Goal: Task Accomplishment & Management: Manage account settings

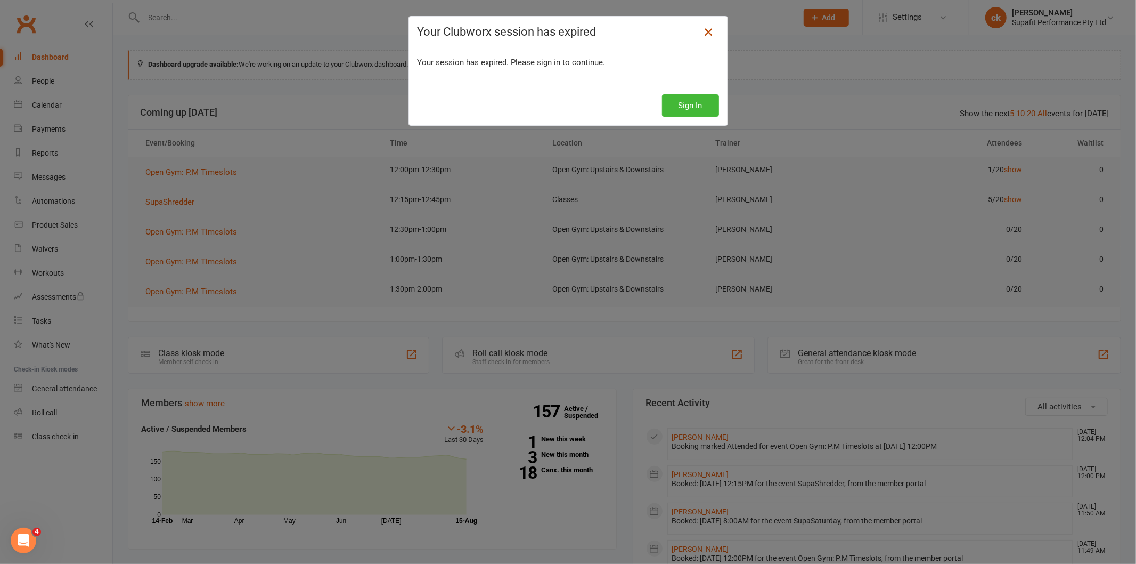
click at [704, 31] on icon at bounding box center [708, 32] width 13 height 13
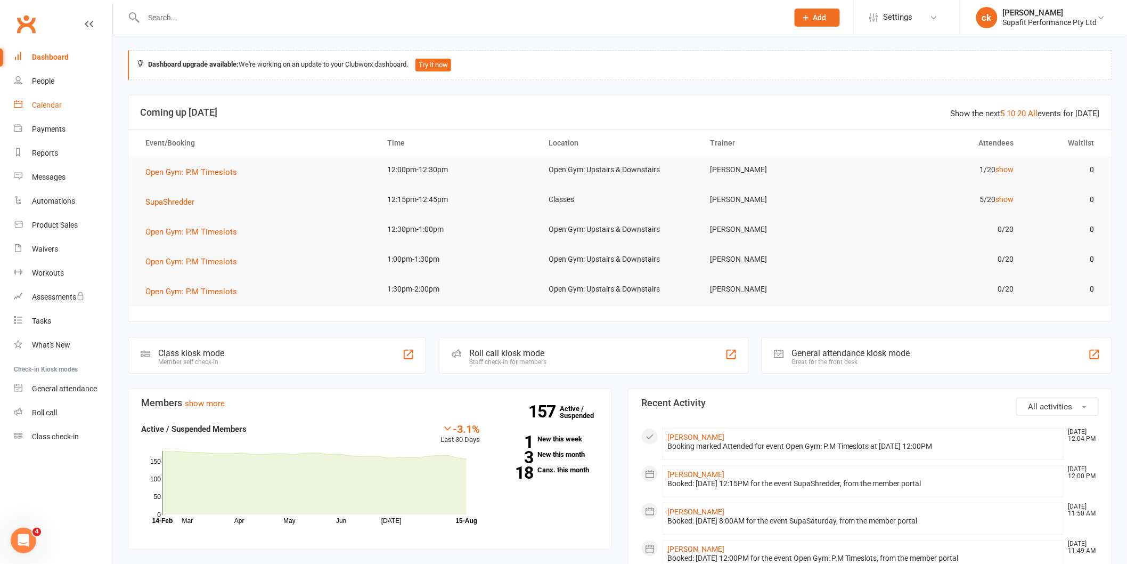
click at [48, 105] on div "Calendar" at bounding box center [47, 105] width 30 height 9
click at [199, 20] on input "text" at bounding box center [461, 17] width 640 height 15
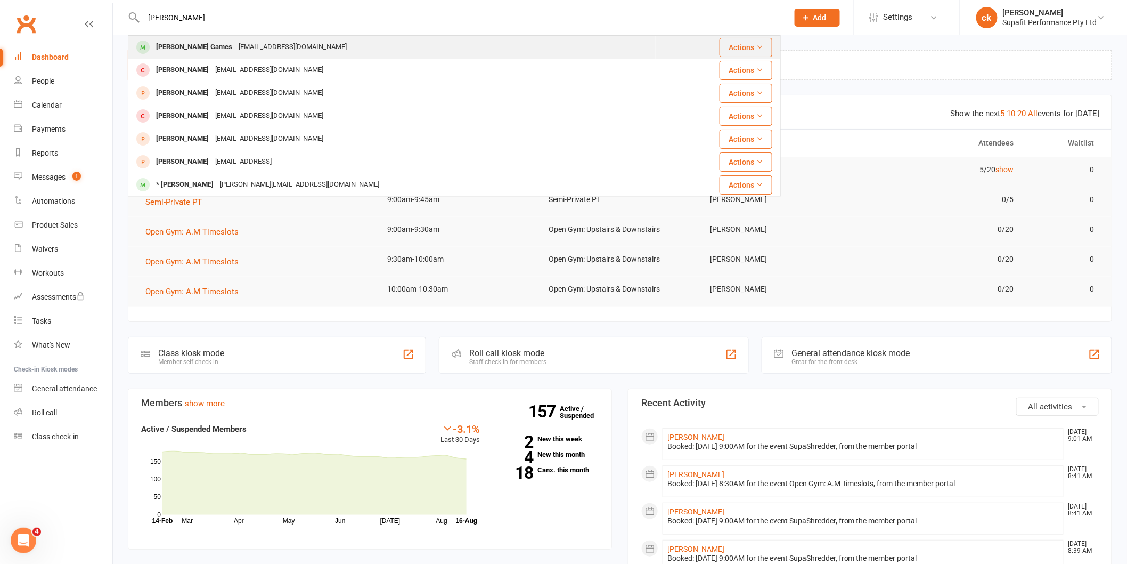
type input "annie"
click at [184, 47] on div "Annie Games" at bounding box center [194, 46] width 83 height 15
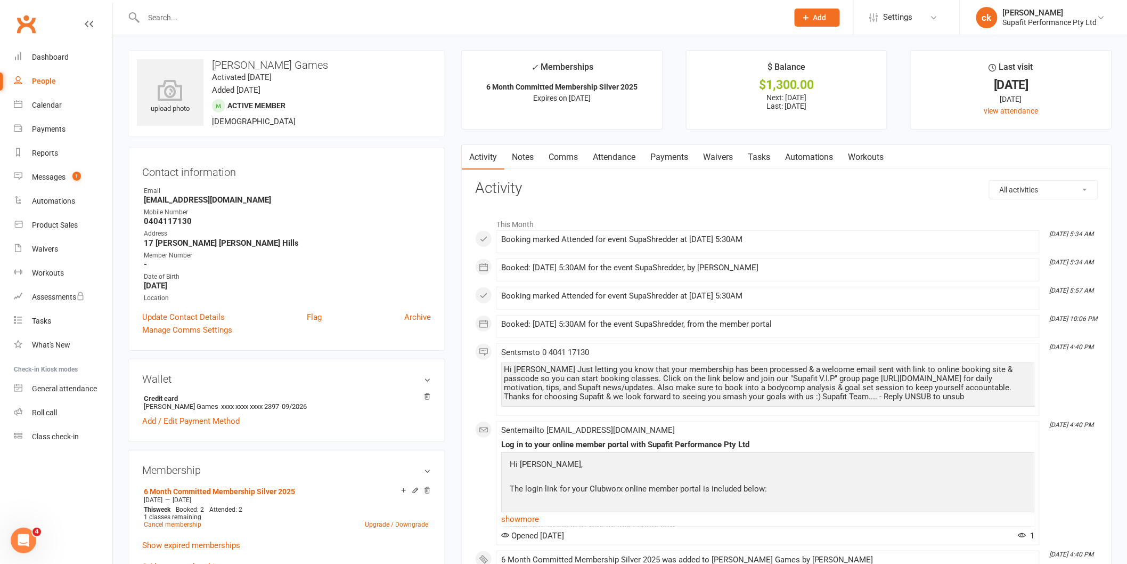
click at [815, 156] on link "Automations" at bounding box center [809, 157] width 63 height 25
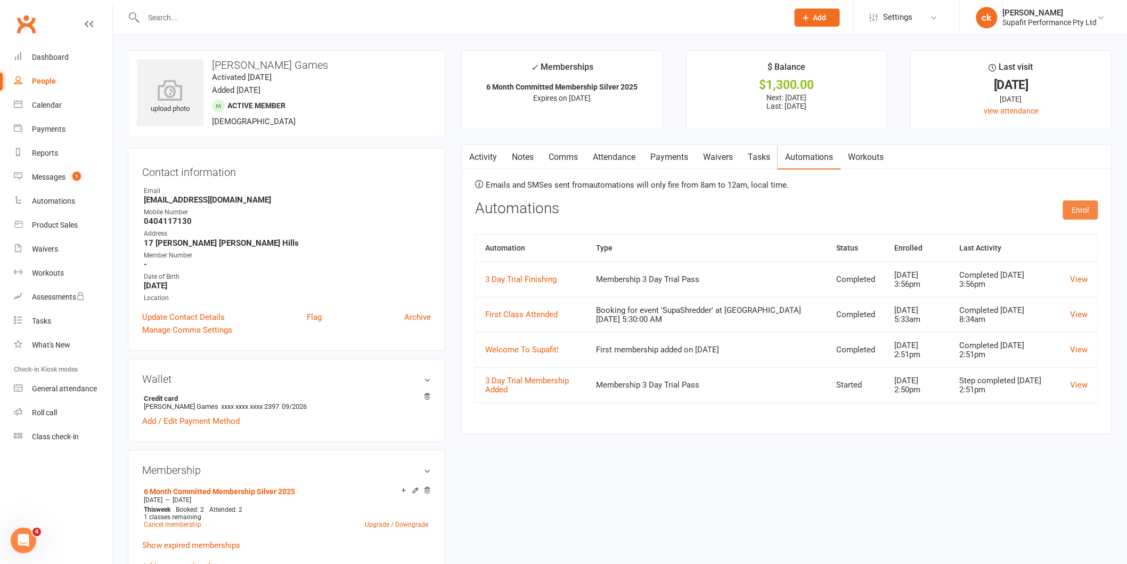
click at [1075, 212] on button "Enrol" at bounding box center [1080, 209] width 35 height 19
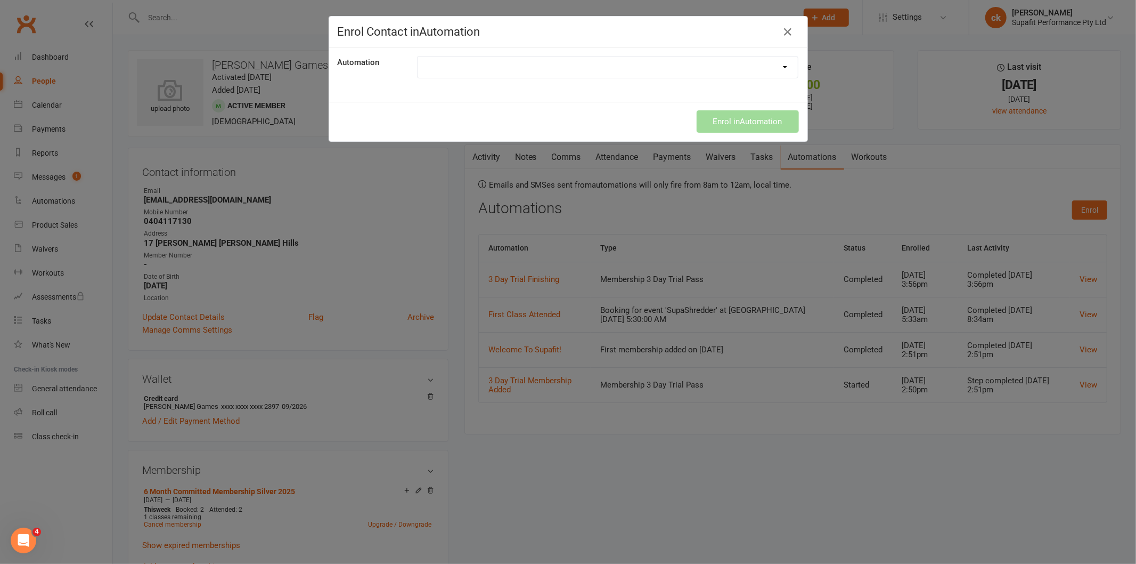
click at [484, 71] on select "21 Day Challenge 21 Day SupaStar Challenge 21 Day Supastar Finishing 28 Day Kic…" at bounding box center [608, 66] width 381 height 21
select select "2255"
click at [418, 56] on select "21 Day Challenge 21 Day SupaStar Challenge 21 Day Supastar Finishing 28 Day Kic…" at bounding box center [608, 66] width 381 height 21
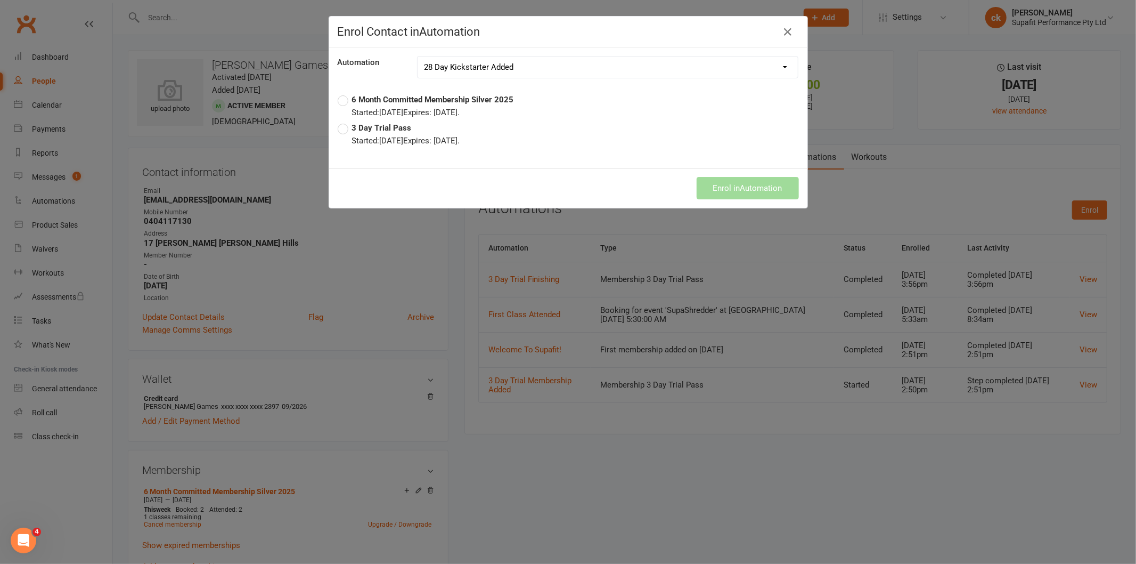
click at [338, 103] on label "6 Month Committed Membership Silver 2025 Started: Aug 11, 2025 Expires: Feb 10,…" at bounding box center [426, 106] width 176 height 26
click at [723, 180] on button "Enrol in Automation" at bounding box center [748, 188] width 102 height 22
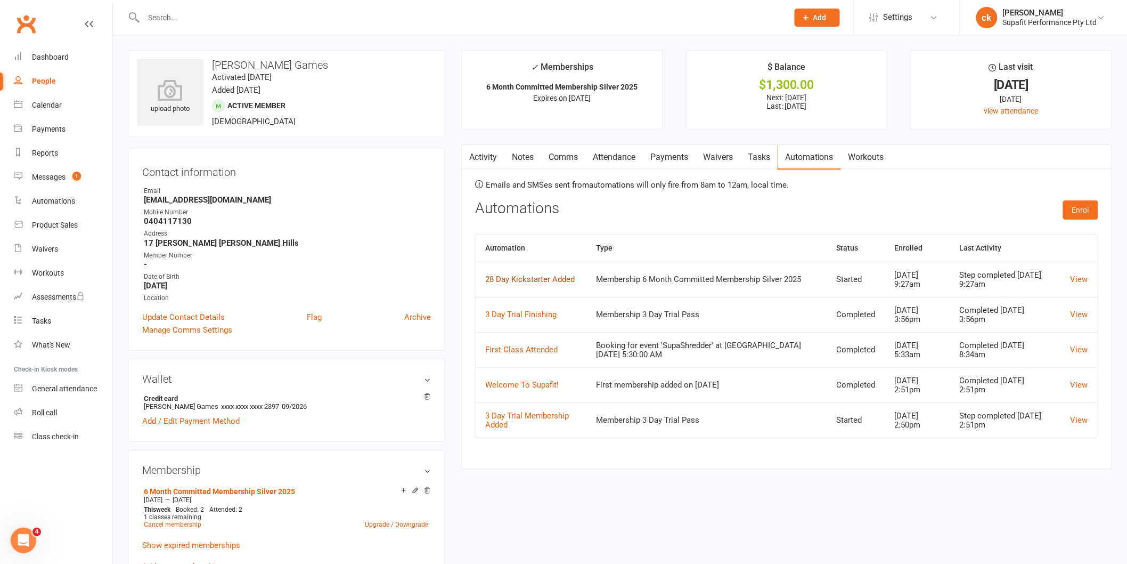
click at [533, 280] on link "28 Day Kickstarter Added" at bounding box center [530, 279] width 90 height 10
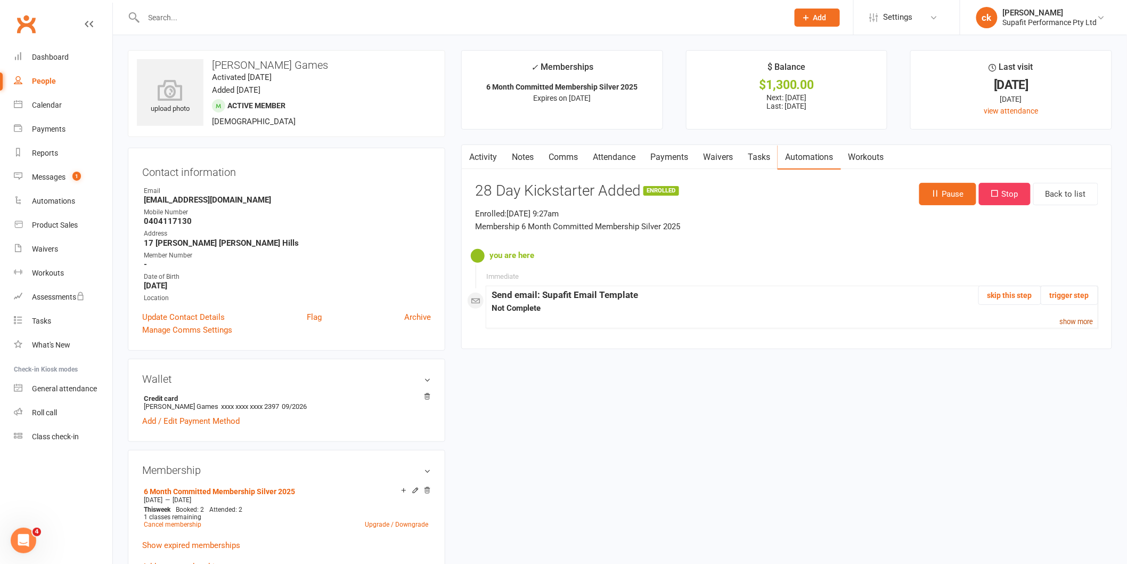
click at [1078, 318] on small "show more" at bounding box center [1077, 322] width 34 height 8
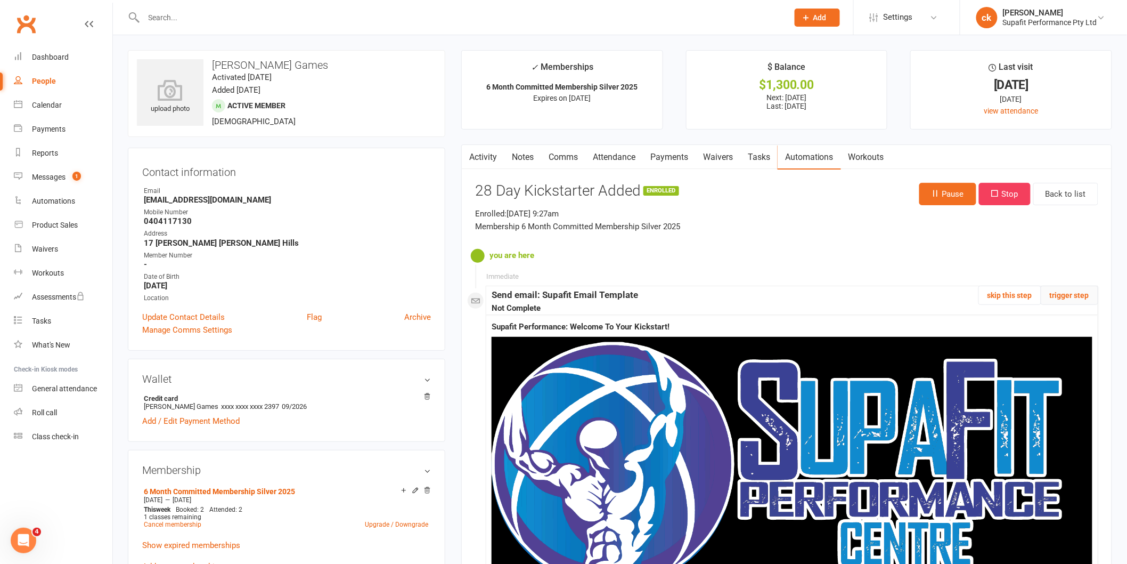
click at [1082, 299] on button "trigger step" at bounding box center [1070, 295] width 58 height 19
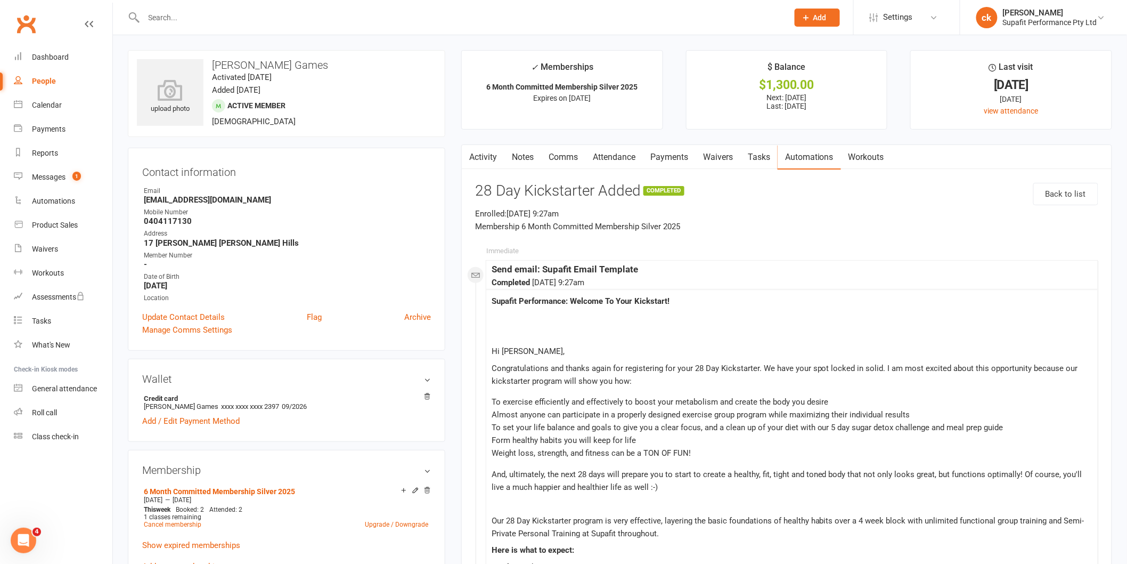
click at [795, 157] on link "Automations" at bounding box center [809, 157] width 63 height 25
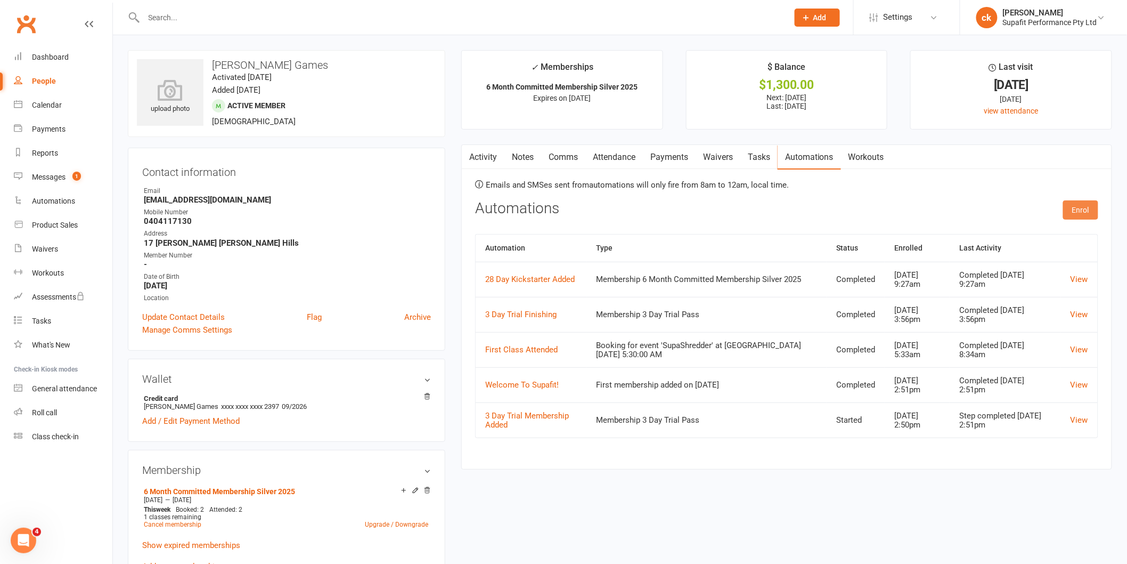
click at [1077, 214] on button "Enrol" at bounding box center [1080, 209] width 35 height 19
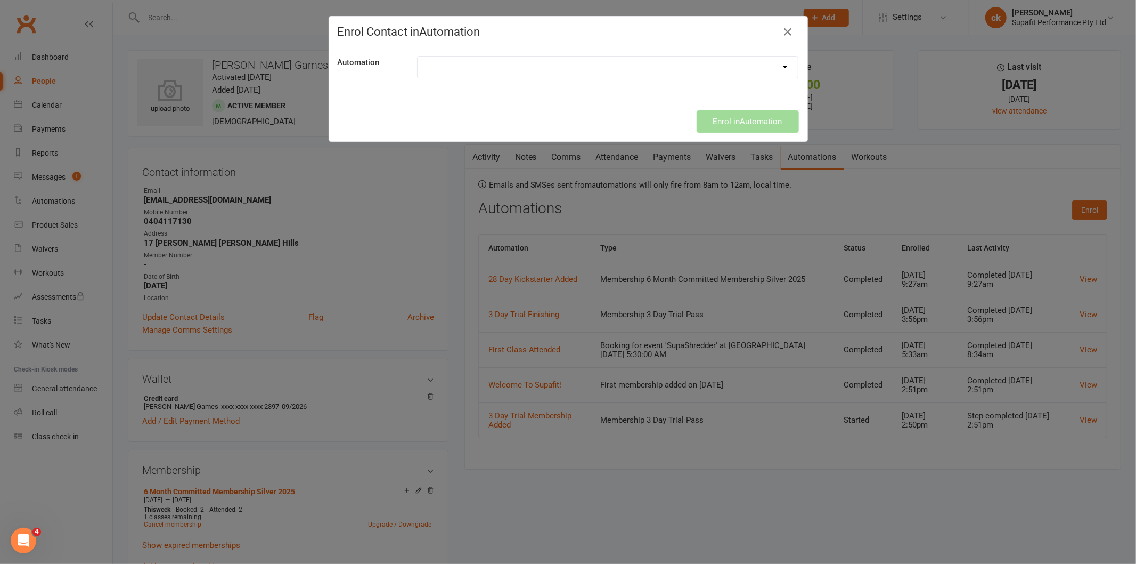
click at [470, 67] on select "21 Day Challenge 21 Day SupaStar Challenge 21 Day Supastar Finishing 28 Day Kic…" at bounding box center [608, 66] width 381 height 21
select select "2474"
click at [418, 56] on select "21 Day Challenge 21 Day SupaStar Challenge 21 Day Supastar Finishing 28 Day Kic…" at bounding box center [608, 66] width 381 height 21
click at [731, 124] on button "Enrol in Automation" at bounding box center [748, 121] width 102 height 22
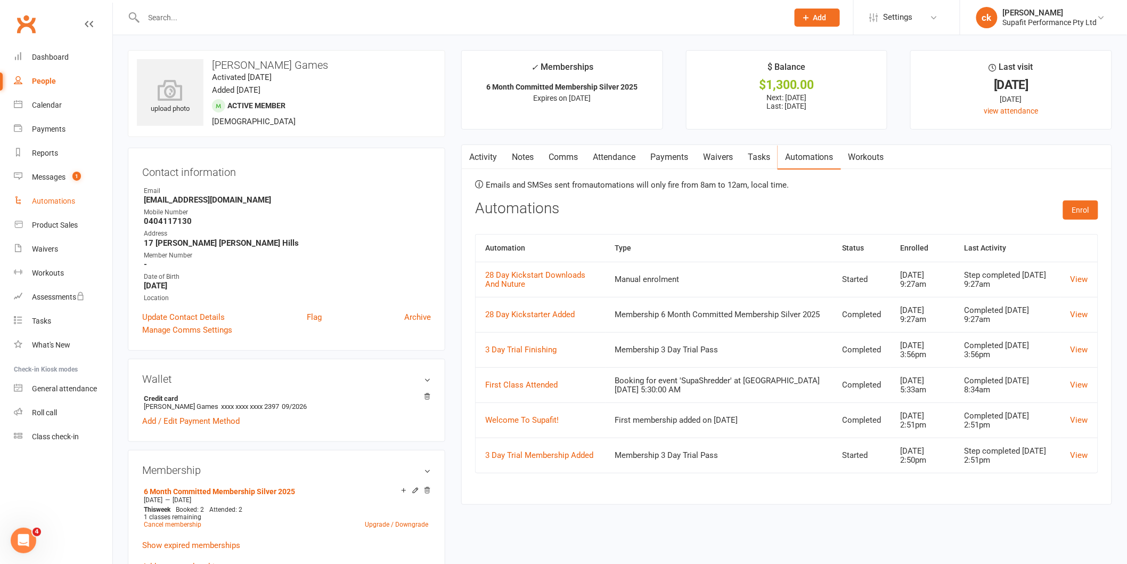
click at [46, 197] on div "Automations" at bounding box center [53, 201] width 43 height 9
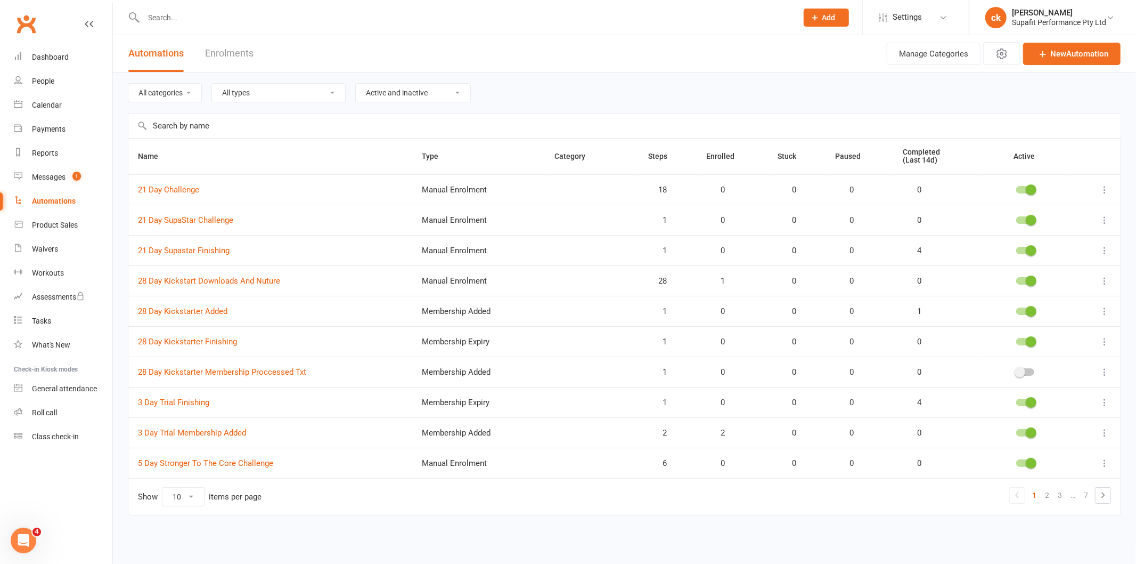
click at [1105, 311] on icon at bounding box center [1105, 311] width 11 height 11
click at [1048, 330] on link "Edit" at bounding box center [1057, 332] width 105 height 21
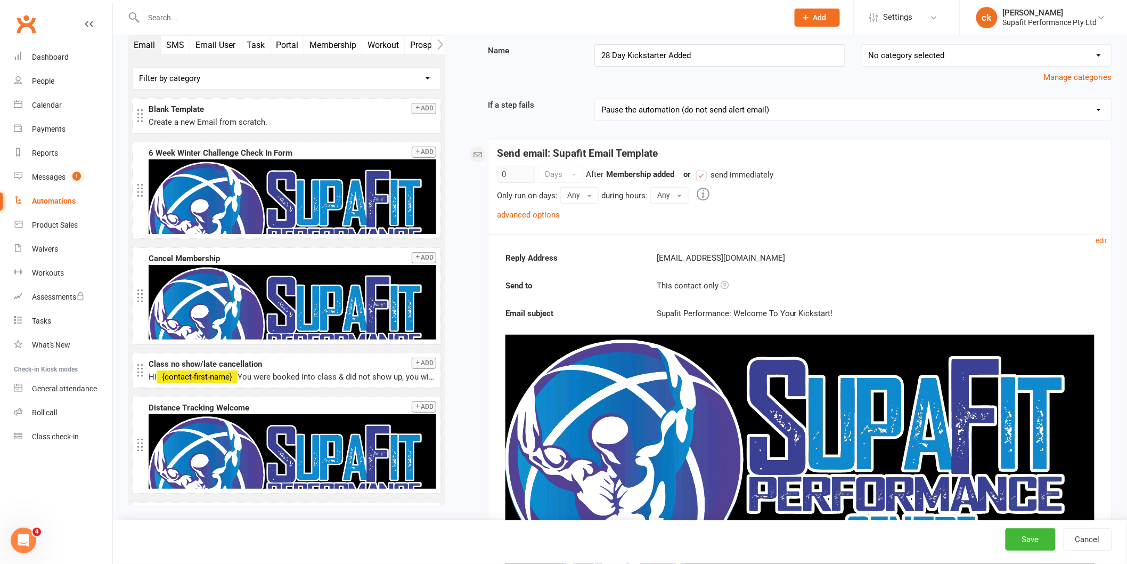
scroll to position [296, 0]
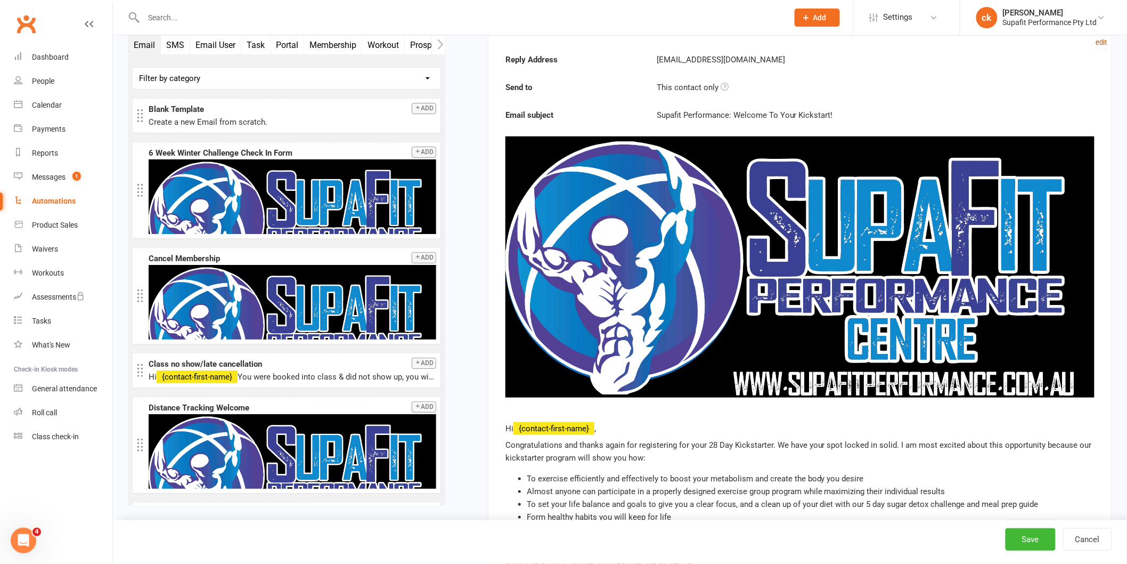
click at [1101, 44] on small "edit" at bounding box center [1101, 42] width 11 height 8
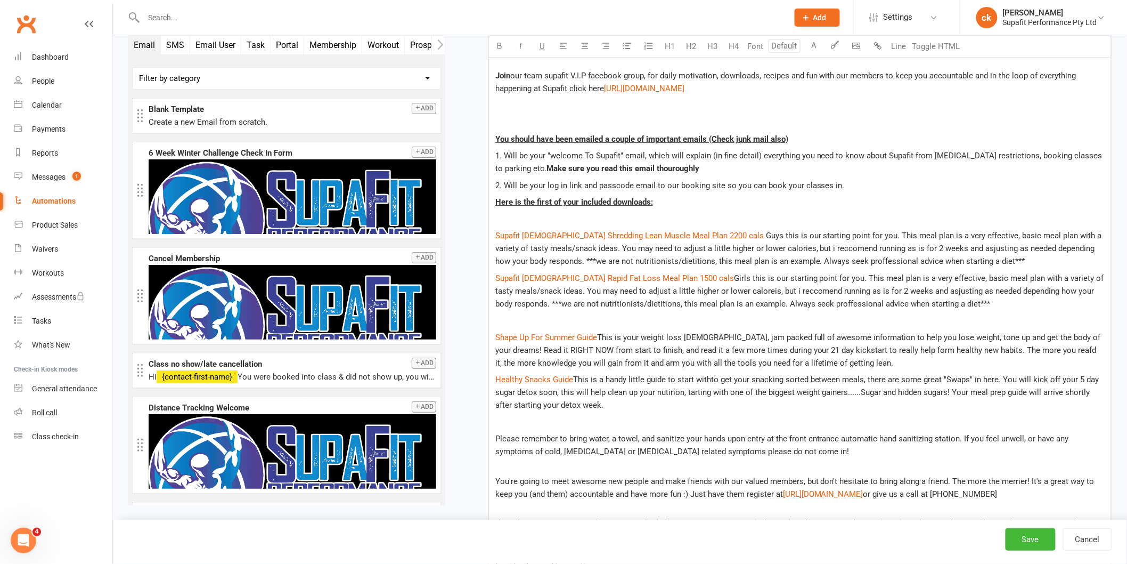
scroll to position [1302, 0]
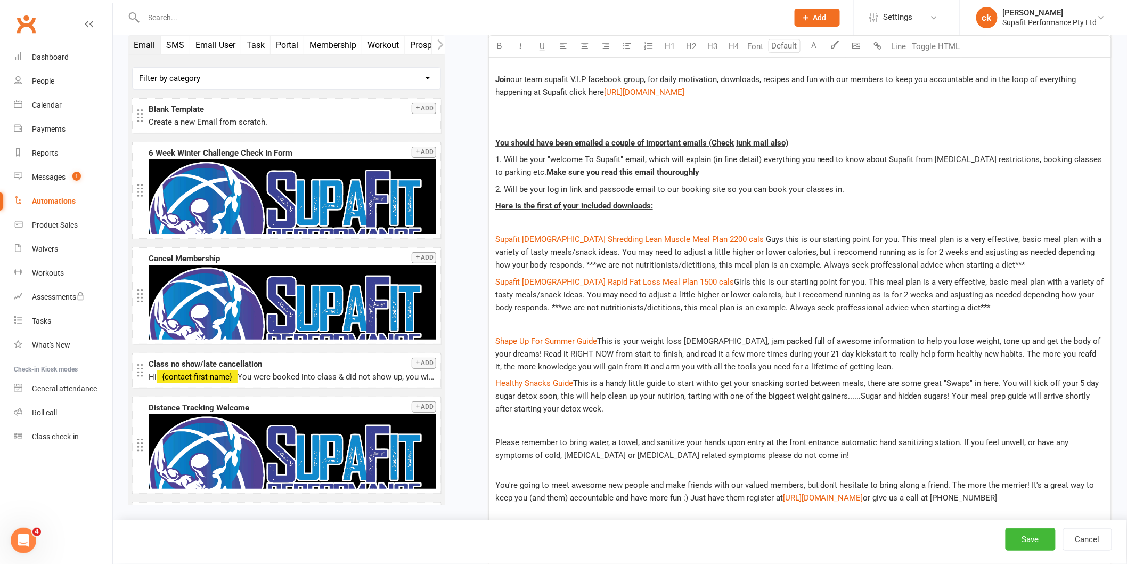
click at [501, 224] on p "﻿" at bounding box center [799, 222] width 609 height 13
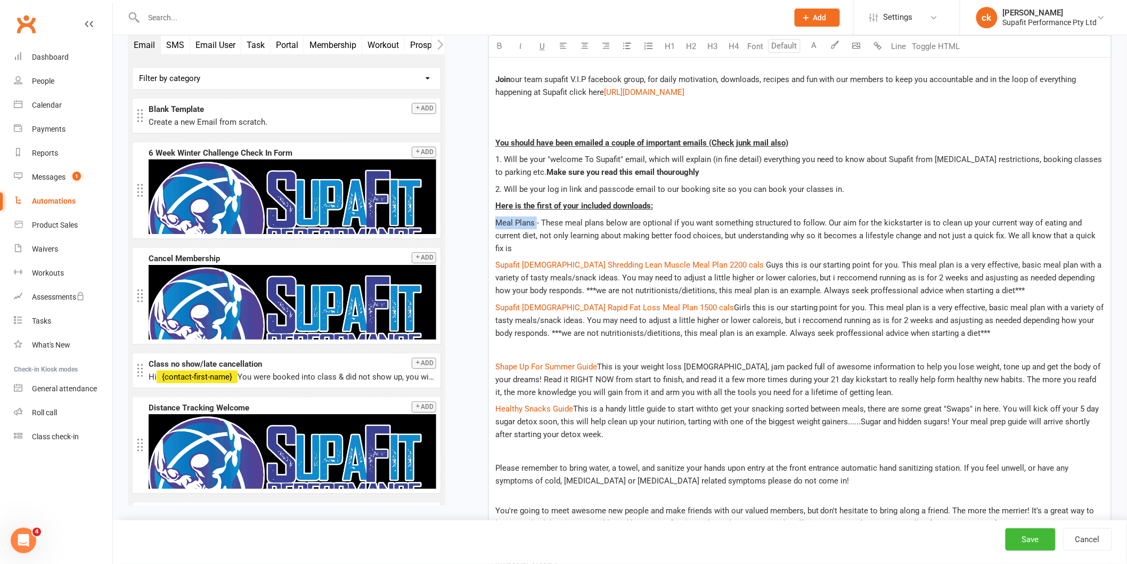
drag, startPoint x: 536, startPoint y: 222, endPoint x: 492, endPoint y: 225, distance: 44.4
click at [492, 225] on div "﻿ Hi ﻿ {contact-first-name} , Congratulations and thanks again for registering …" at bounding box center [800, 351] width 622 height 2232
click at [500, 46] on icon "button" at bounding box center [499, 46] width 8 height 8
click at [623, 202] on span "Here is the first of your included downloads:" at bounding box center [574, 206] width 158 height 10
drag, startPoint x: 979, startPoint y: 237, endPoint x: 1091, endPoint y: 234, distance: 111.9
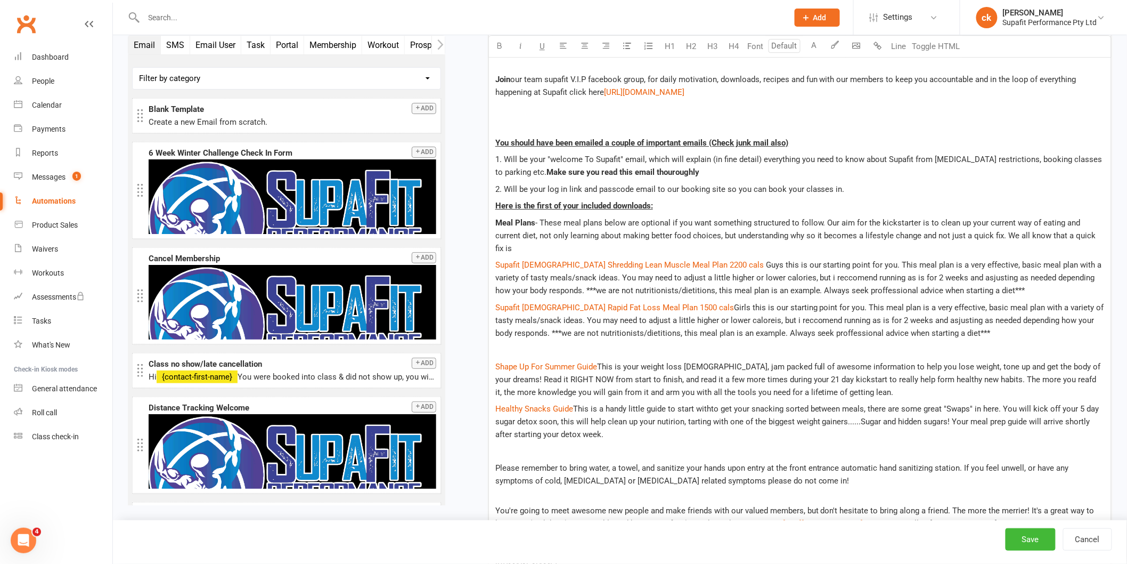
click at [1091, 234] on p "Meal Plans - These meal plans below are optional if you want something structur…" at bounding box center [799, 235] width 609 height 38
click at [509, 235] on span "- These meal plans below are optional if you want something structured to follo…" at bounding box center [798, 235] width 606 height 35
click at [929, 248] on p "Meal Plans - These meal plans below are optional if you want something structur…" at bounding box center [799, 235] width 609 height 38
click at [1020, 534] on button "Save" at bounding box center [1031, 539] width 50 height 22
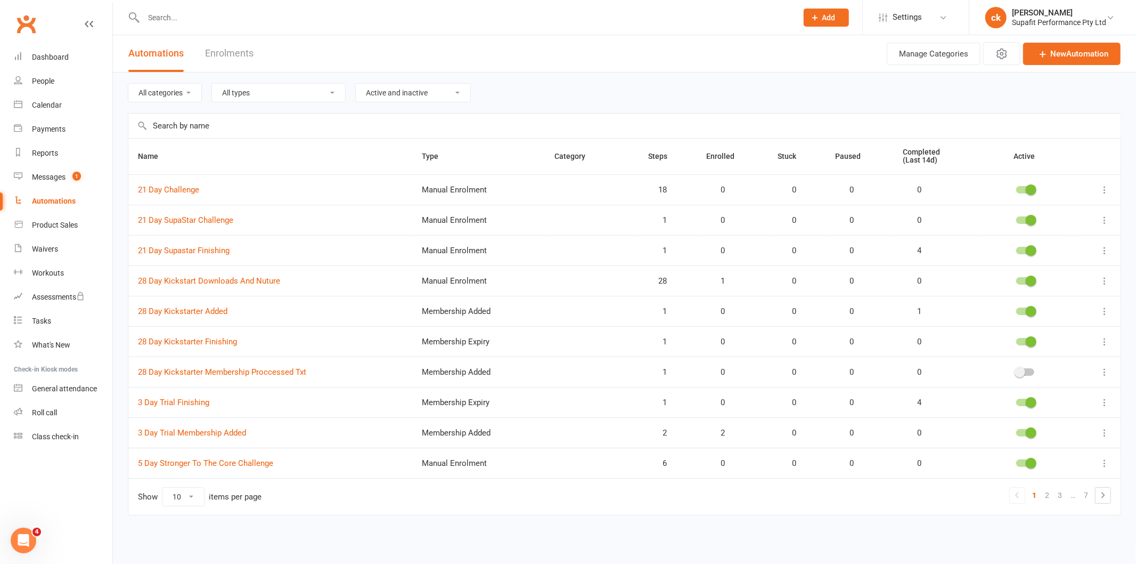
click at [641, 72] on div "All categories All types Booking Cancelled Booking Due Booking Late-Cancelled B…" at bounding box center [625, 92] width 994 height 40
click at [52, 172] on link "Messages 1" at bounding box center [63, 177] width 99 height 24
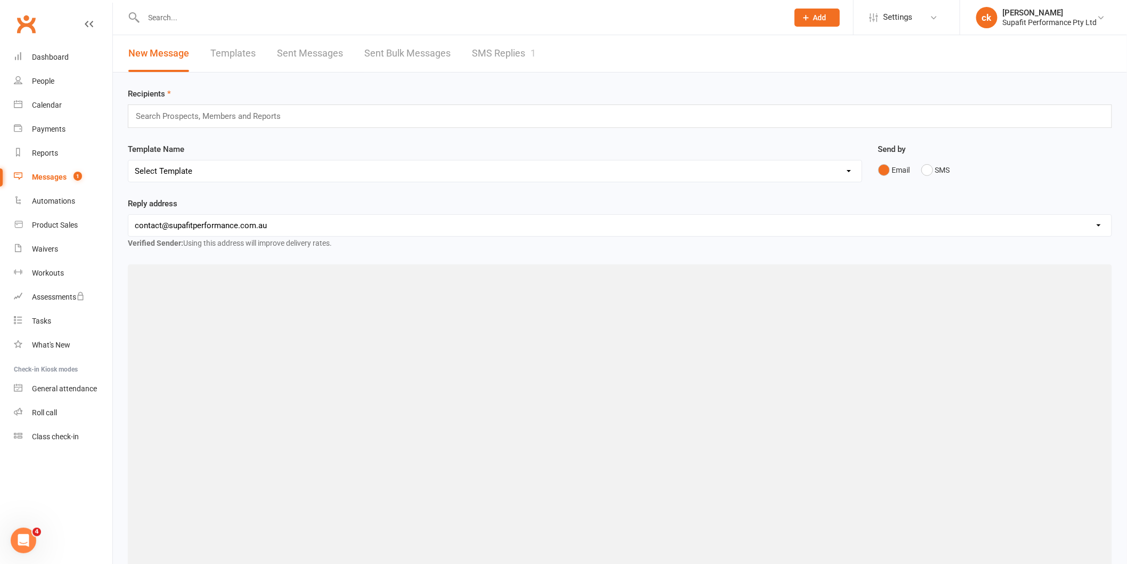
click at [491, 46] on link "SMS Replies 1" at bounding box center [504, 53] width 64 height 37
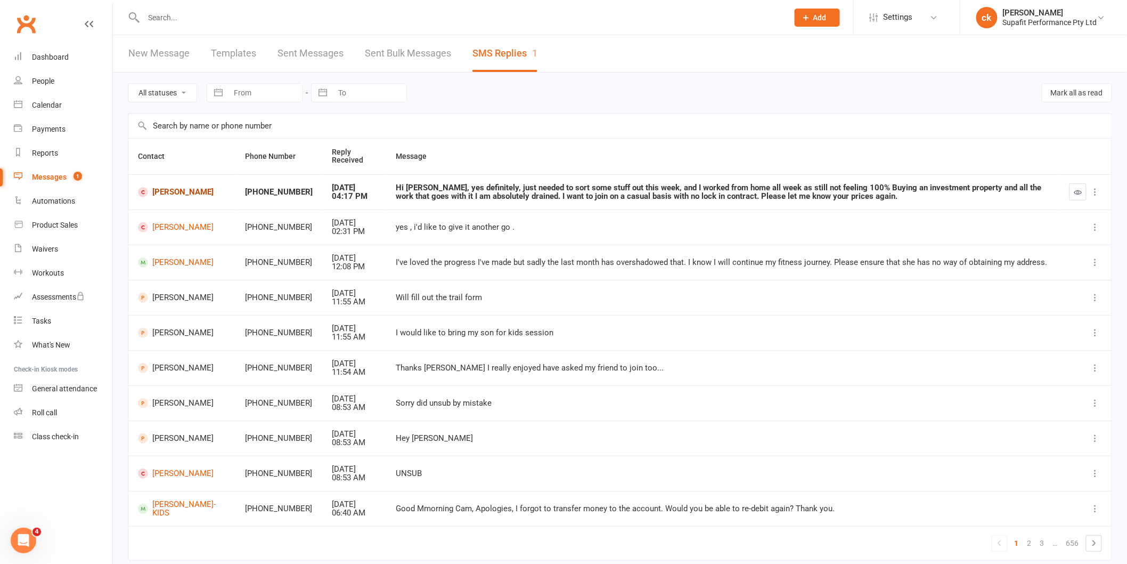
click at [166, 192] on link "[PERSON_NAME]" at bounding box center [182, 192] width 88 height 10
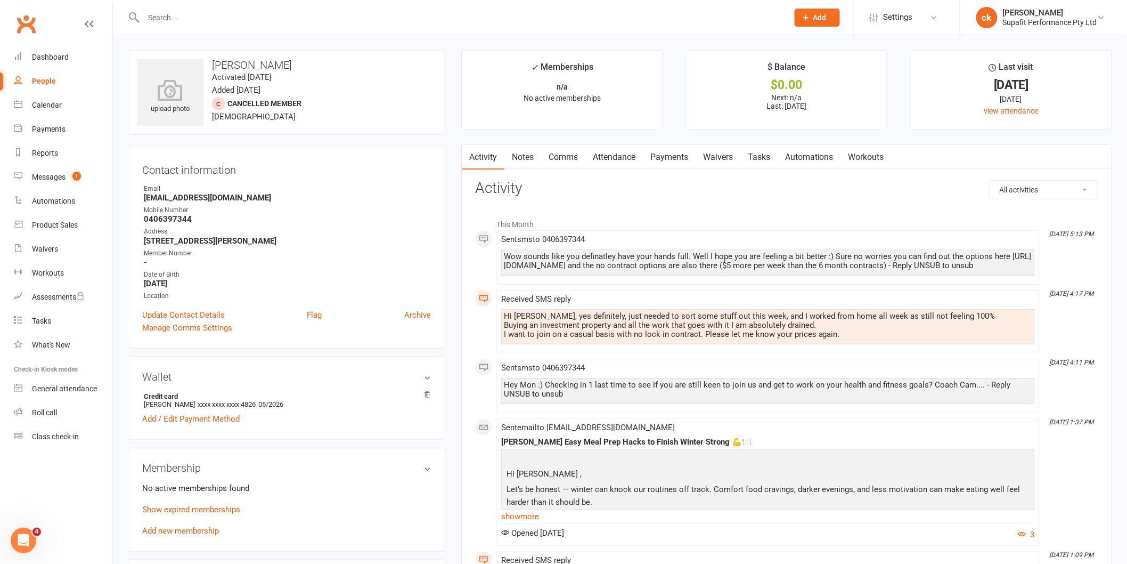
click at [571, 151] on link "Comms" at bounding box center [563, 157] width 44 height 25
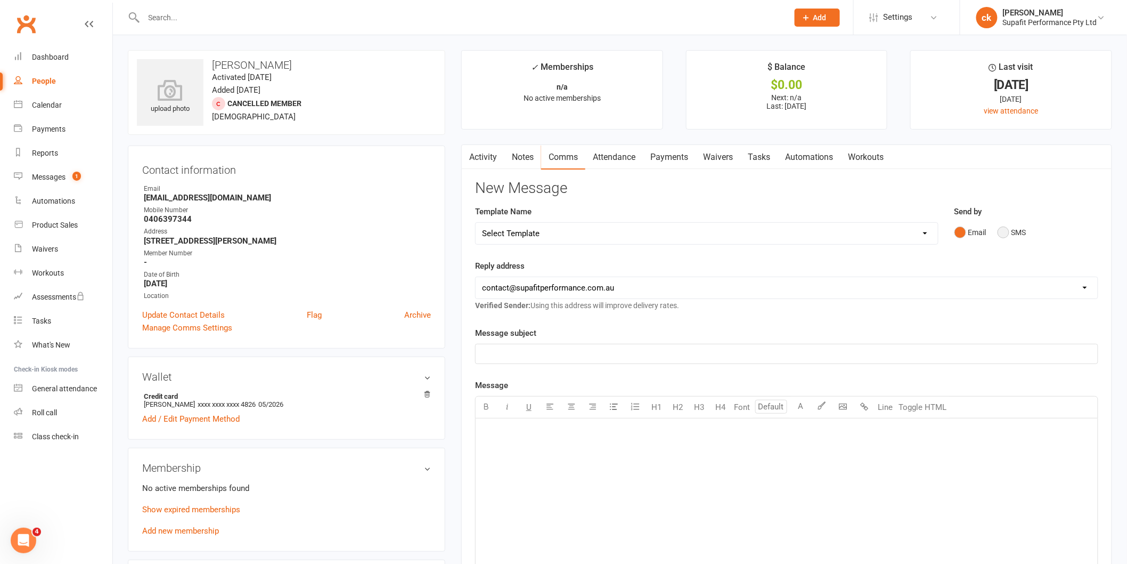
click at [1008, 232] on button "SMS" at bounding box center [1012, 232] width 29 height 20
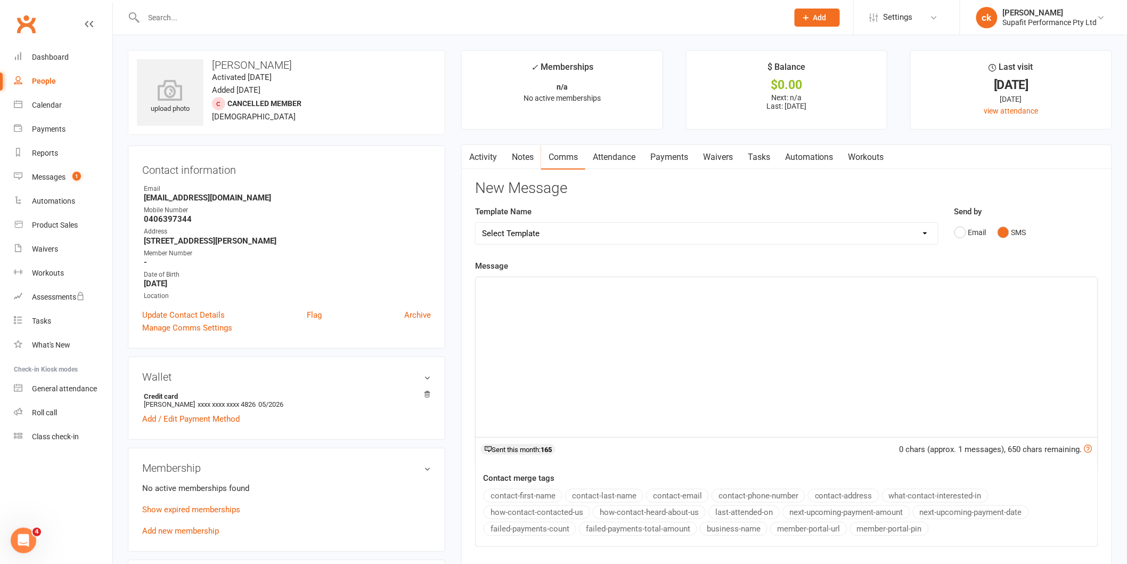
click at [589, 285] on p "﻿" at bounding box center [786, 286] width 609 height 13
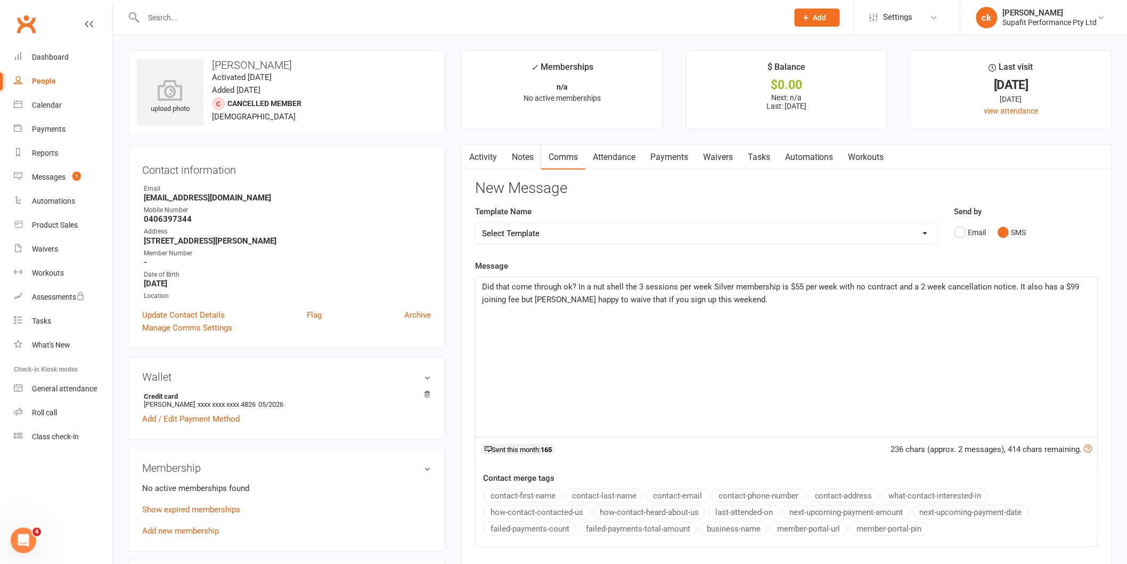
click at [712, 308] on div "Did that come through ok? In a nut shell the 3 sessions per week Silver members…" at bounding box center [787, 357] width 622 height 160
click at [725, 305] on div "Did that come through ok? In a nut shell the 3 sessions per week Silver members…" at bounding box center [787, 357] width 622 height 160
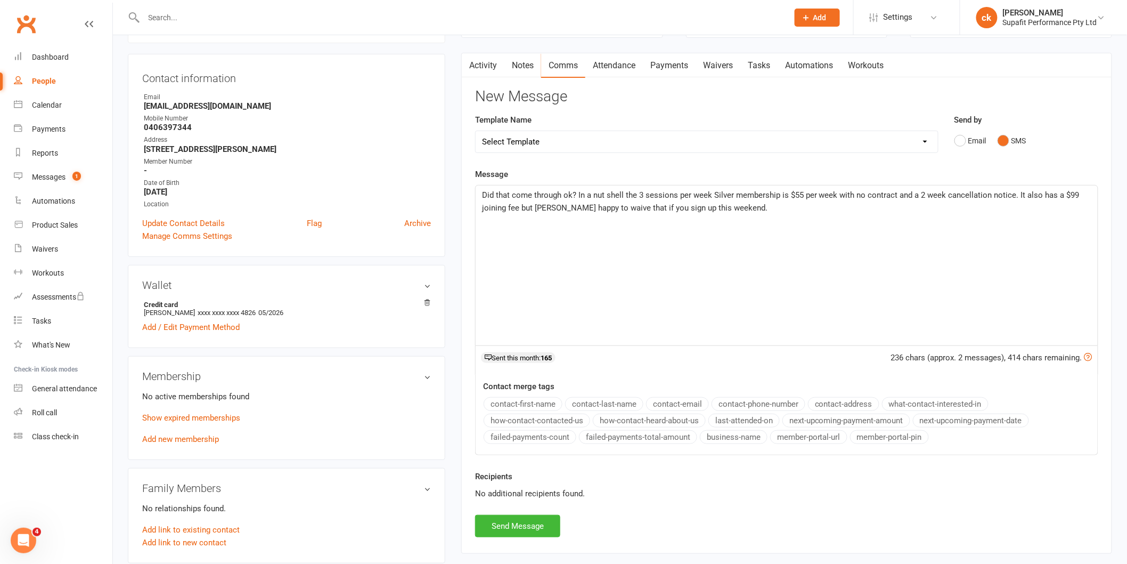
scroll to position [177, 0]
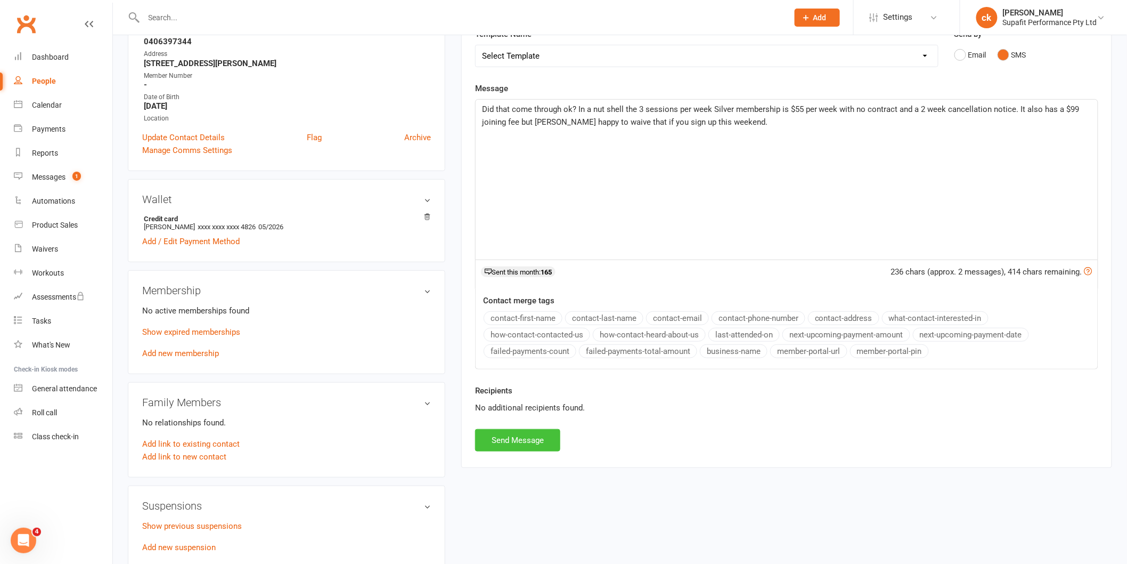
click at [514, 443] on button "Send Message" at bounding box center [517, 440] width 85 height 22
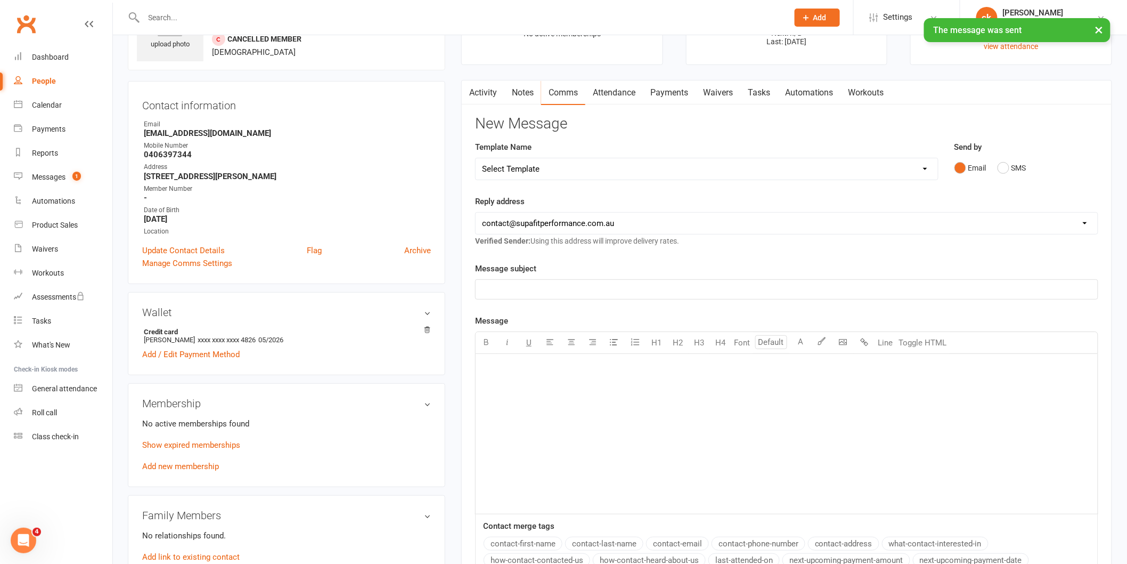
scroll to position [0, 0]
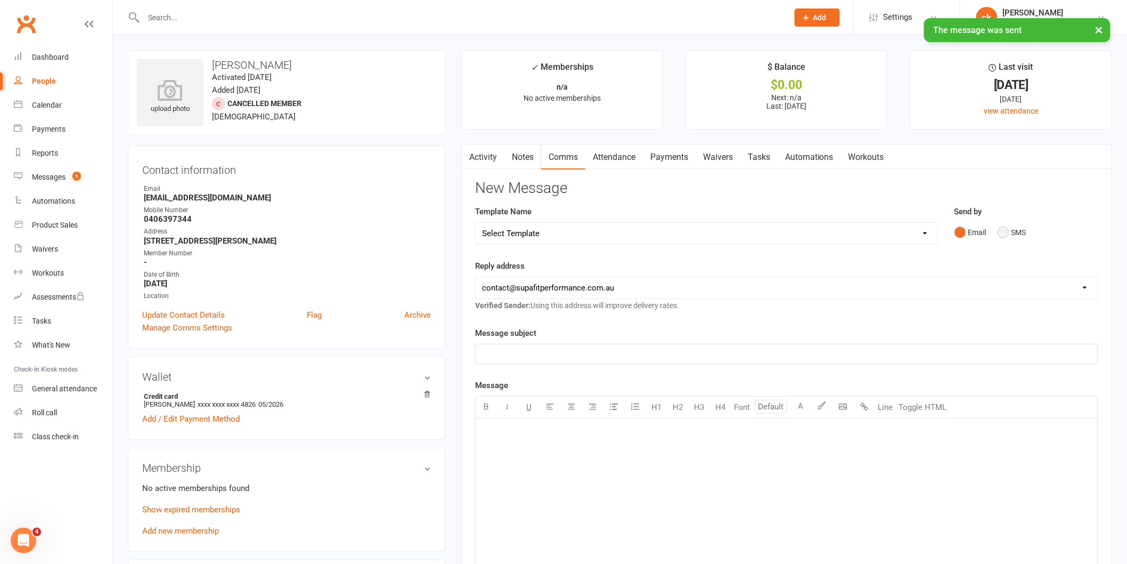
click at [1003, 233] on button "SMS" at bounding box center [1012, 232] width 29 height 20
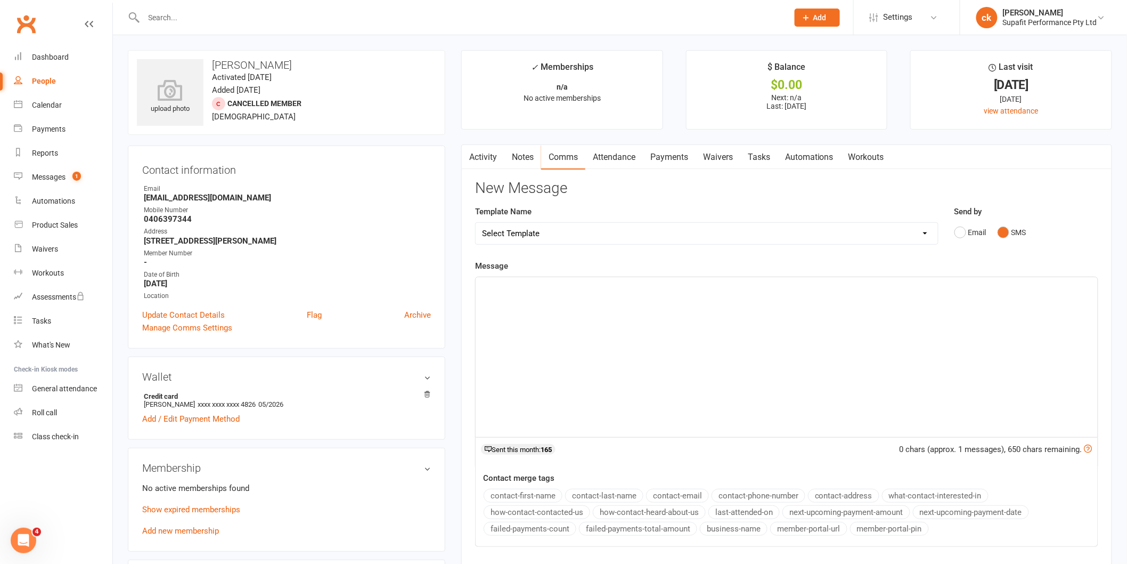
click at [576, 295] on div "﻿" at bounding box center [787, 357] width 622 height 160
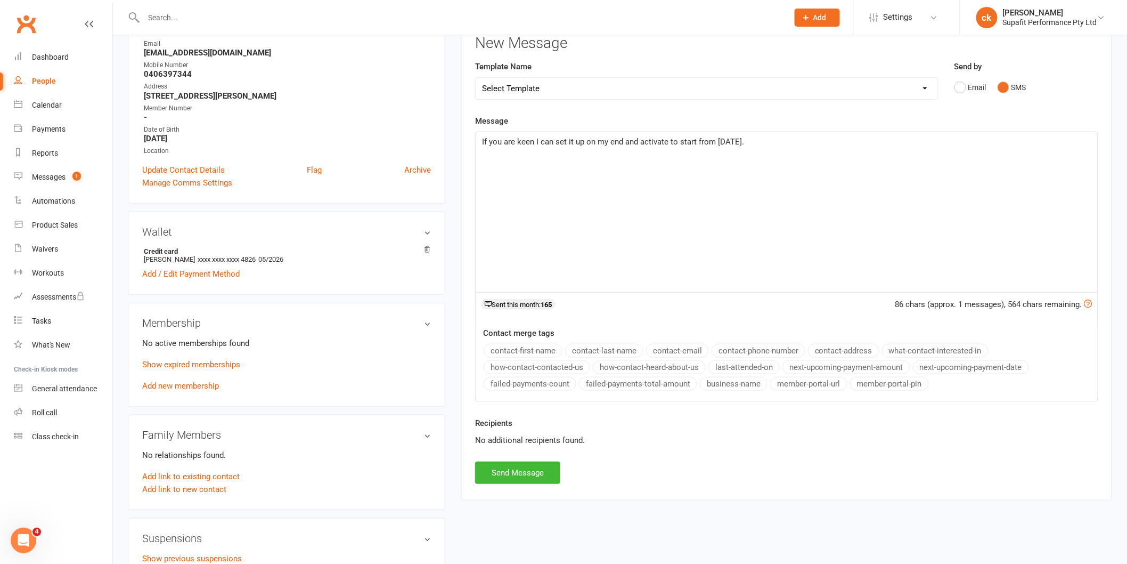
scroll to position [177, 0]
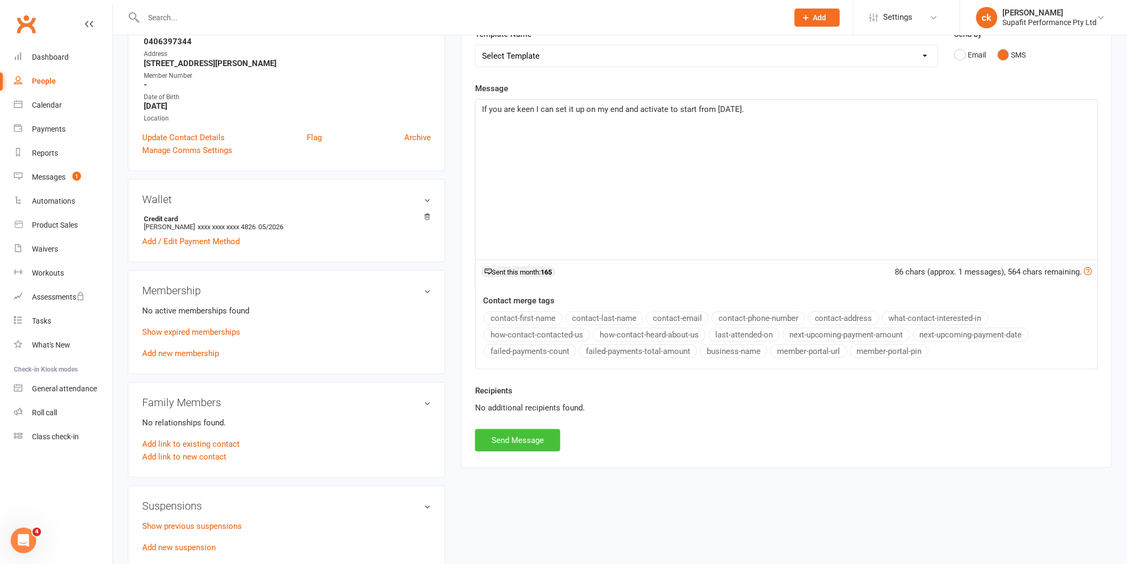
click at [508, 444] on button "Send Message" at bounding box center [517, 440] width 85 height 22
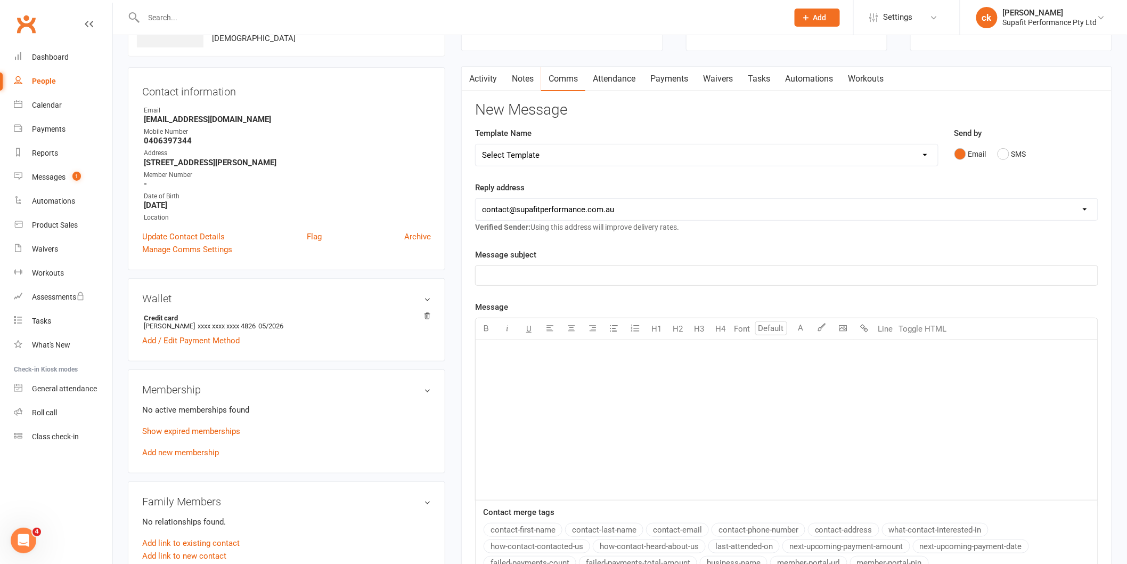
scroll to position [0, 0]
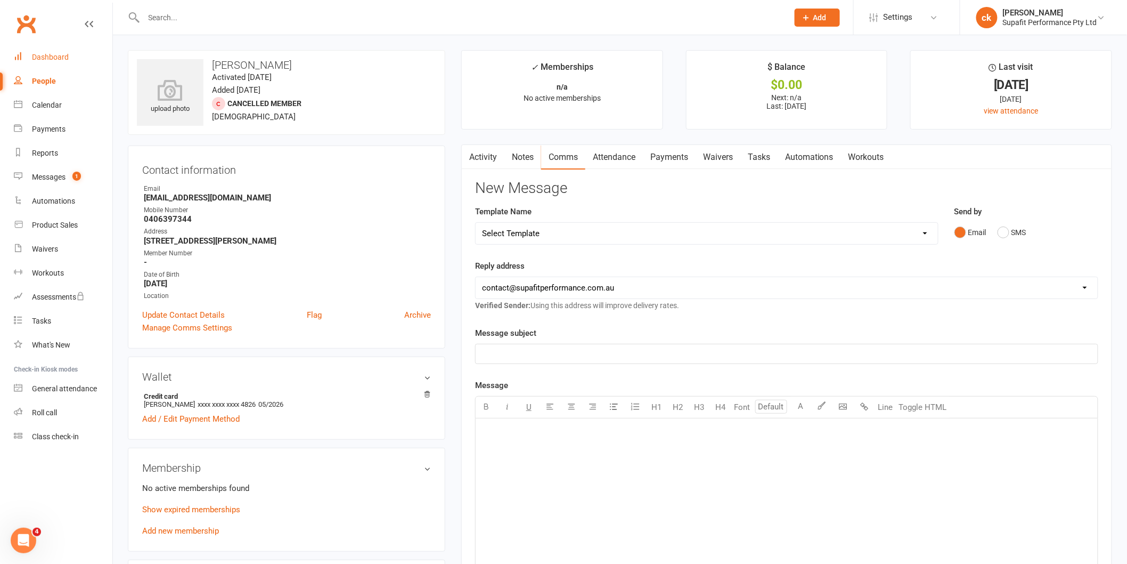
click at [54, 59] on div "Dashboard" at bounding box center [50, 57] width 37 height 9
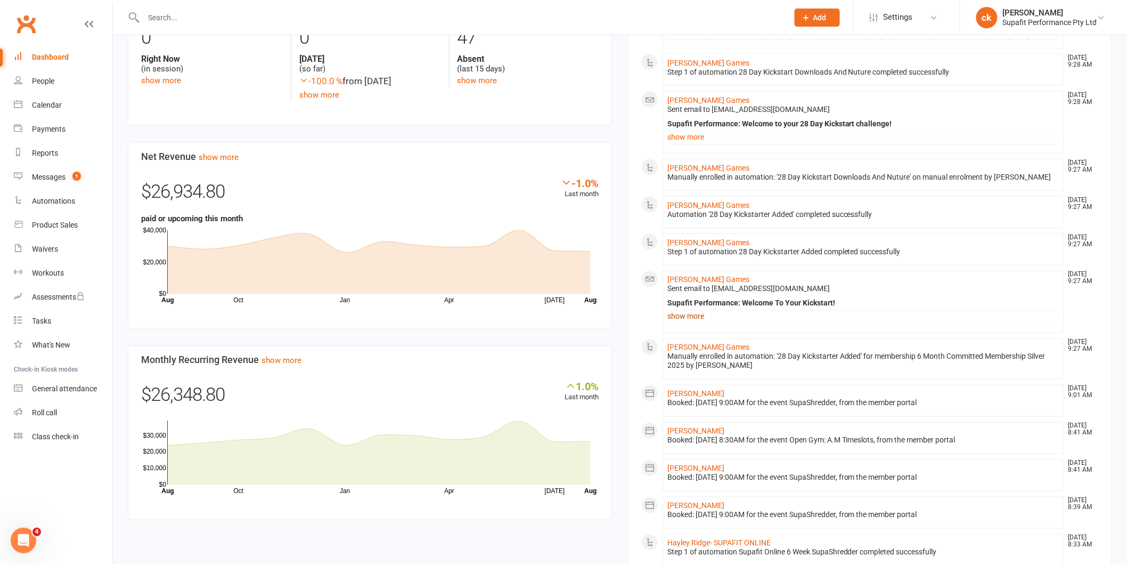
scroll to position [592, 0]
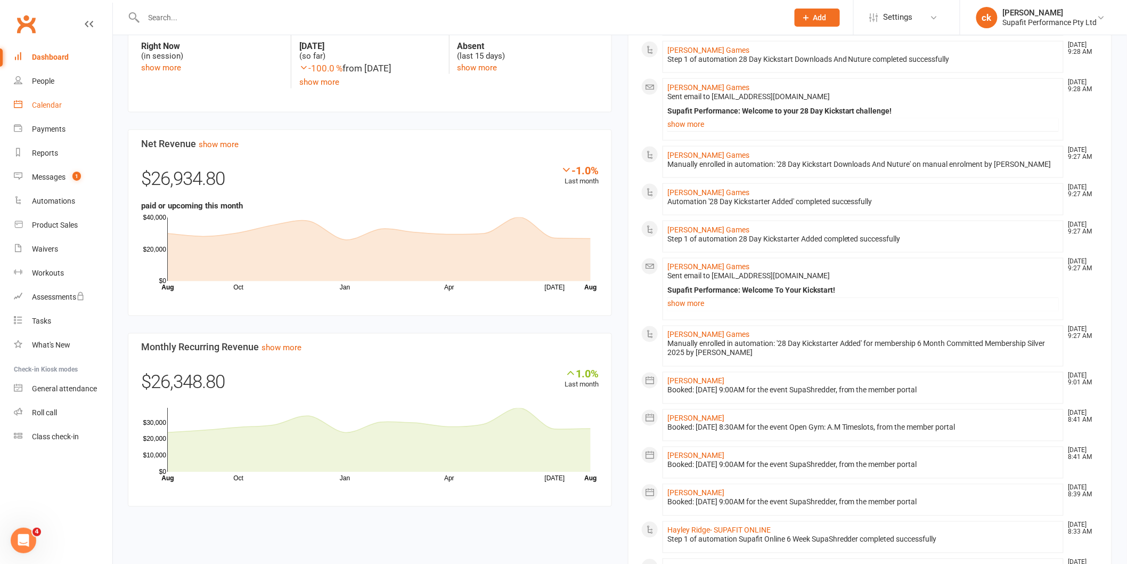
click at [50, 102] on div "Calendar" at bounding box center [47, 105] width 30 height 9
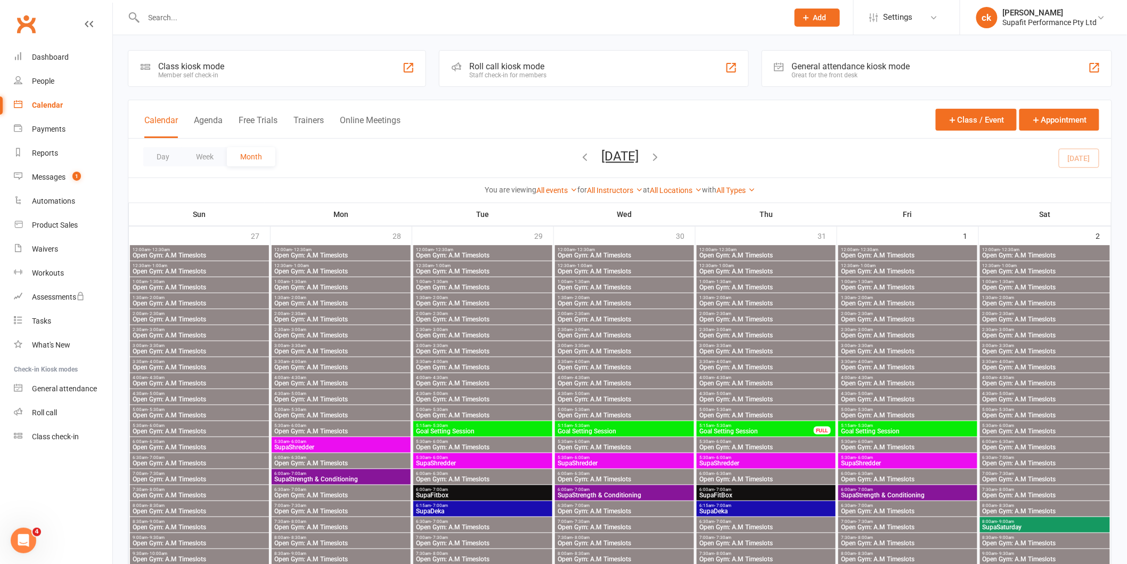
click at [1079, 157] on div "Day Week Month August 2025 August 2025 Sun Mon Tue Wed Thu Fri Sat 27 28 29 30 …" at bounding box center [619, 158] width 983 height 39
click at [156, 158] on button "Day" at bounding box center [162, 156] width 39 height 19
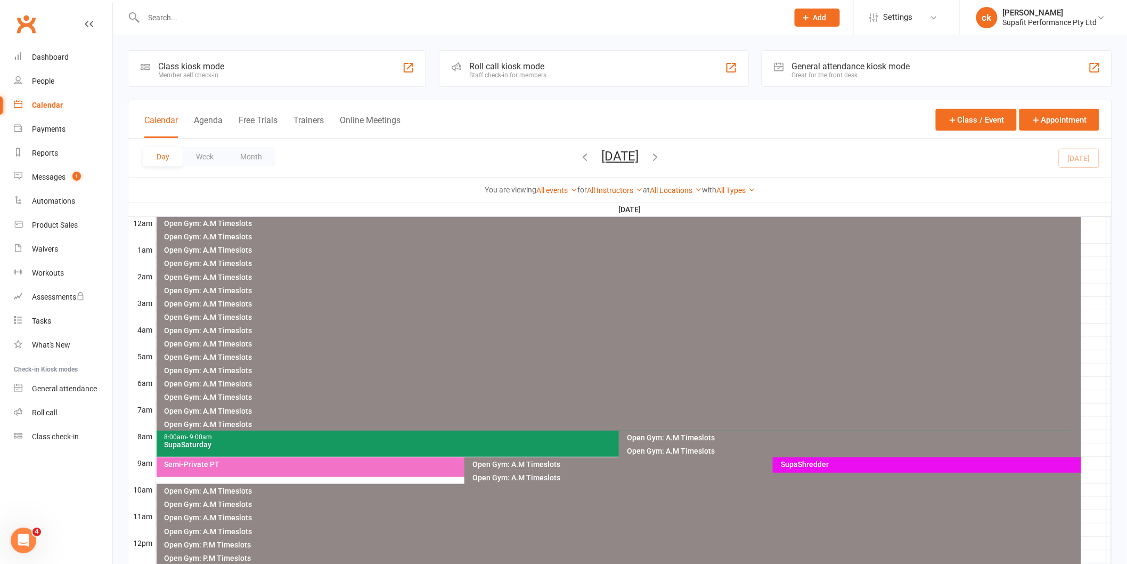
click at [1075, 154] on div "Day Week Month Saturday, Aug 16, 2025 August 2025 Sun Mon Tue Wed Thu Fri Sat 2…" at bounding box center [619, 158] width 983 height 39
click at [491, 444] on div "SupaSaturday" at bounding box center [616, 444] width 905 height 7
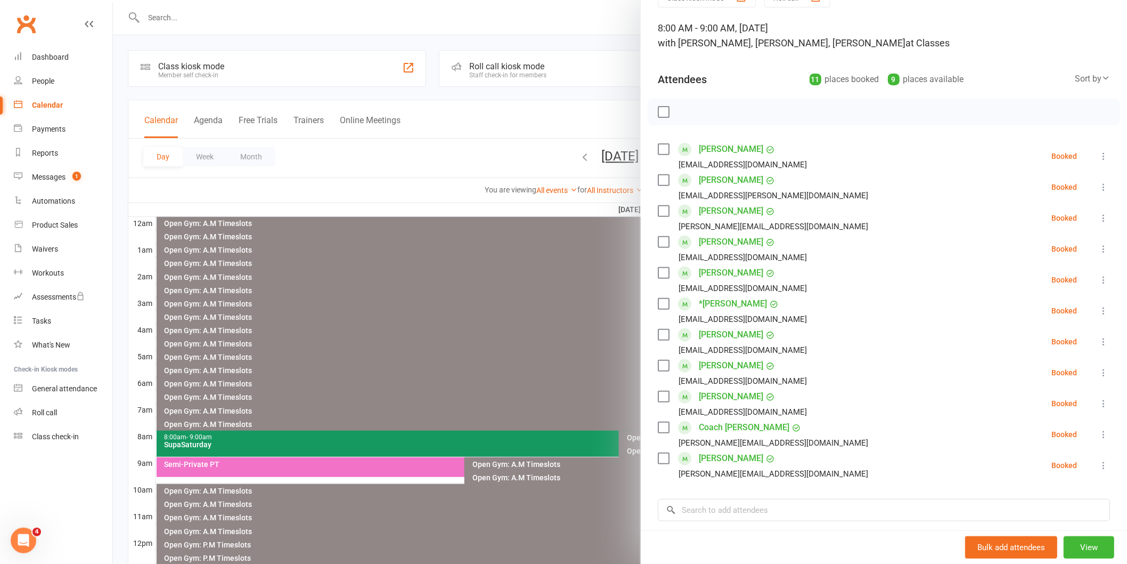
scroll to position [118, 0]
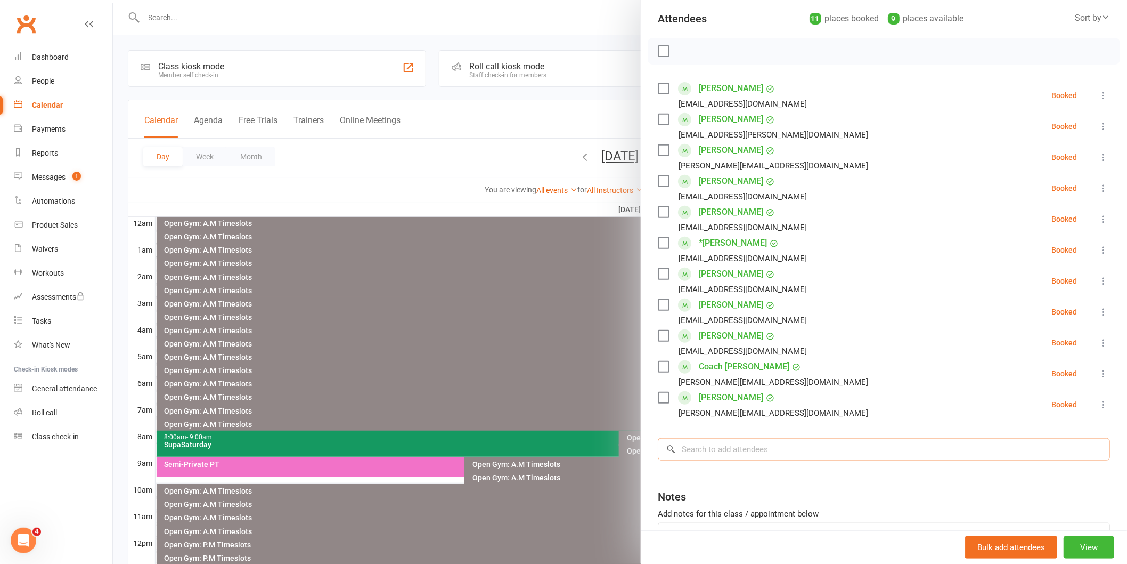
click at [706, 452] on input "search" at bounding box center [884, 449] width 452 height 22
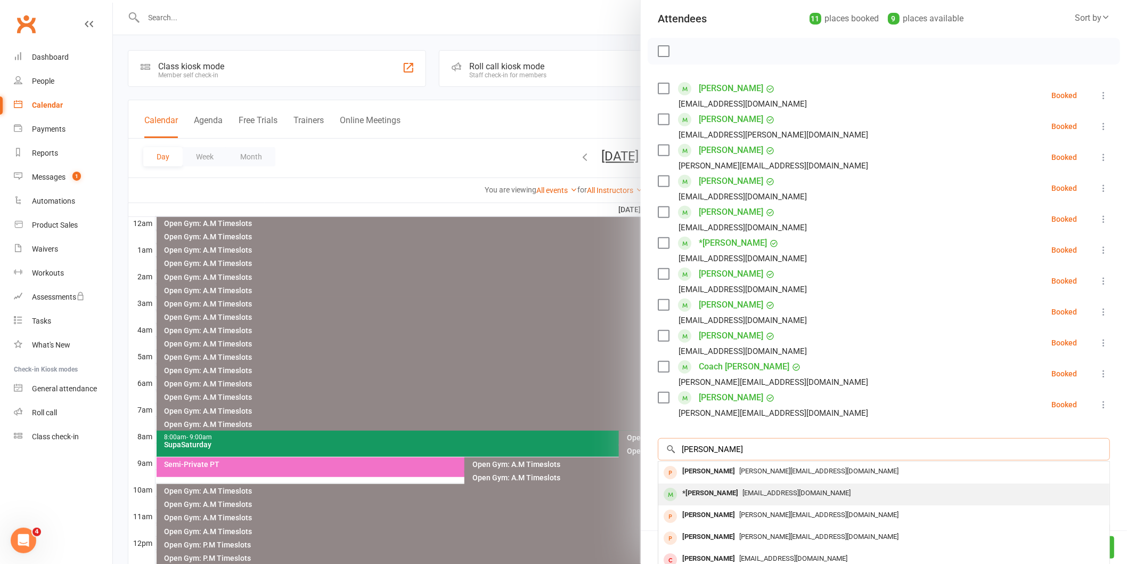
type input "lara"
click at [707, 490] on div "*Lara Foran" at bounding box center [710, 492] width 64 height 15
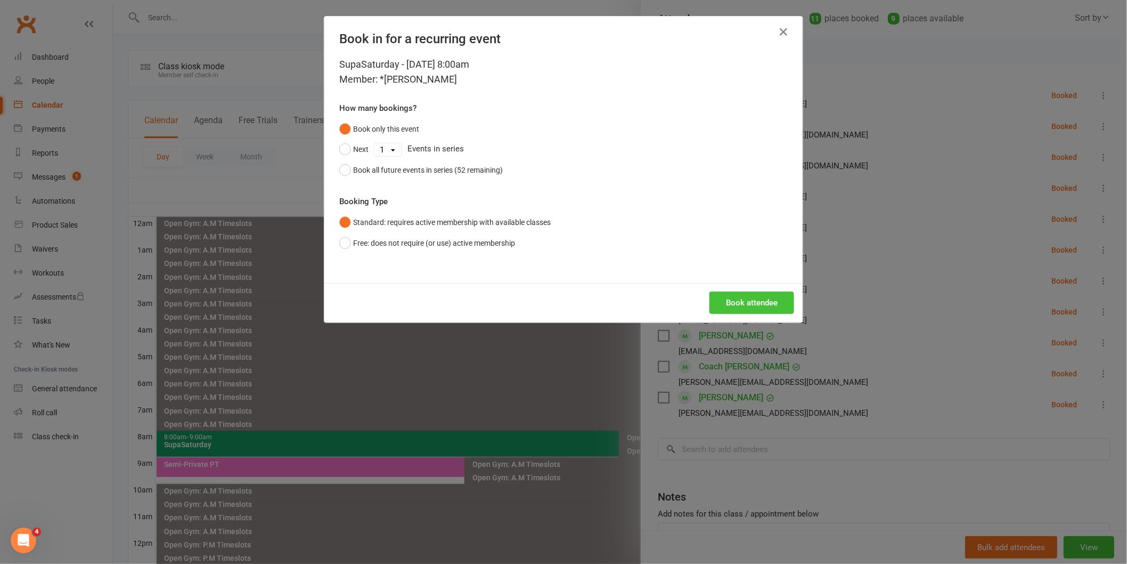
click at [737, 297] on button "Book attendee" at bounding box center [752, 302] width 85 height 22
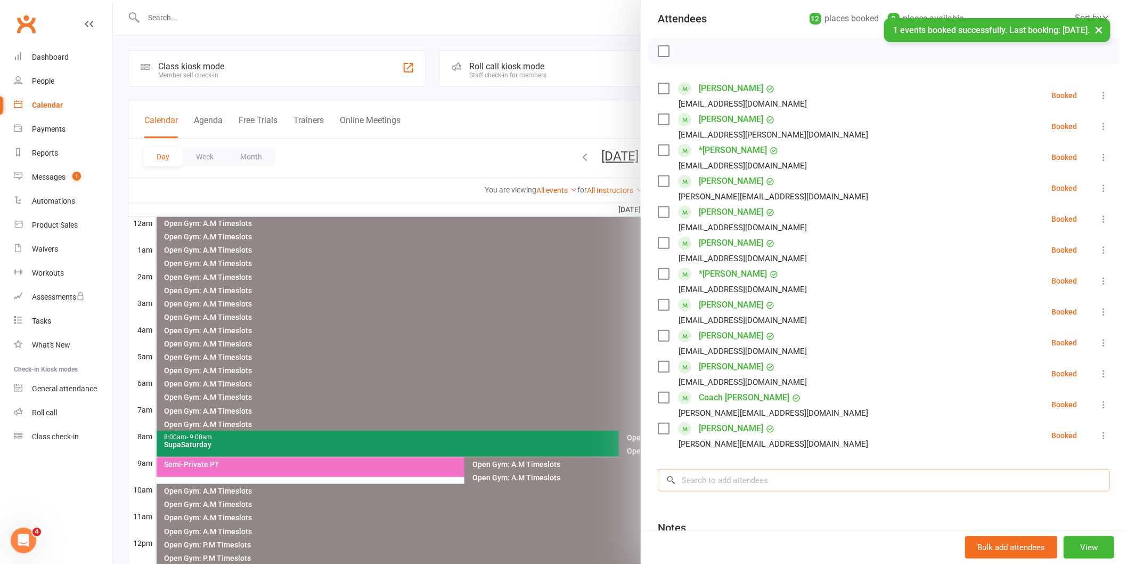
click at [718, 484] on input "search" at bounding box center [884, 480] width 452 height 22
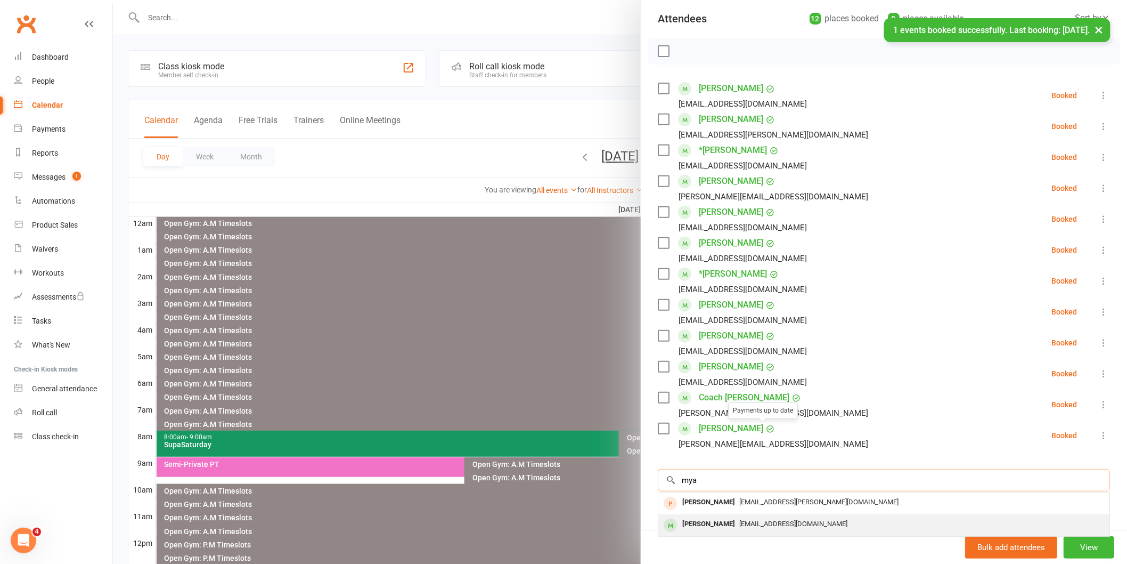
type input "mya"
click at [709, 525] on div "Mya Kulasin" at bounding box center [708, 523] width 61 height 15
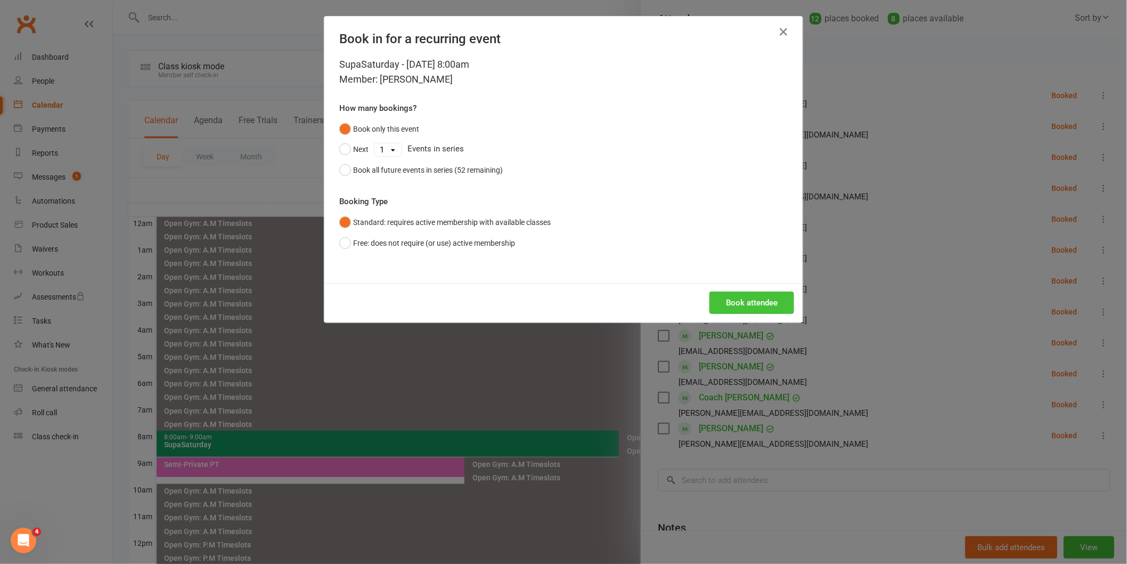
click at [731, 299] on button "Book attendee" at bounding box center [752, 302] width 85 height 22
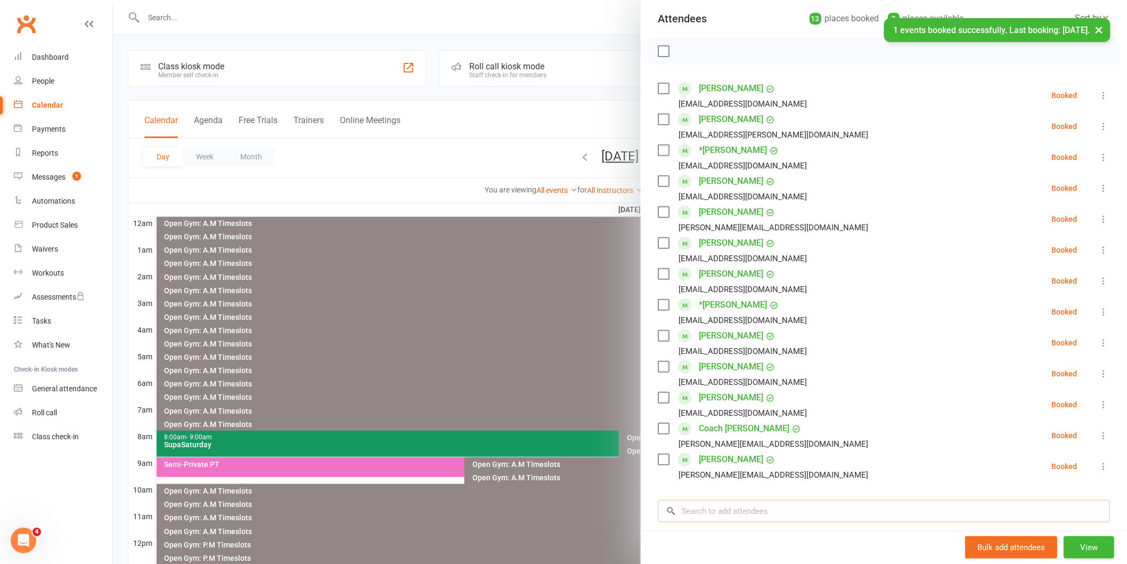
click at [726, 509] on input "search" at bounding box center [884, 511] width 452 height 22
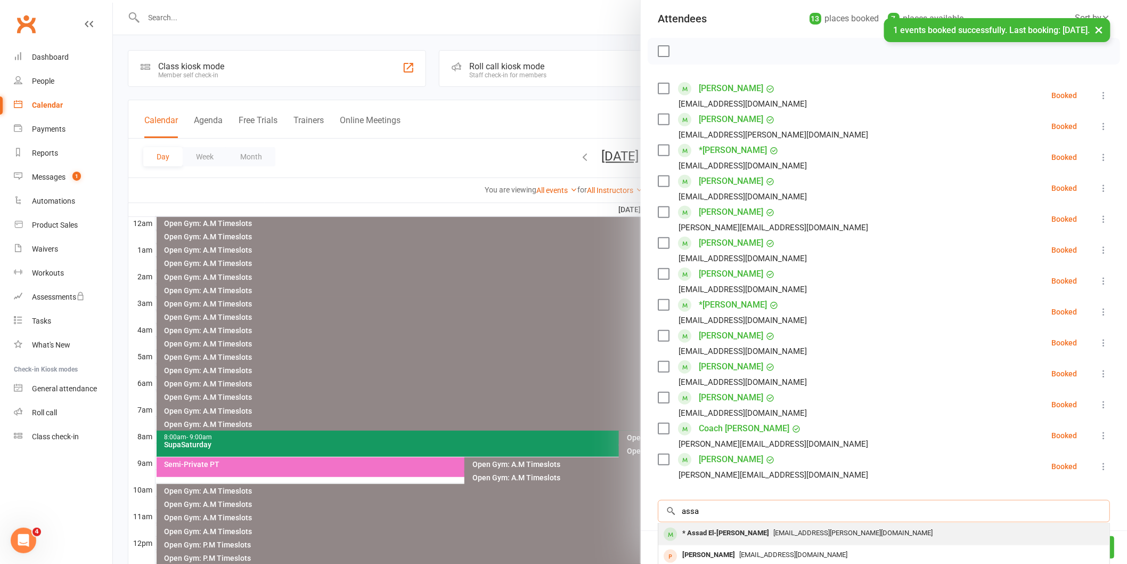
type input "assa"
click at [727, 533] on div "* Assad El-Khoury" at bounding box center [725, 532] width 95 height 15
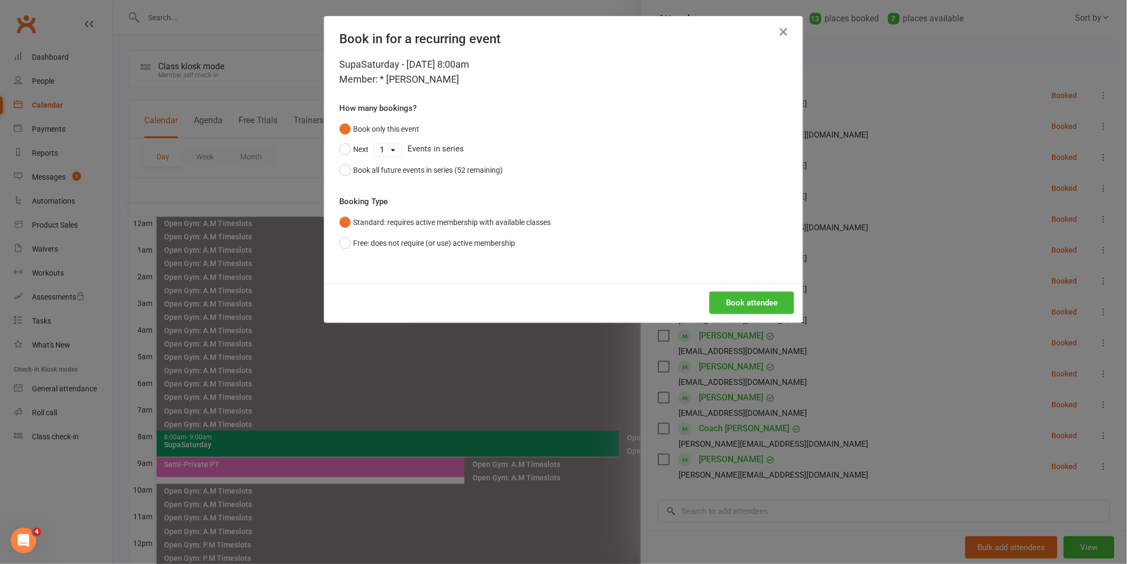
click at [739, 288] on div "Book attendee" at bounding box center [563, 302] width 478 height 39
click at [763, 305] on button "Book attendee" at bounding box center [752, 302] width 85 height 22
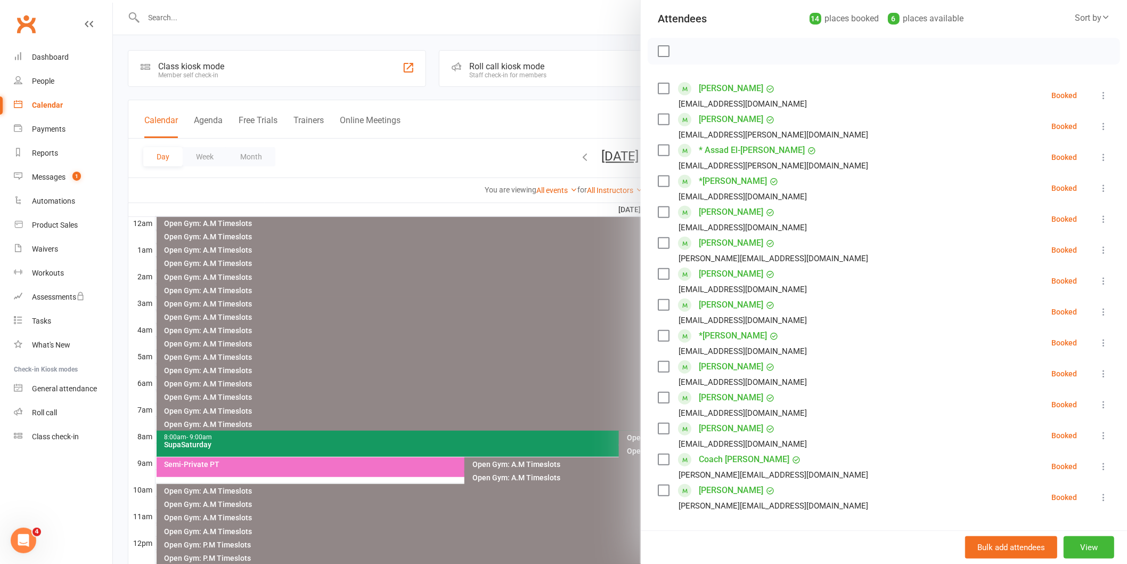
click at [660, 54] on label at bounding box center [663, 51] width 11 height 11
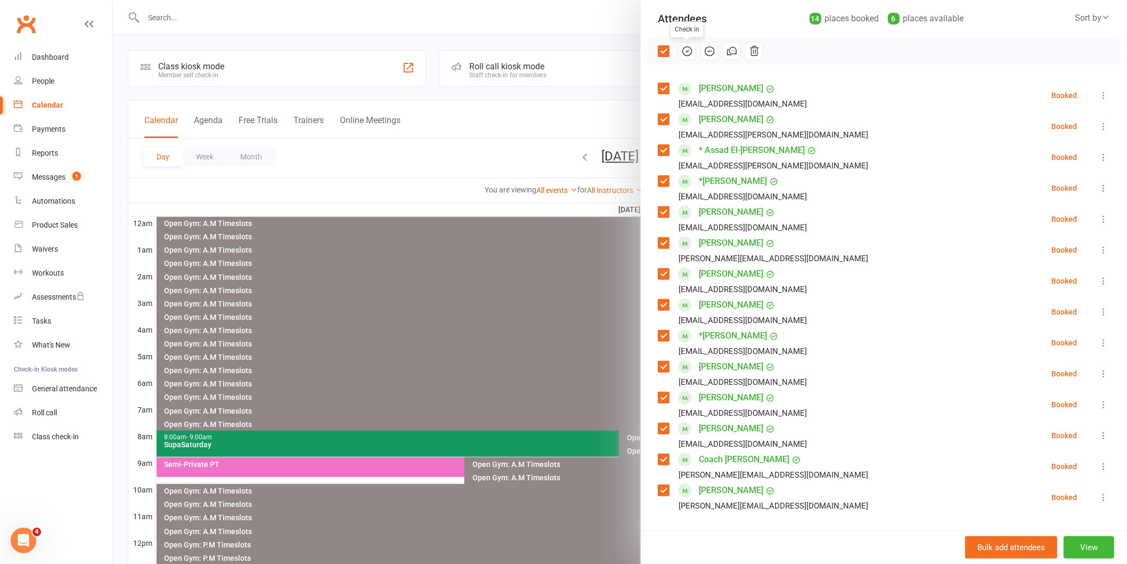
click at [682, 52] on icon "button" at bounding box center [687, 51] width 12 height 12
click at [469, 345] on div at bounding box center [620, 282] width 1014 height 564
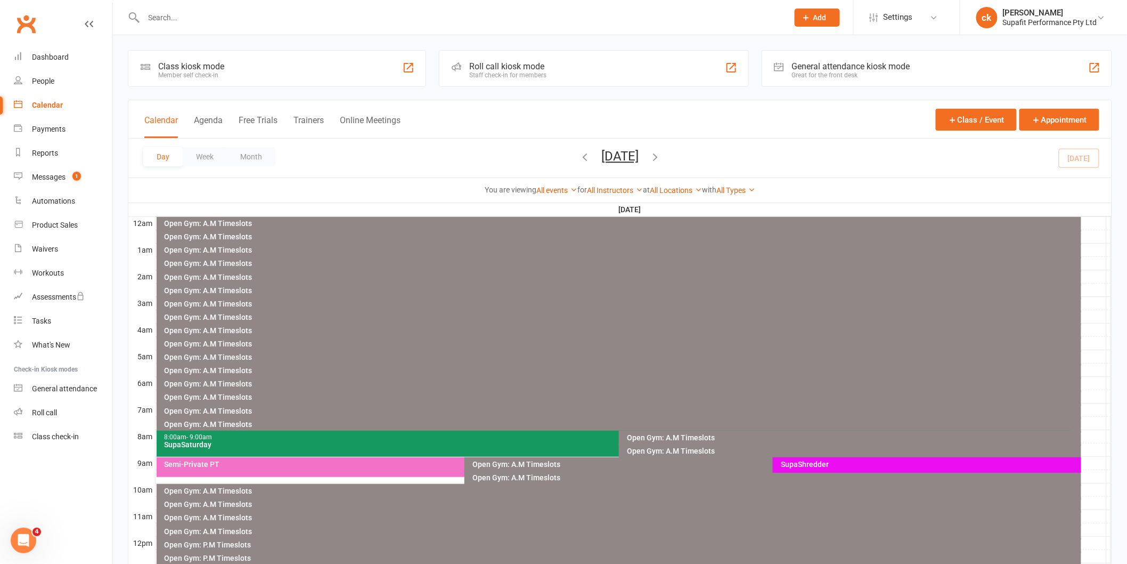
click at [787, 466] on div "SupaShredder" at bounding box center [929, 463] width 299 height 7
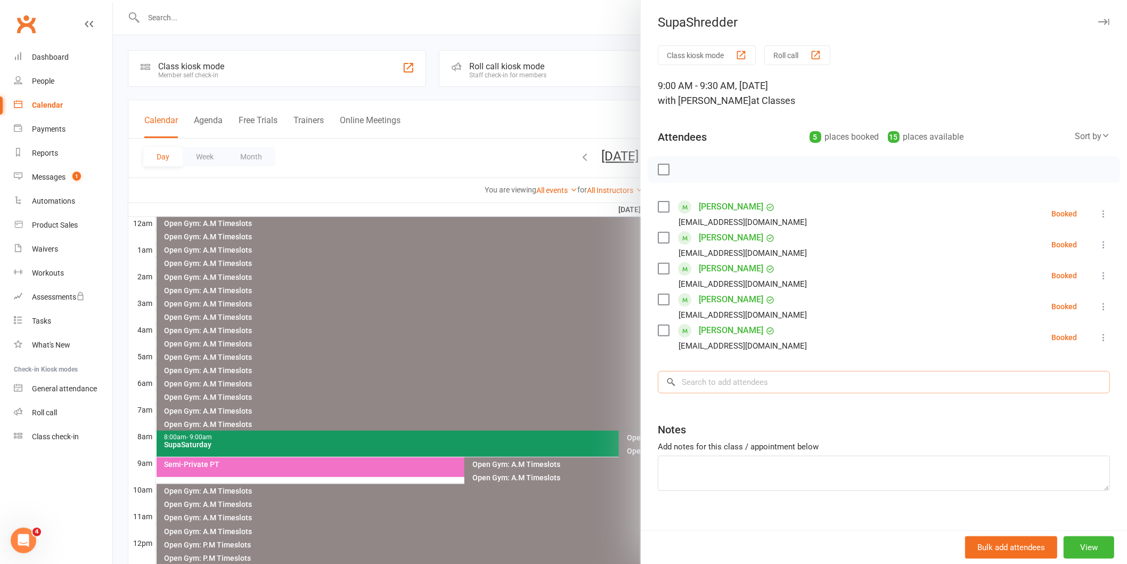
click at [727, 387] on input "search" at bounding box center [884, 382] width 452 height 22
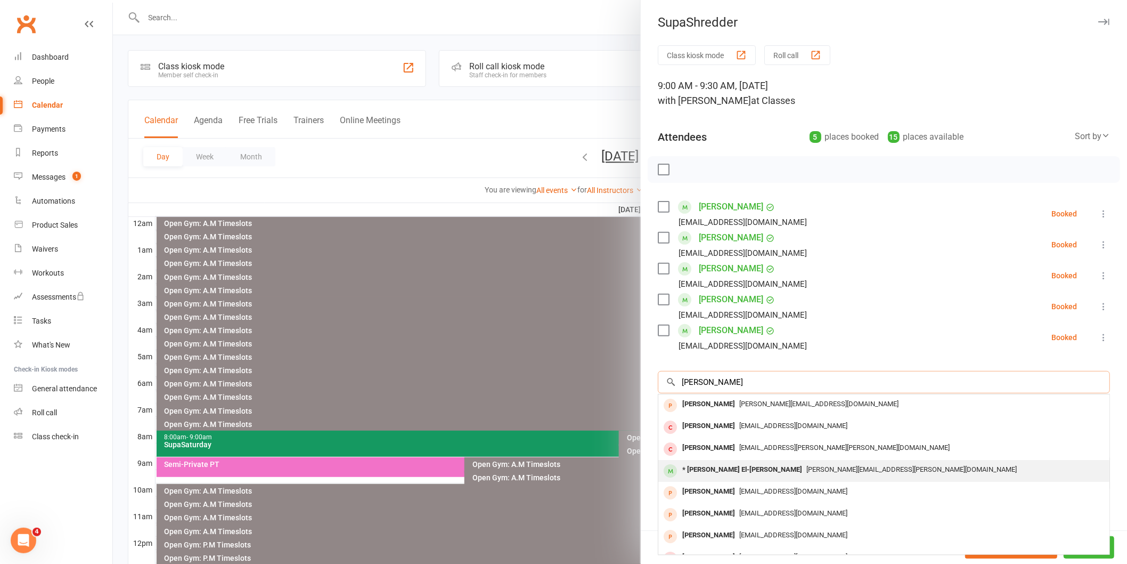
type input "monica"
click at [719, 469] on div "* Monica El-khoury" at bounding box center [742, 469] width 128 height 15
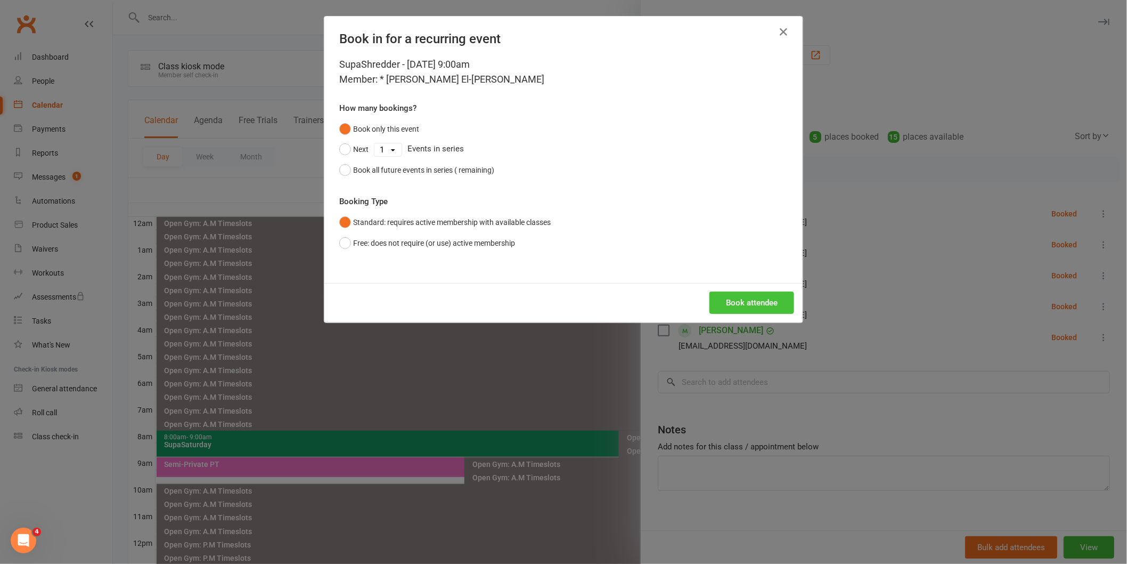
click at [754, 306] on button "Book attendee" at bounding box center [752, 302] width 85 height 22
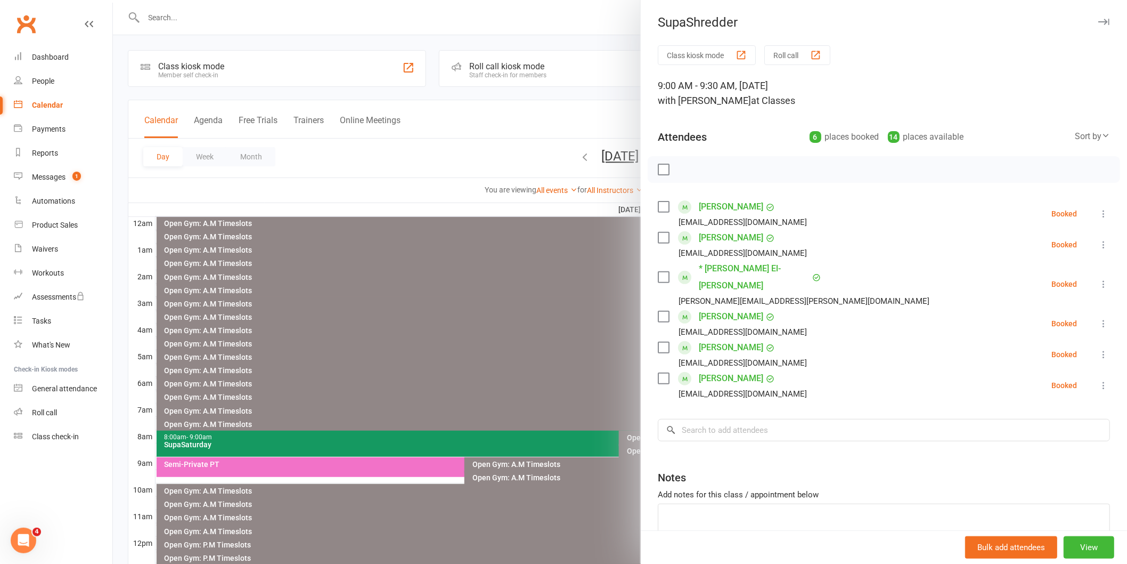
click at [660, 168] on label at bounding box center [663, 169] width 11 height 11
click at [686, 161] on button "button" at bounding box center [687, 169] width 18 height 18
click at [196, 29] on div at bounding box center [620, 282] width 1014 height 564
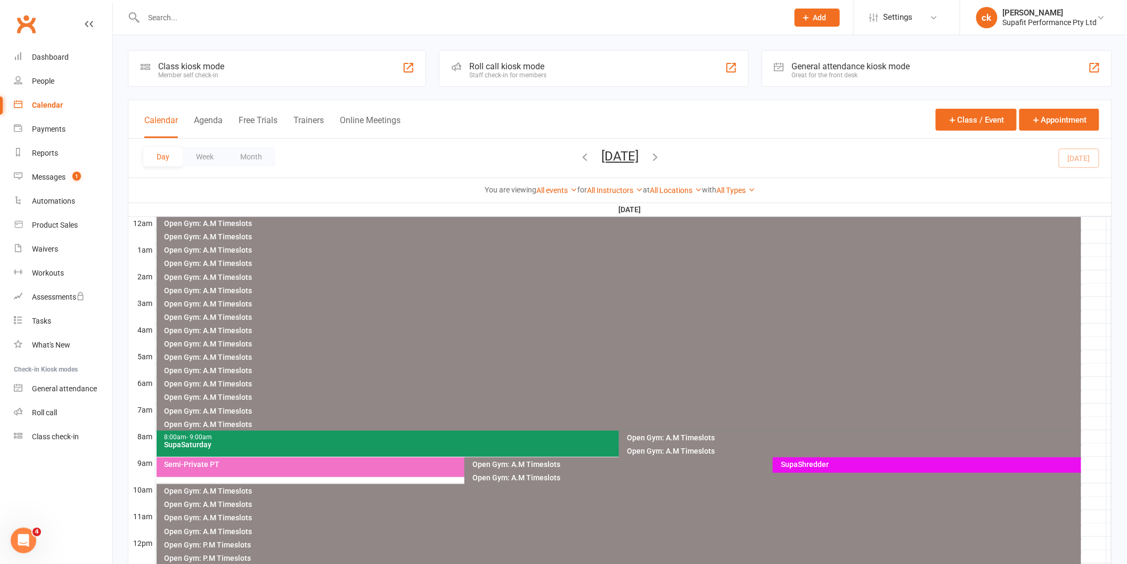
click at [173, 21] on input "text" at bounding box center [461, 17] width 640 height 15
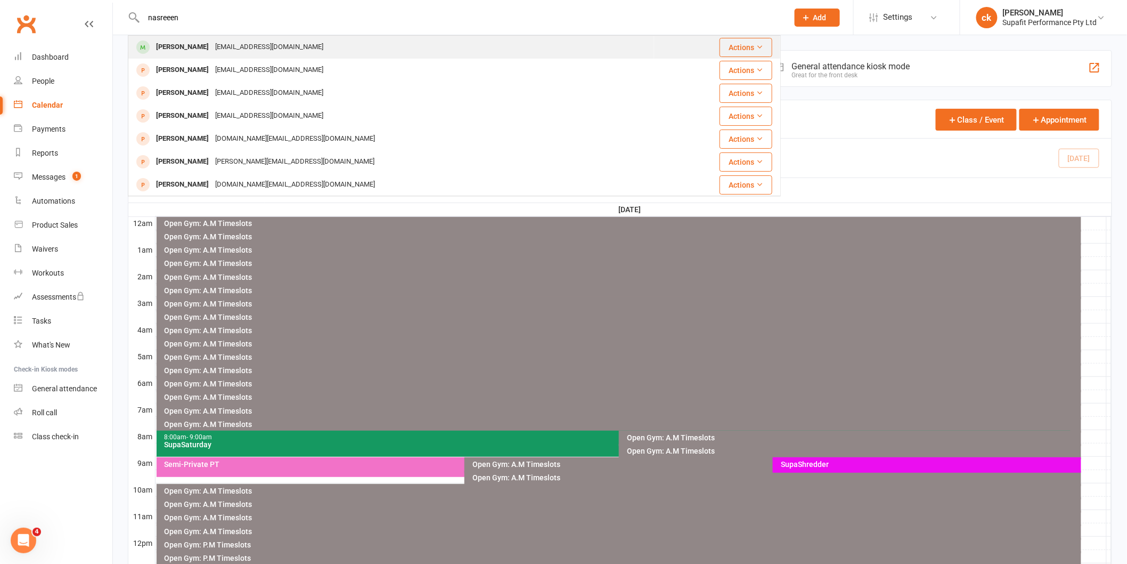
type input "nasreeen"
drag, startPoint x: 173, startPoint y: 35, endPoint x: 173, endPoint y: 41, distance: 5.9
click at [173, 35] on div "nasreeen Nasreen Sharique Shariquenasreen@gmail.com Actions Nayyareen Hussain n…" at bounding box center [454, 17] width 653 height 35
click at [175, 48] on div "[PERSON_NAME]" at bounding box center [182, 46] width 59 height 15
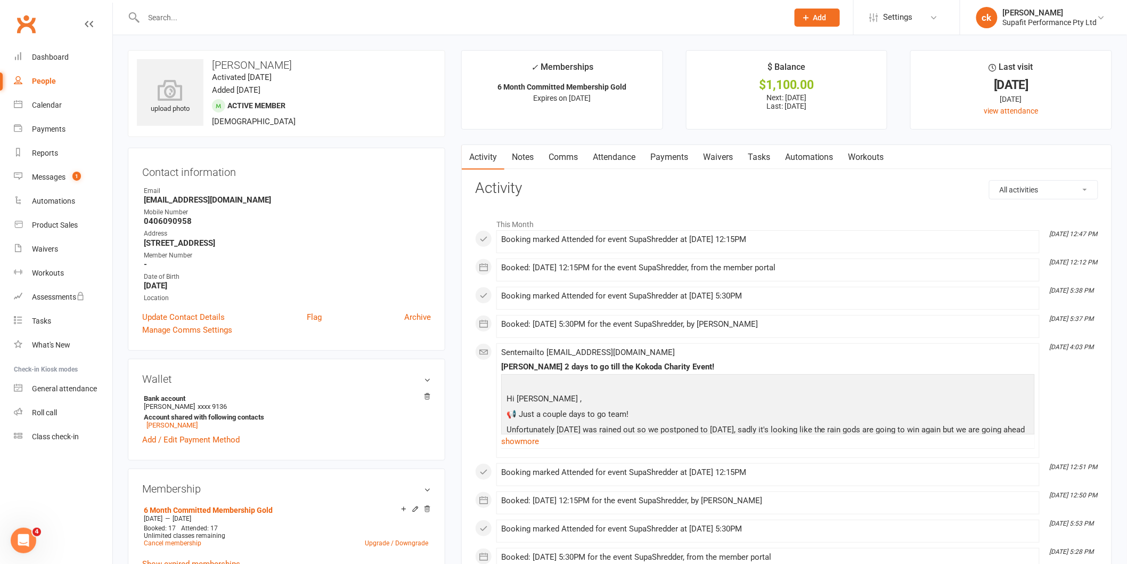
click at [679, 158] on link "Payments" at bounding box center [669, 157] width 53 height 25
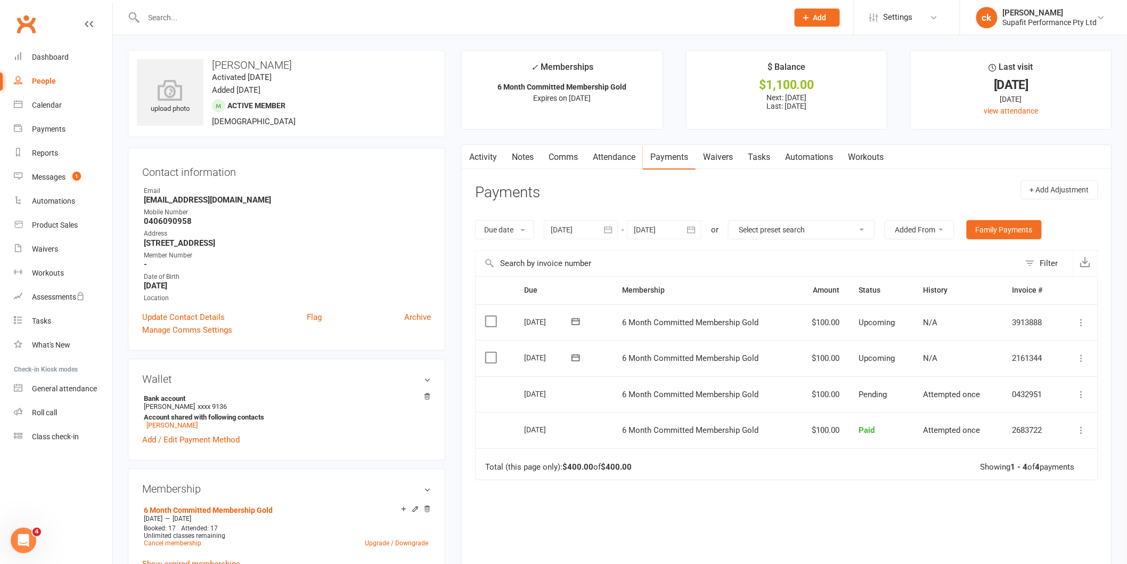
click at [694, 232] on icon "button" at bounding box center [691, 229] width 11 height 11
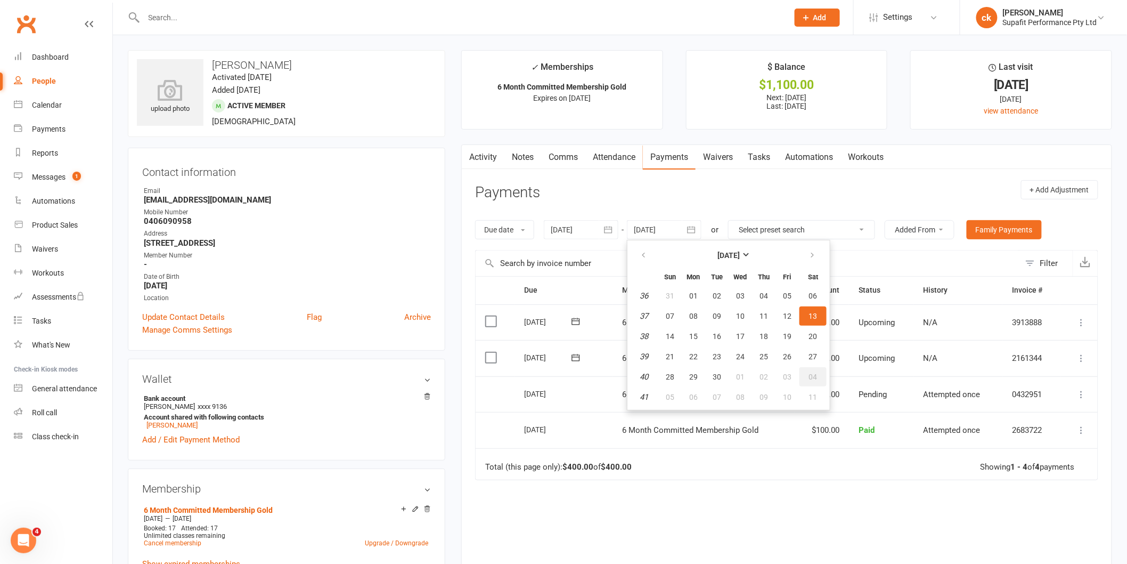
click at [812, 372] on span "04" at bounding box center [813, 376] width 9 height 9
type input "04 Oct 2025"
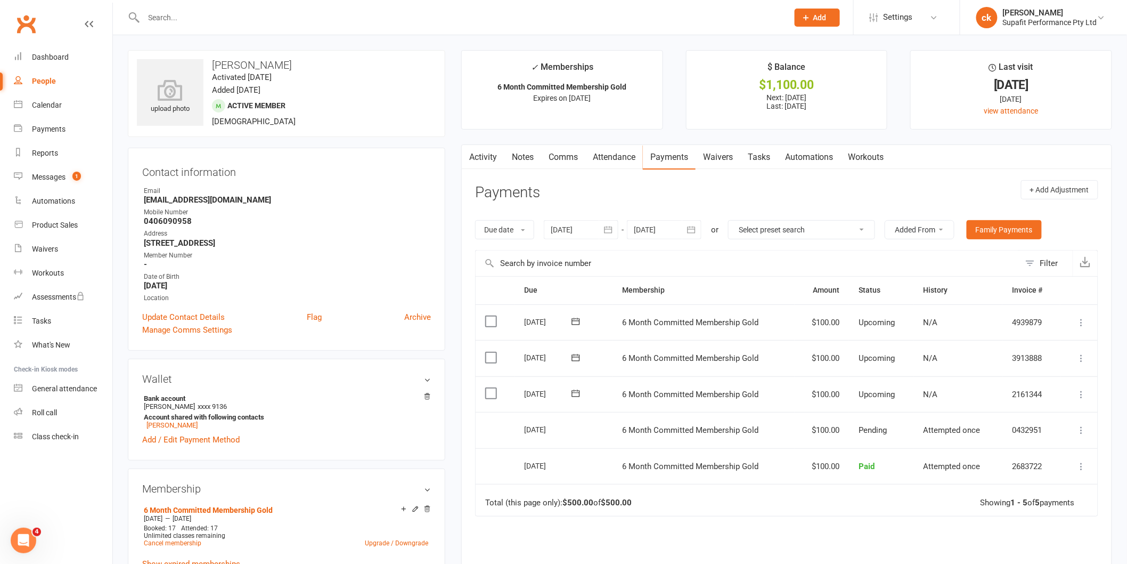
click at [1084, 395] on icon at bounding box center [1082, 394] width 11 height 11
click at [1016, 477] on link "Skip" at bounding box center [1025, 478] width 126 height 21
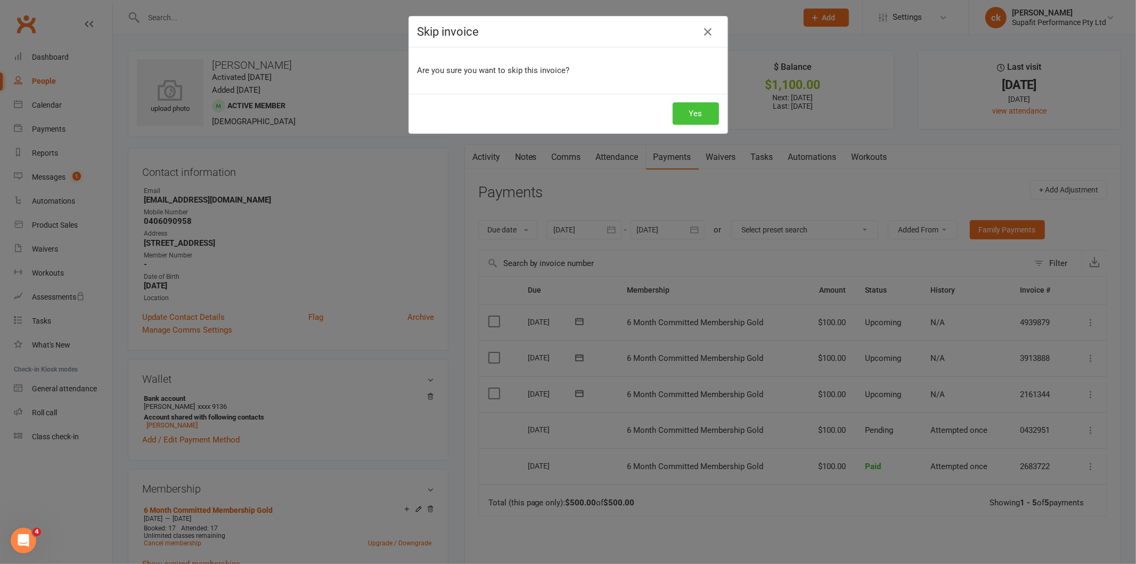
click at [695, 109] on button "Yes" at bounding box center [696, 113] width 46 height 22
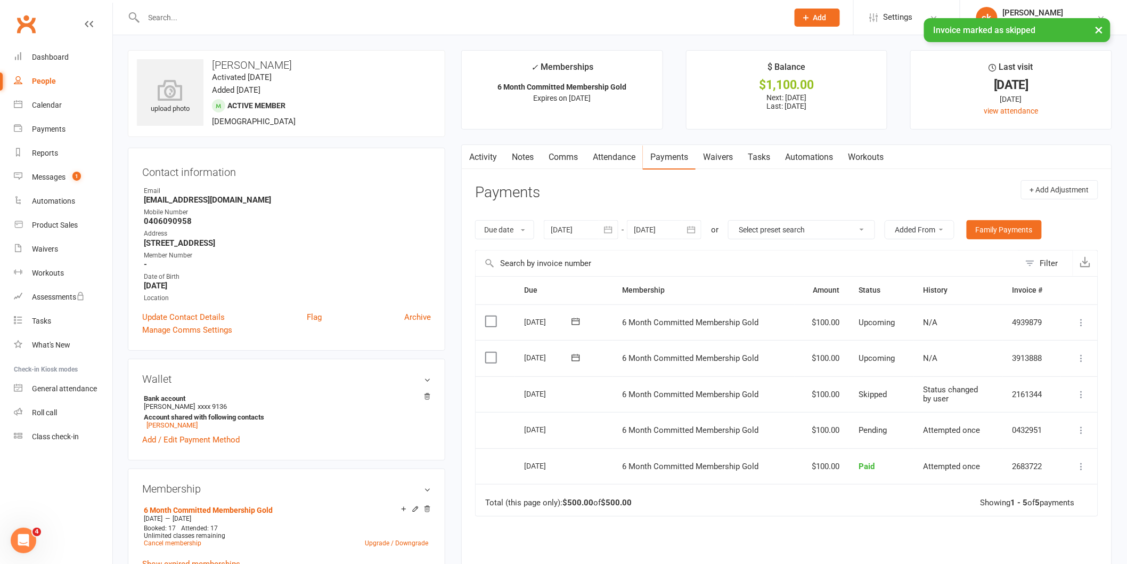
click at [1085, 353] on button at bounding box center [1082, 358] width 13 height 13
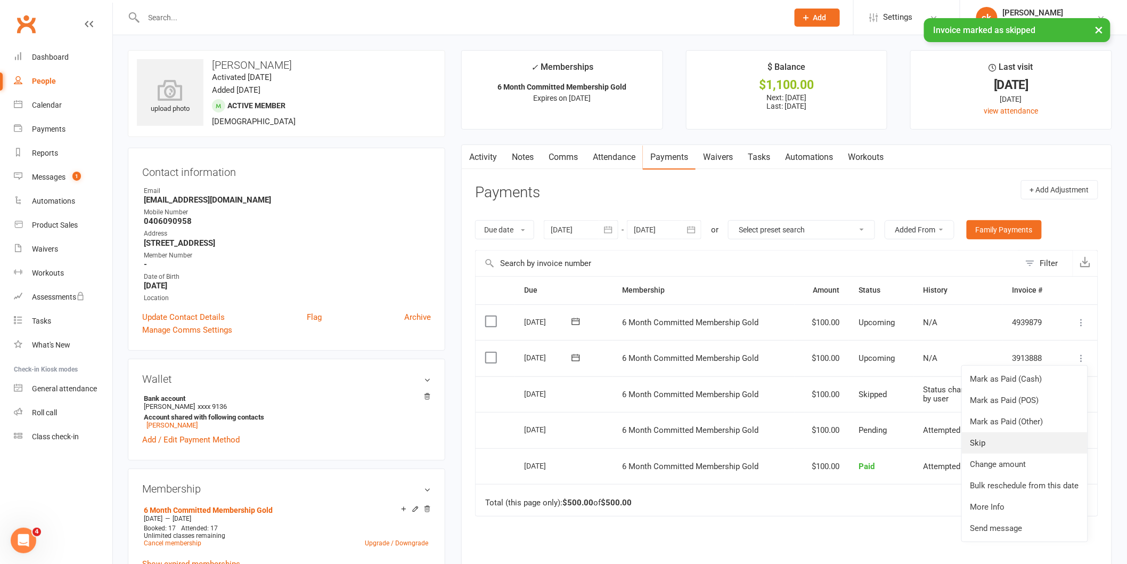
click at [1001, 446] on link "Skip" at bounding box center [1025, 442] width 126 height 21
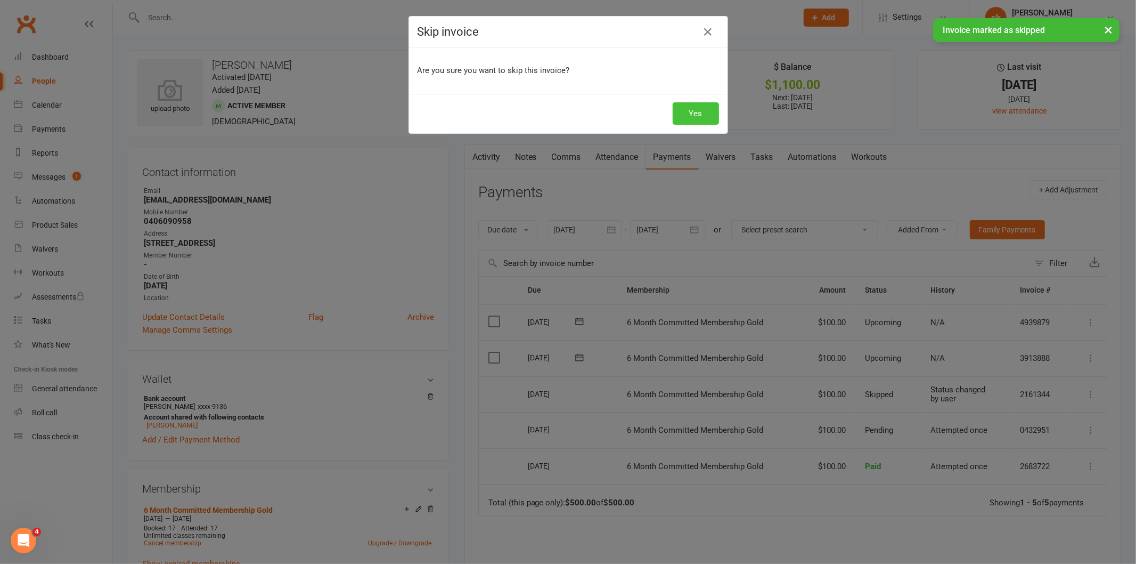
click at [691, 116] on button "Yes" at bounding box center [696, 113] width 46 height 22
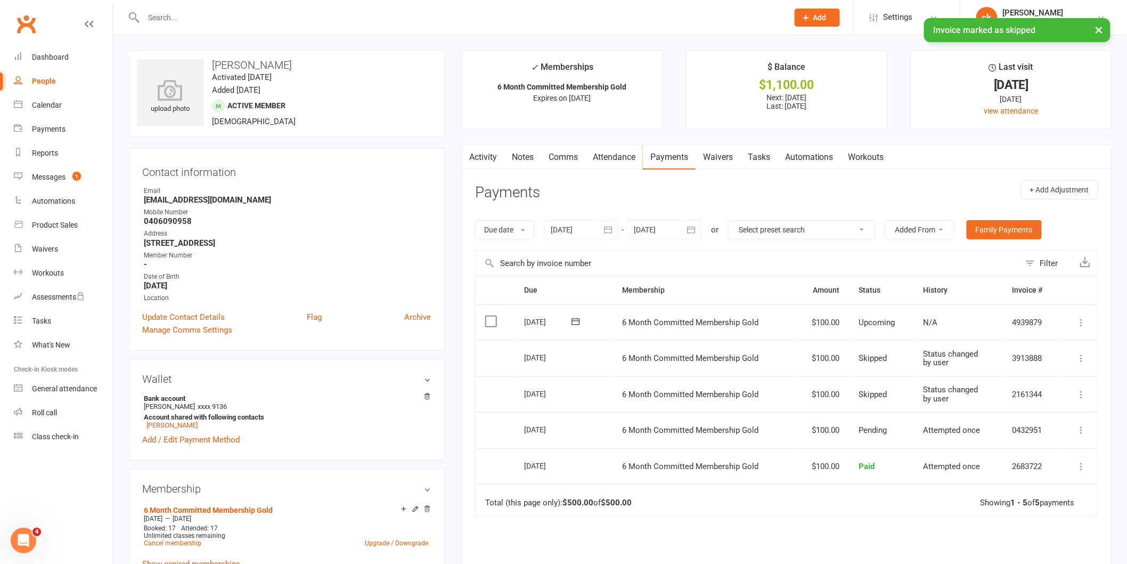
click at [1080, 326] on icon at bounding box center [1082, 322] width 11 height 11
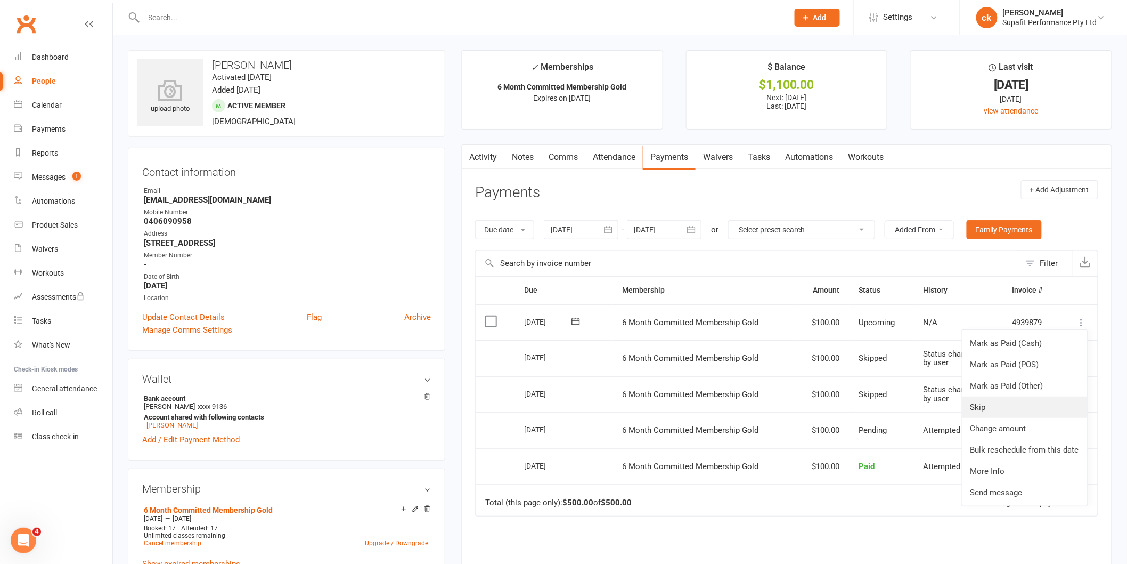
click at [993, 409] on link "Skip" at bounding box center [1025, 406] width 126 height 21
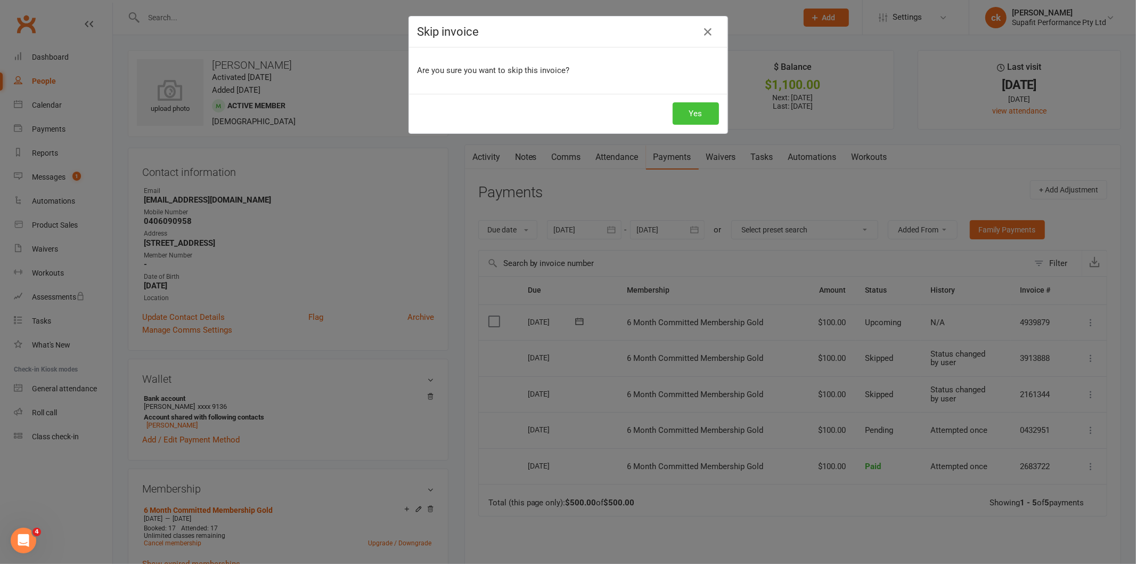
click at [702, 118] on button "Yes" at bounding box center [696, 113] width 46 height 22
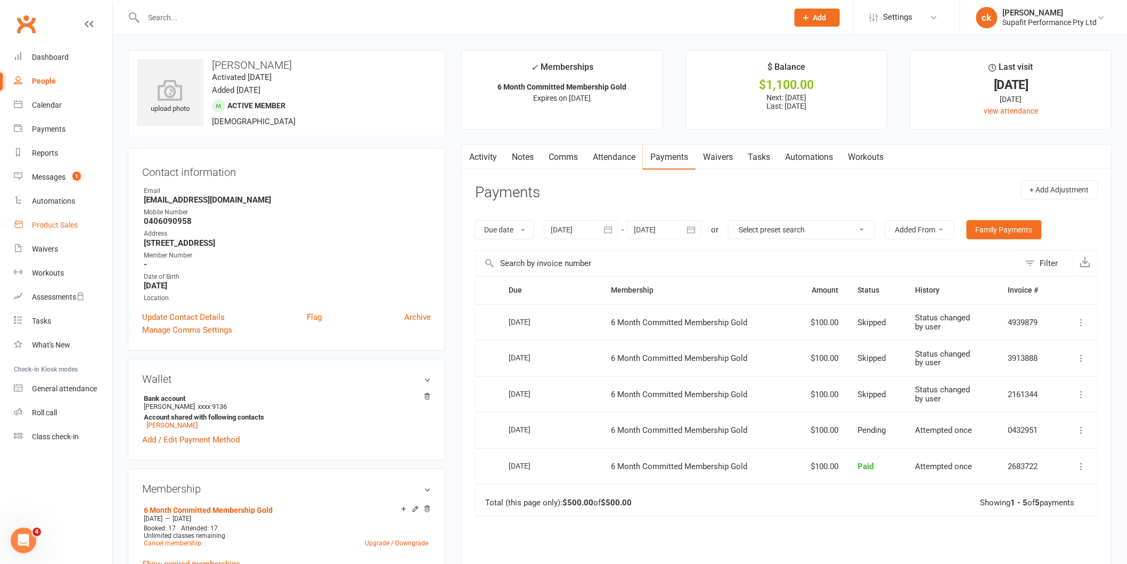
click at [54, 228] on div "Product Sales" at bounding box center [55, 225] width 46 height 9
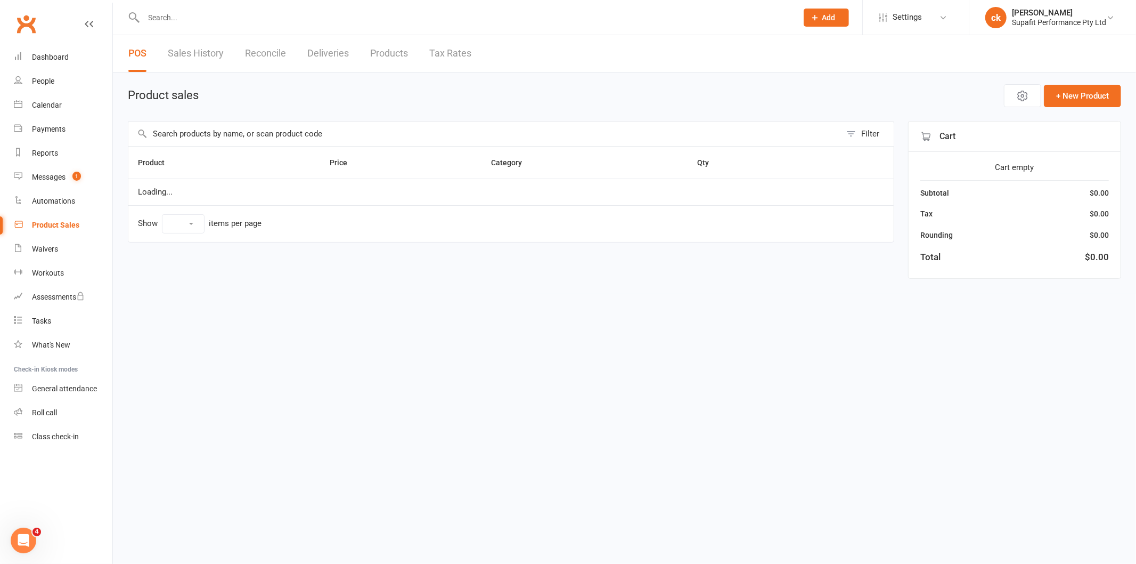
select select "25"
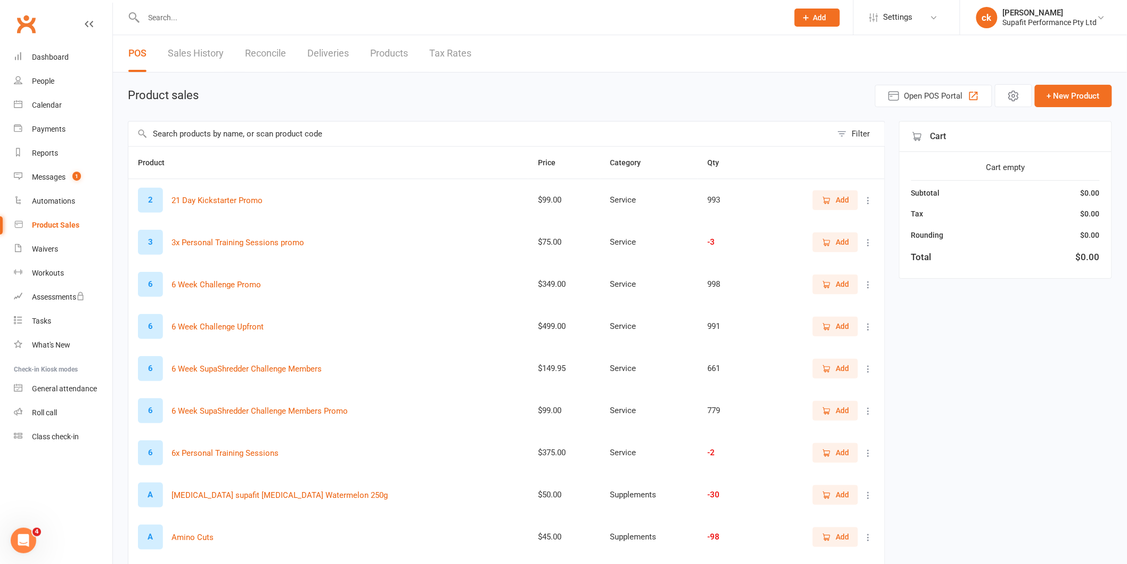
click at [181, 135] on input "text" at bounding box center [480, 133] width 704 height 25
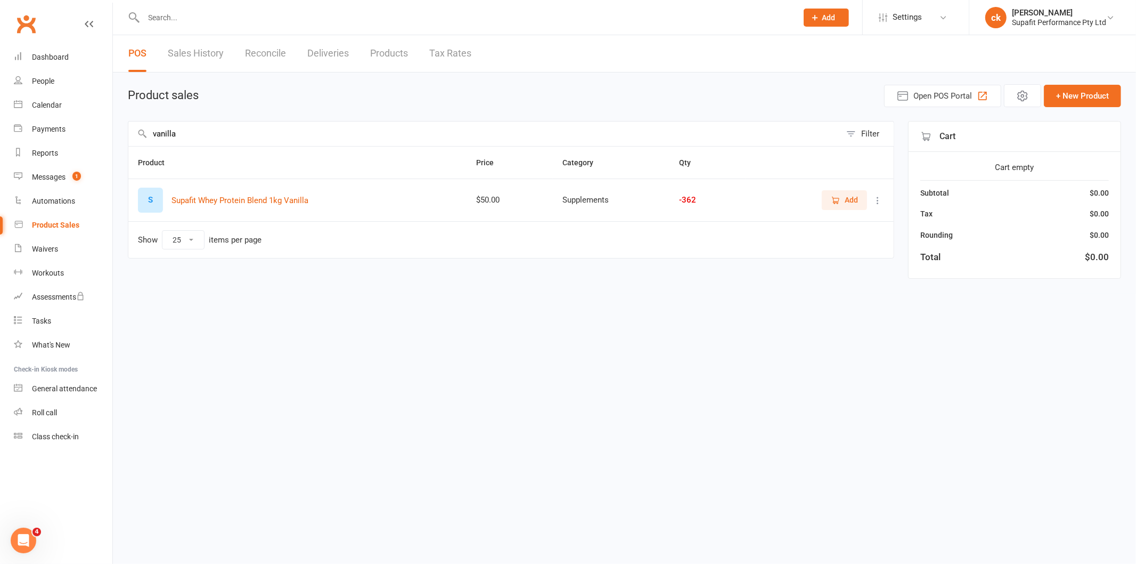
type input "vanilla"
drag, startPoint x: 838, startPoint y: 207, endPoint x: 833, endPoint y: 214, distance: 9.2
click at [835, 207] on button "Add" at bounding box center [844, 199] width 45 height 19
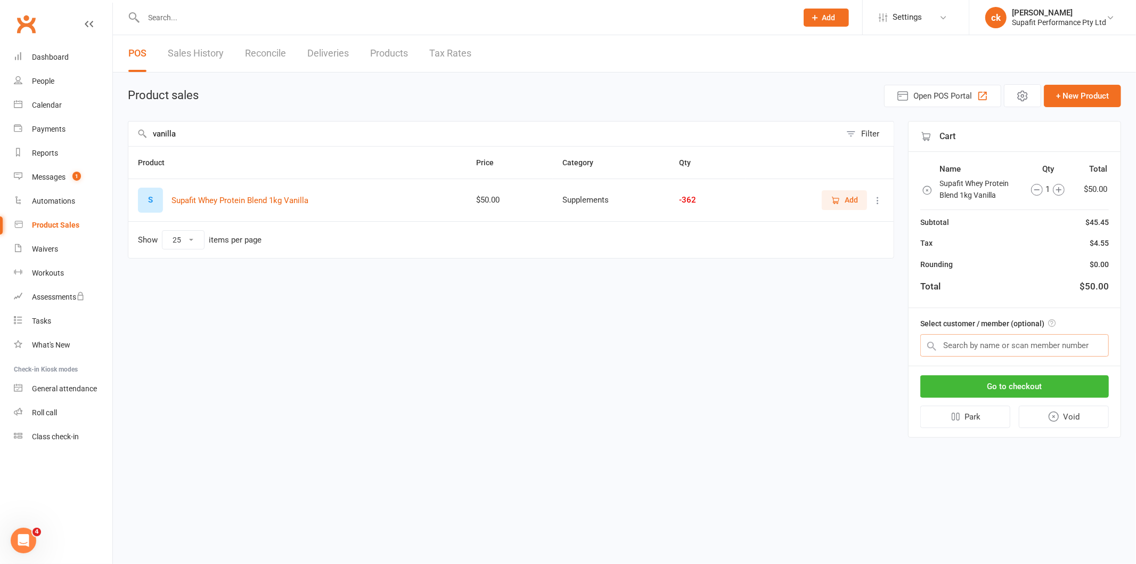
click at [971, 338] on input "text" at bounding box center [1015, 345] width 189 height 22
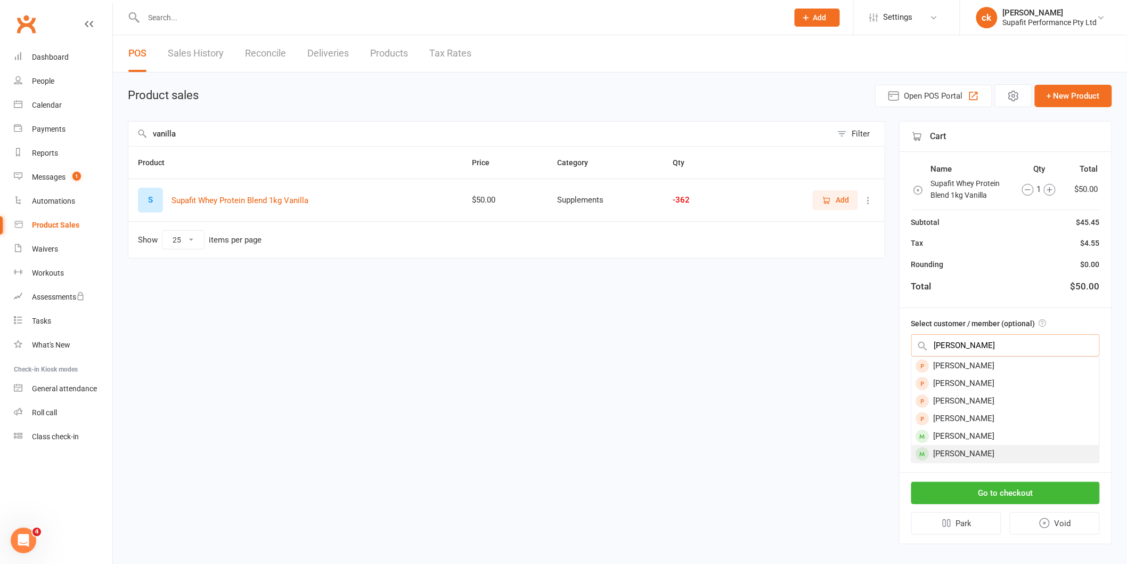
type input "hannah"
click at [978, 453] on div "[PERSON_NAME]" at bounding box center [1006, 454] width 188 height 18
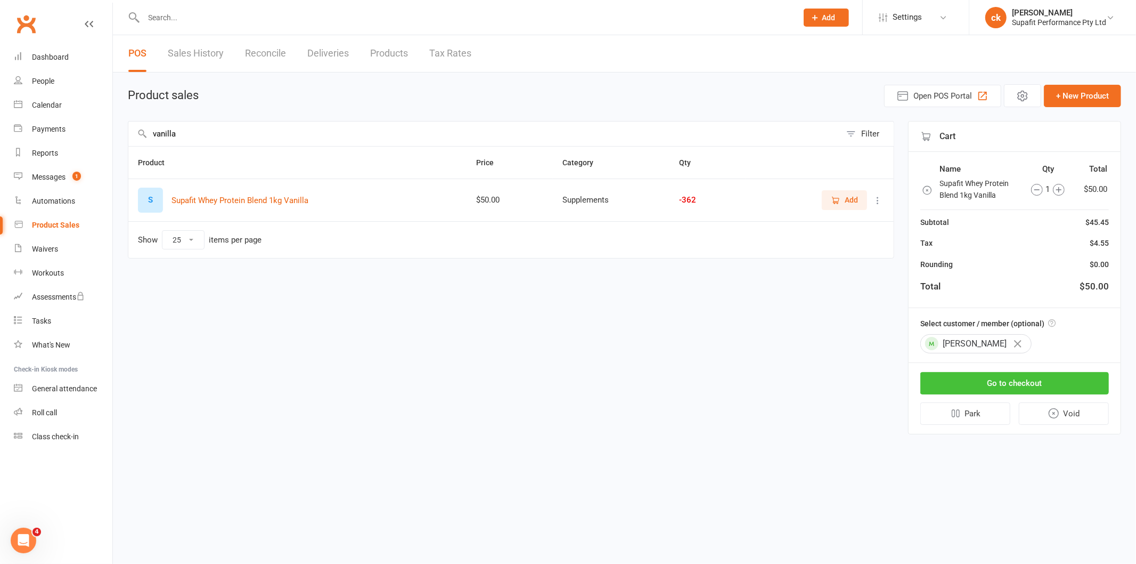
click at [997, 386] on button "Go to checkout" at bounding box center [1015, 383] width 189 height 22
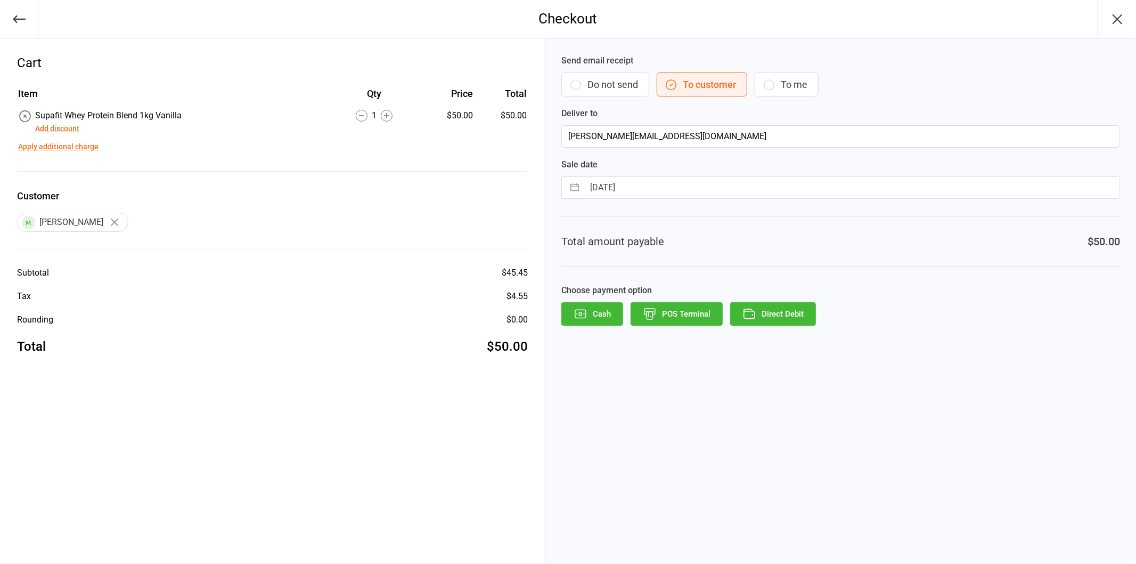
click at [770, 320] on button "Direct Debit" at bounding box center [773, 313] width 86 height 23
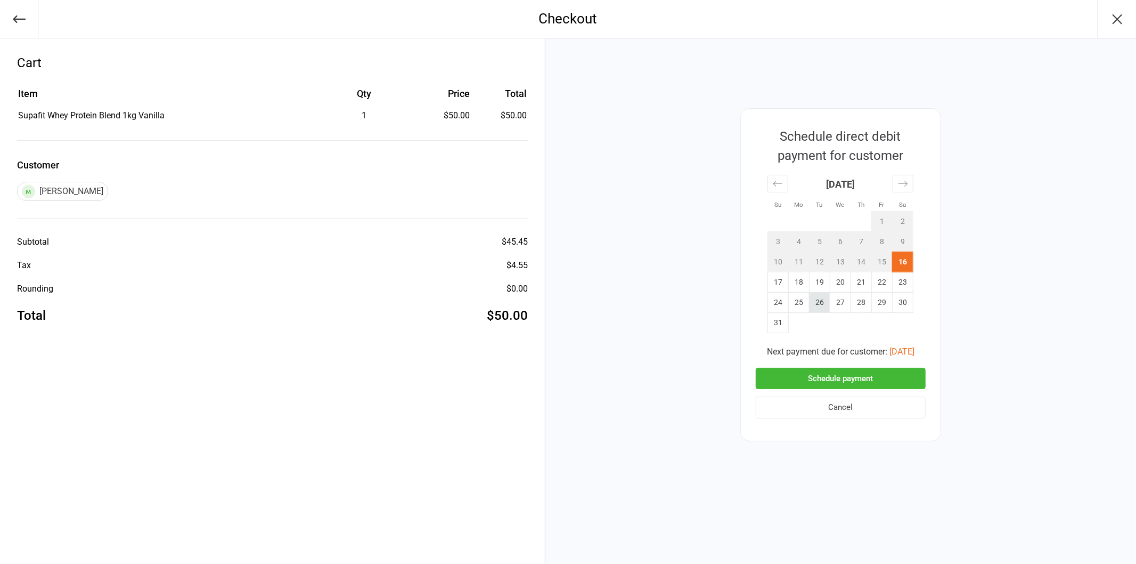
drag, startPoint x: 796, startPoint y: 286, endPoint x: 809, endPoint y: 296, distance: 16.2
click at [796, 285] on td "18" at bounding box center [798, 282] width 21 height 20
click at [819, 375] on button "Schedule payment" at bounding box center [841, 379] width 170 height 22
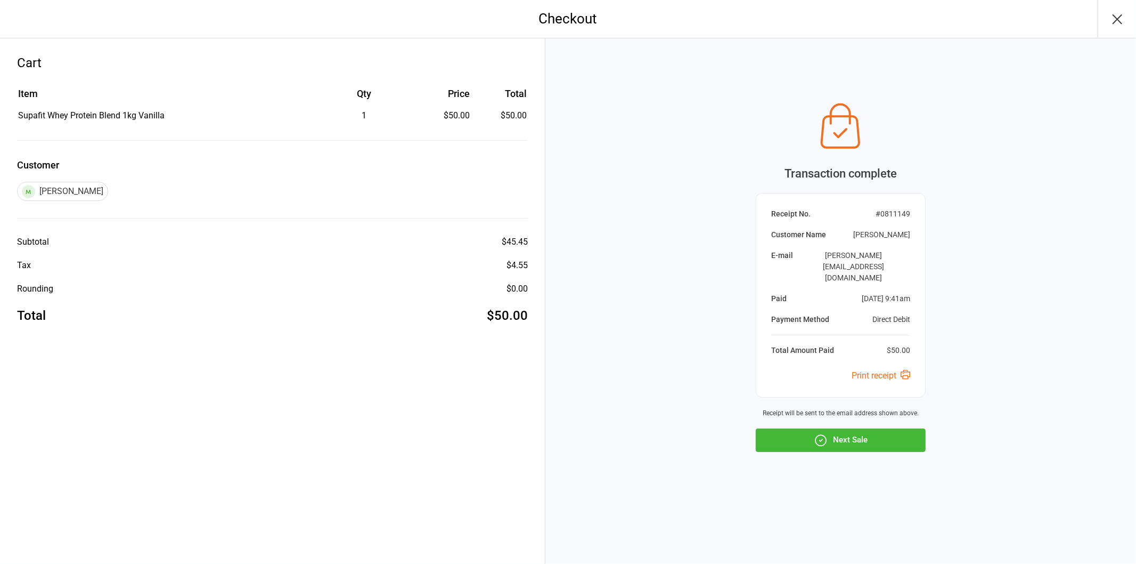
click at [838, 438] on button "Next Sale" at bounding box center [841, 439] width 170 height 23
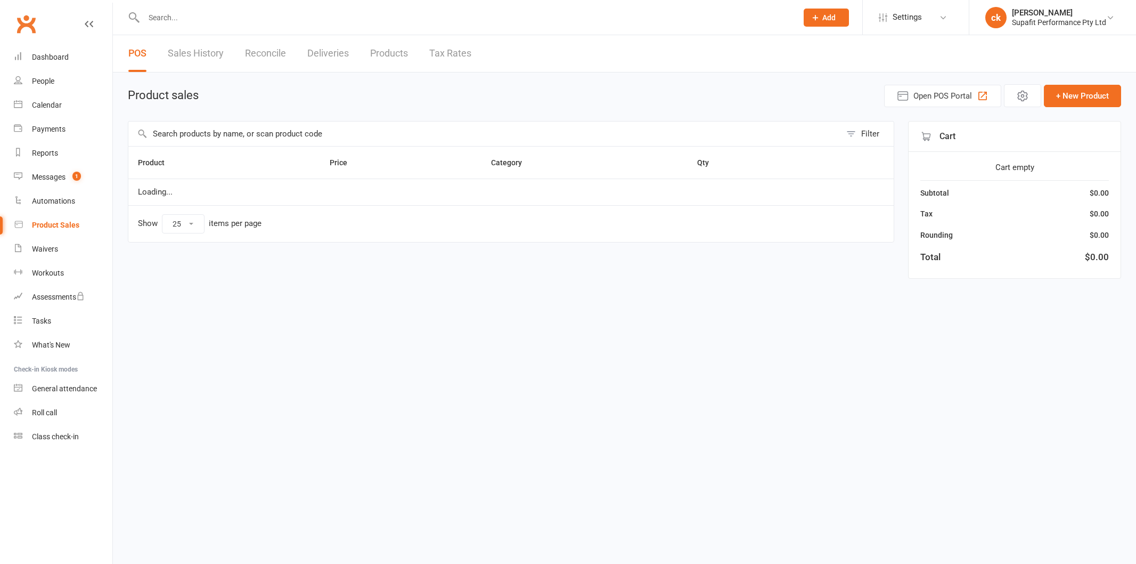
select select "25"
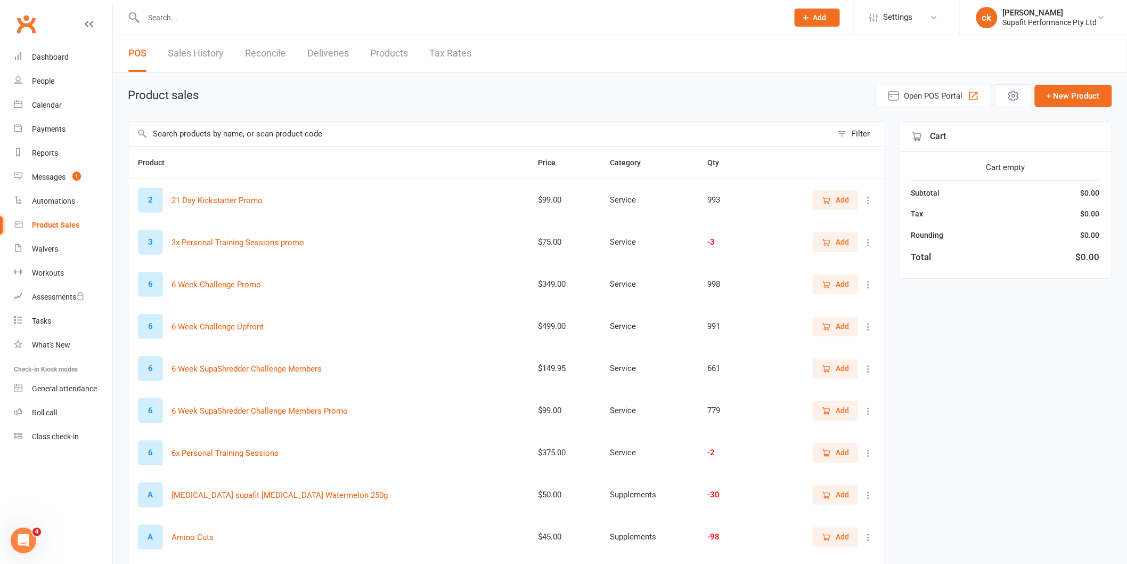
click at [190, 131] on input "text" at bounding box center [480, 133] width 704 height 25
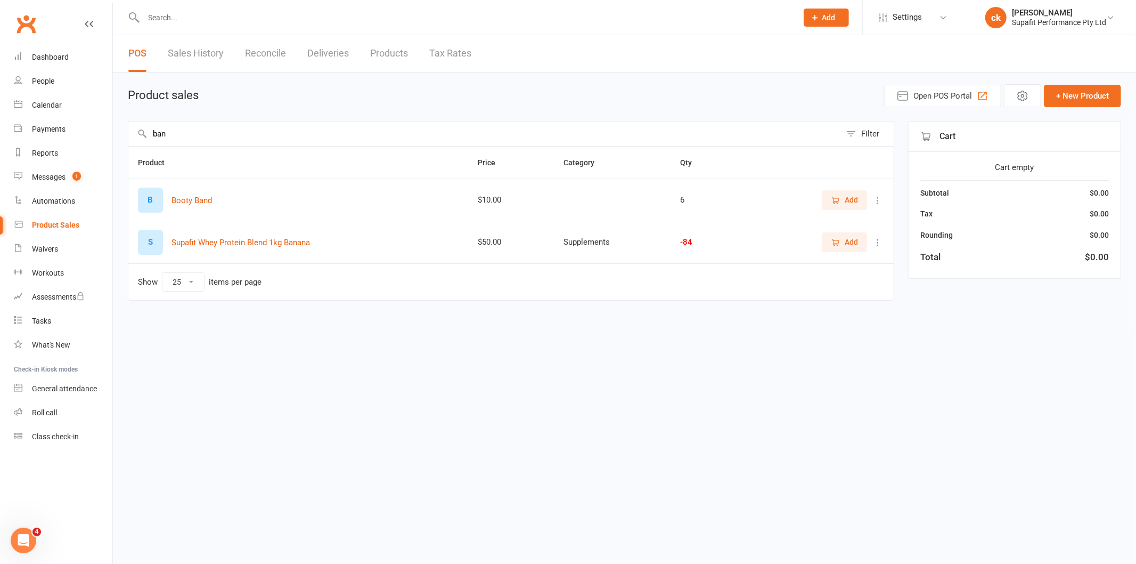
type input "ban"
click at [853, 247] on span "Add" at bounding box center [851, 242] width 13 height 12
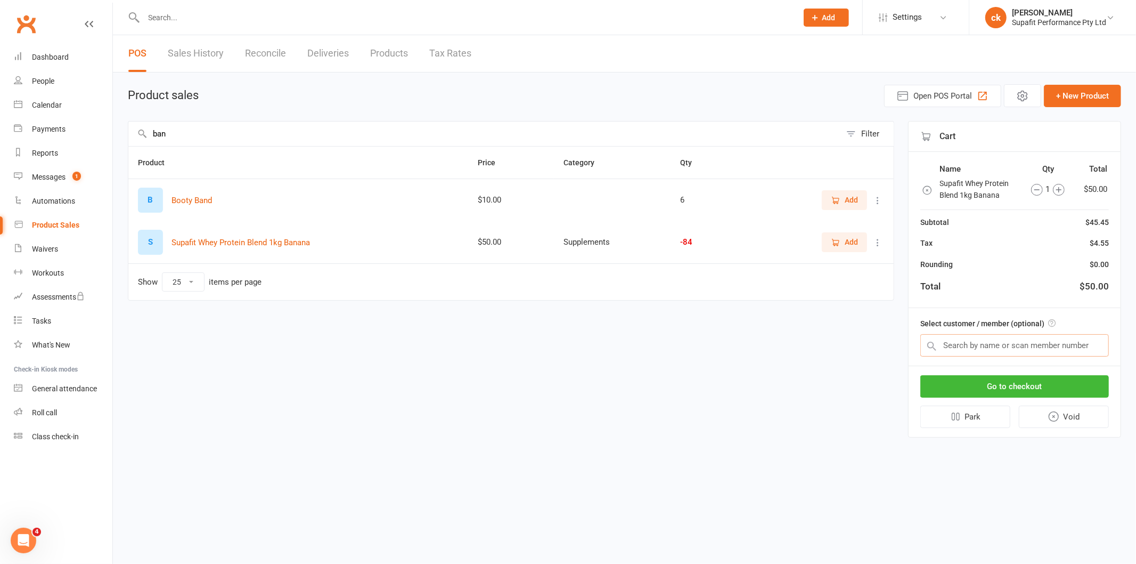
click at [975, 343] on input "text" at bounding box center [1015, 345] width 189 height 22
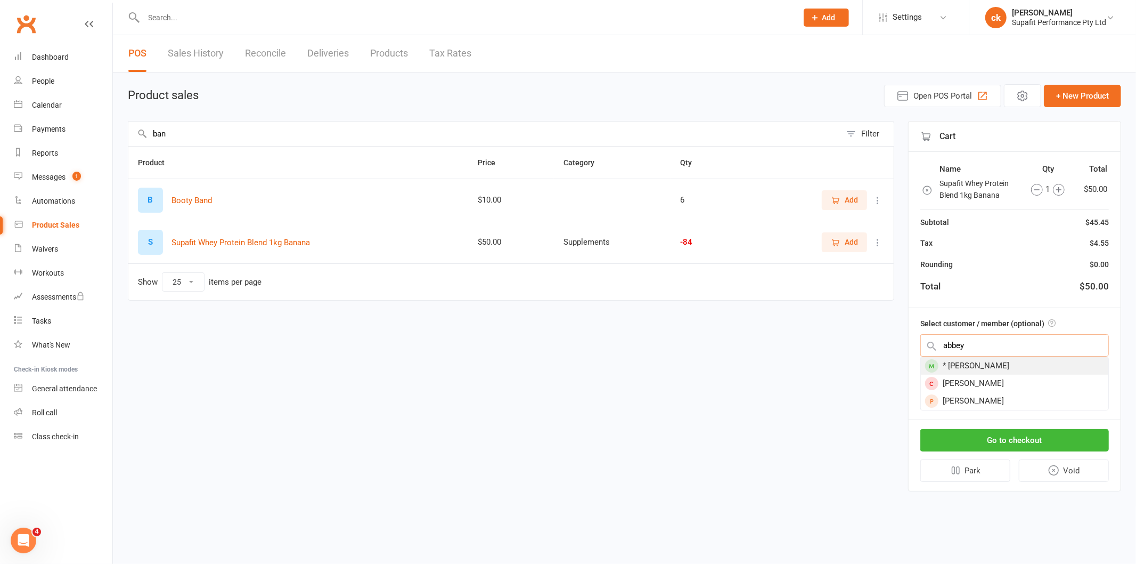
type input "abbey"
click at [968, 363] on div "* Abbey Kassoua" at bounding box center [1015, 366] width 188 height 18
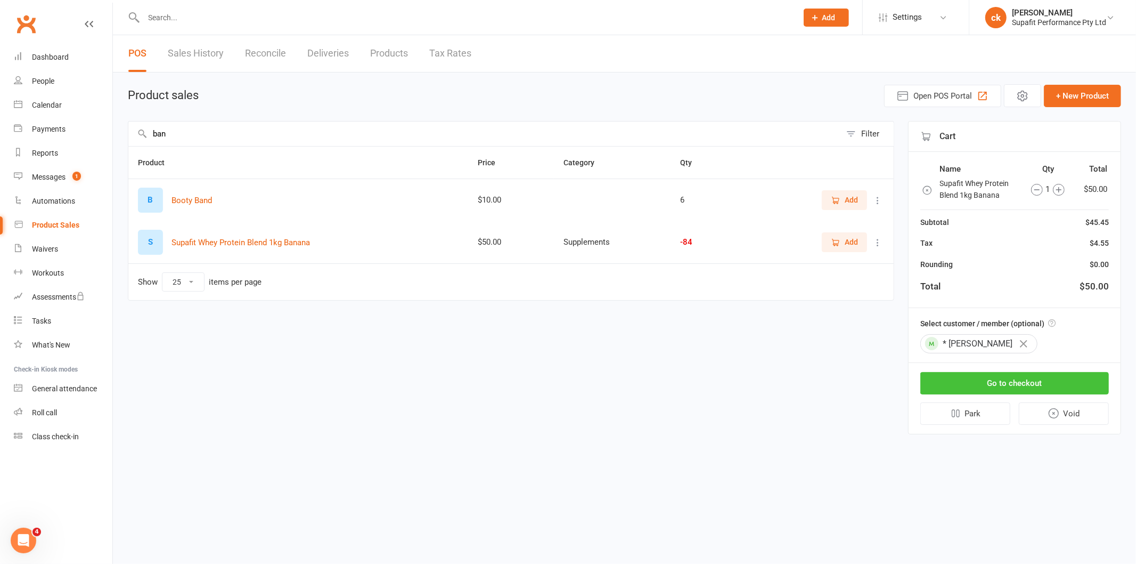
click at [993, 385] on button "Go to checkout" at bounding box center [1015, 383] width 189 height 22
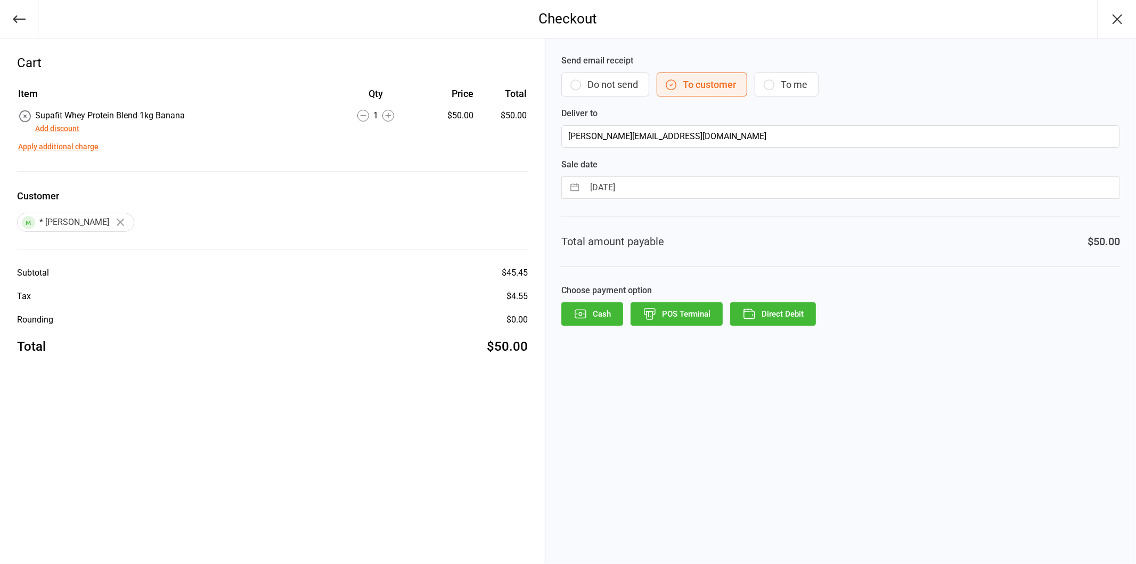
click at [768, 315] on button "Direct Debit" at bounding box center [773, 313] width 86 height 23
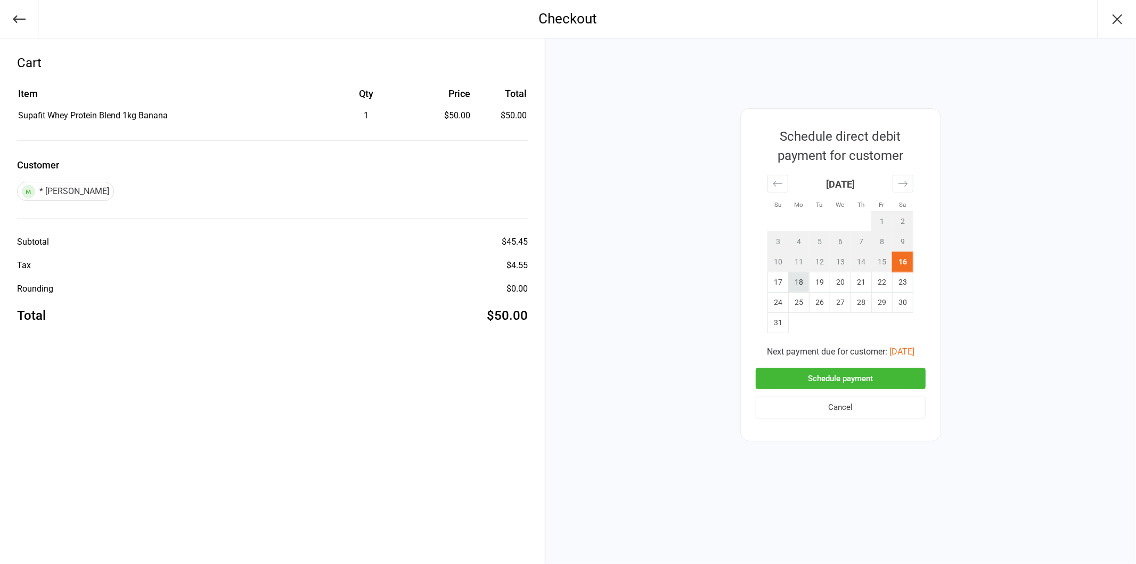
click at [797, 288] on td "18" at bounding box center [798, 282] width 21 height 20
click at [847, 380] on button "Schedule payment" at bounding box center [841, 379] width 170 height 22
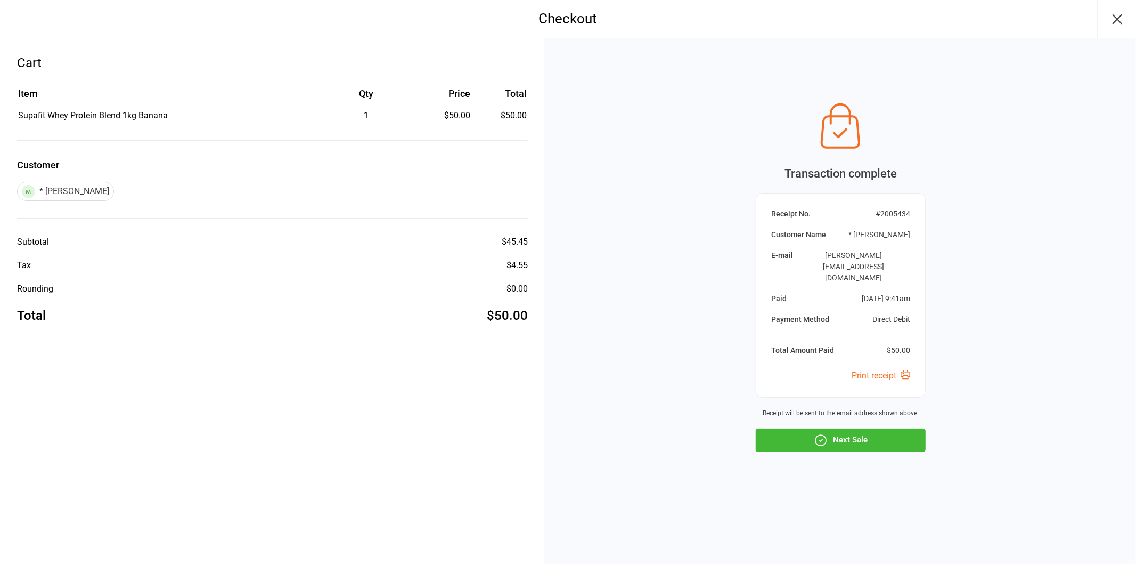
click at [842, 439] on button "Next Sale" at bounding box center [841, 439] width 170 height 23
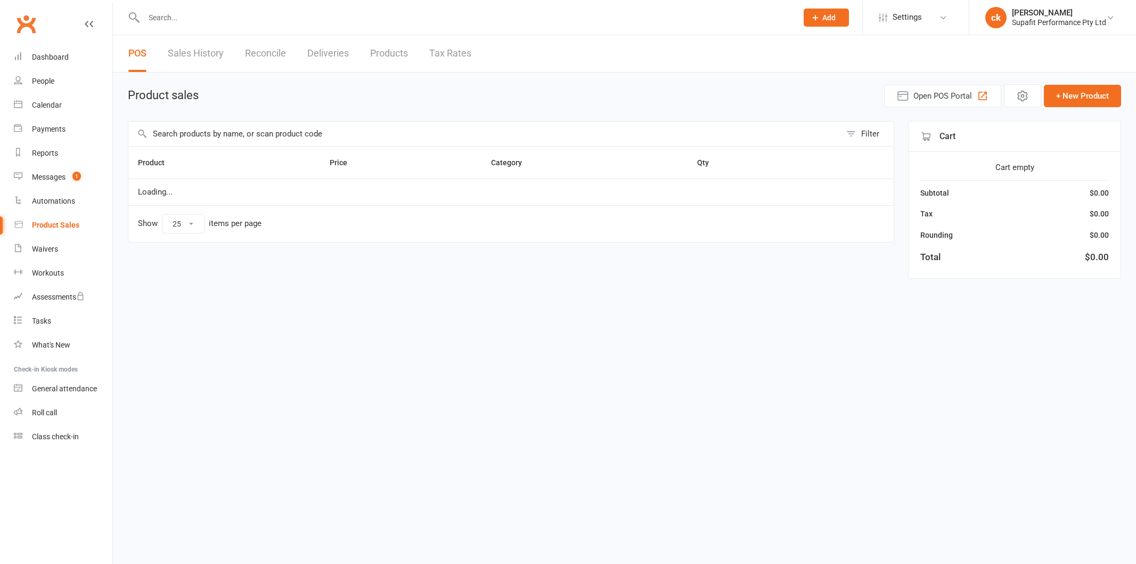
select select "25"
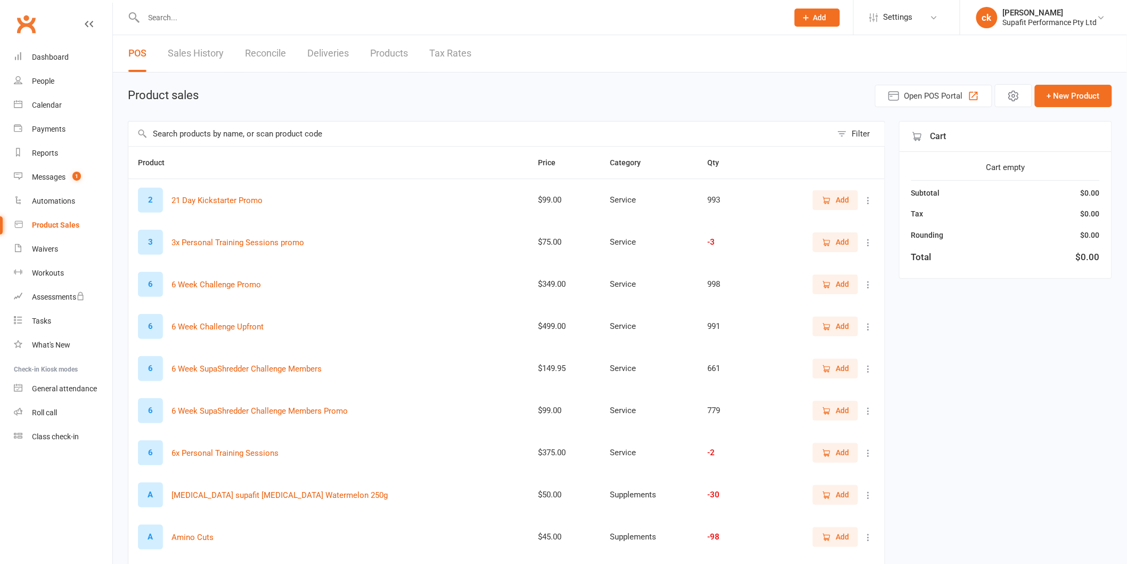
click at [219, 140] on input "text" at bounding box center [480, 133] width 704 height 25
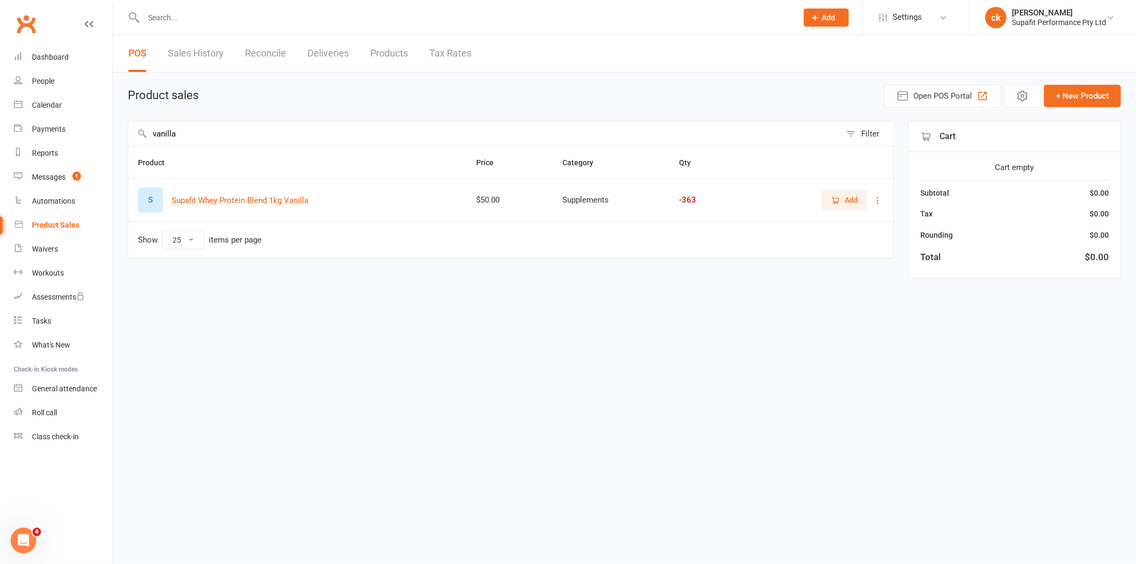
click at [845, 197] on span "Add" at bounding box center [851, 200] width 13 height 12
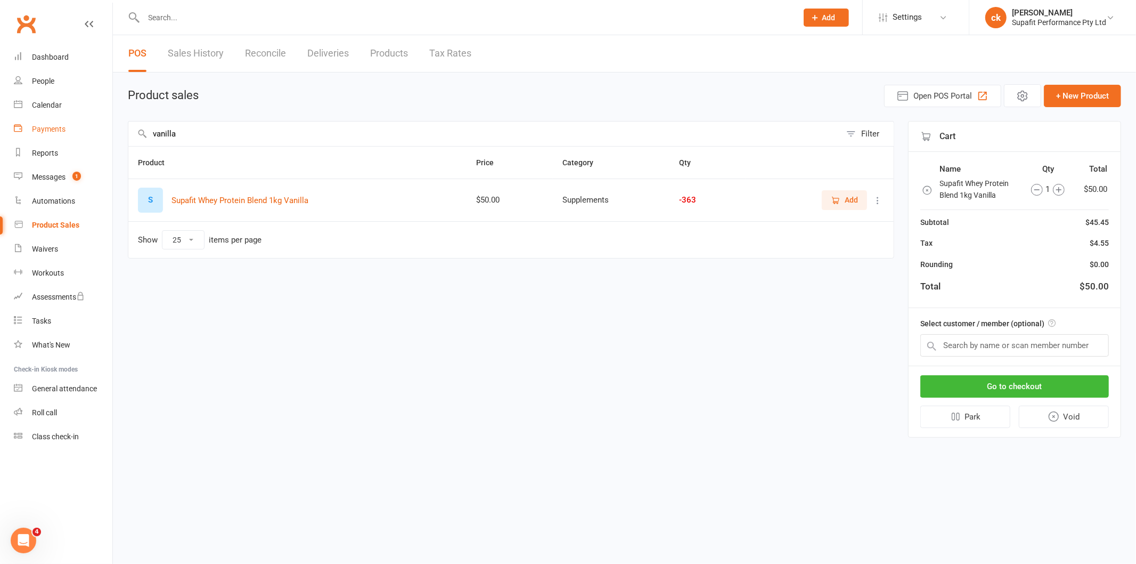
drag, startPoint x: 185, startPoint y: 127, endPoint x: 105, endPoint y: 140, distance: 81.5
click at [105, 140] on ui-view "Prospect Member Non-attending contact Class / event Appointment Task Membership…" at bounding box center [568, 228] width 1136 height 450
type input "salted"
click at [838, 201] on icon "button" at bounding box center [836, 201] width 10 height 10
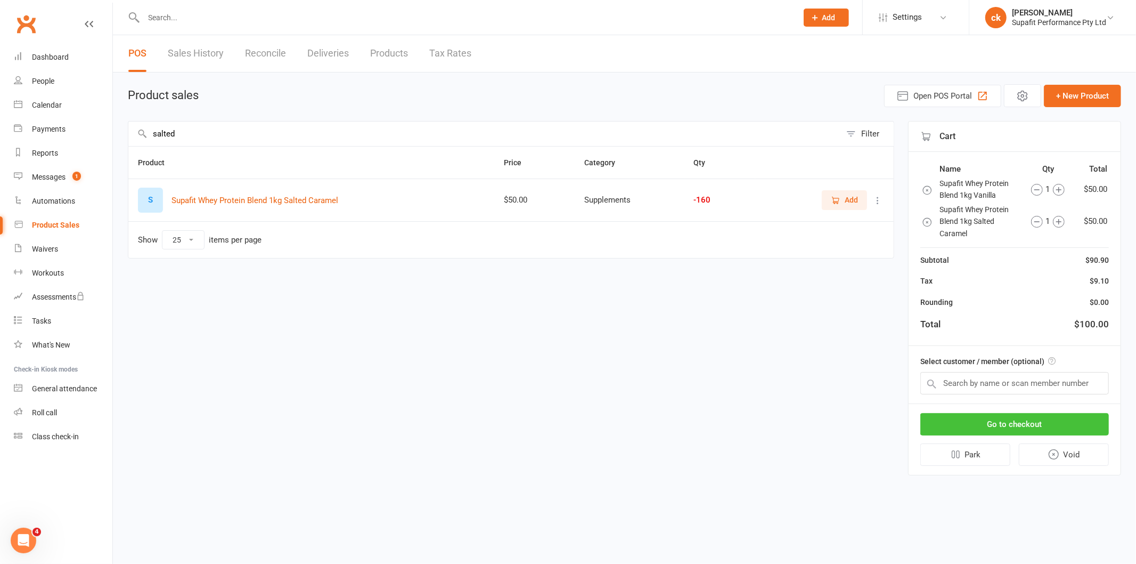
click at [1012, 422] on button "Go to checkout" at bounding box center [1015, 424] width 189 height 22
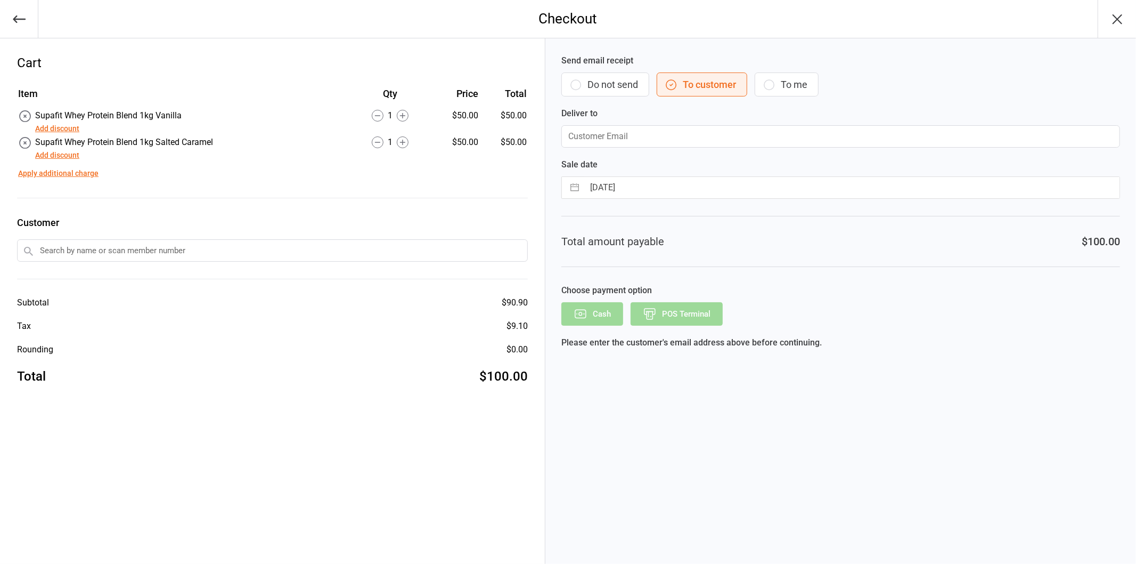
click at [59, 125] on button "Add discount" at bounding box center [57, 128] width 44 height 11
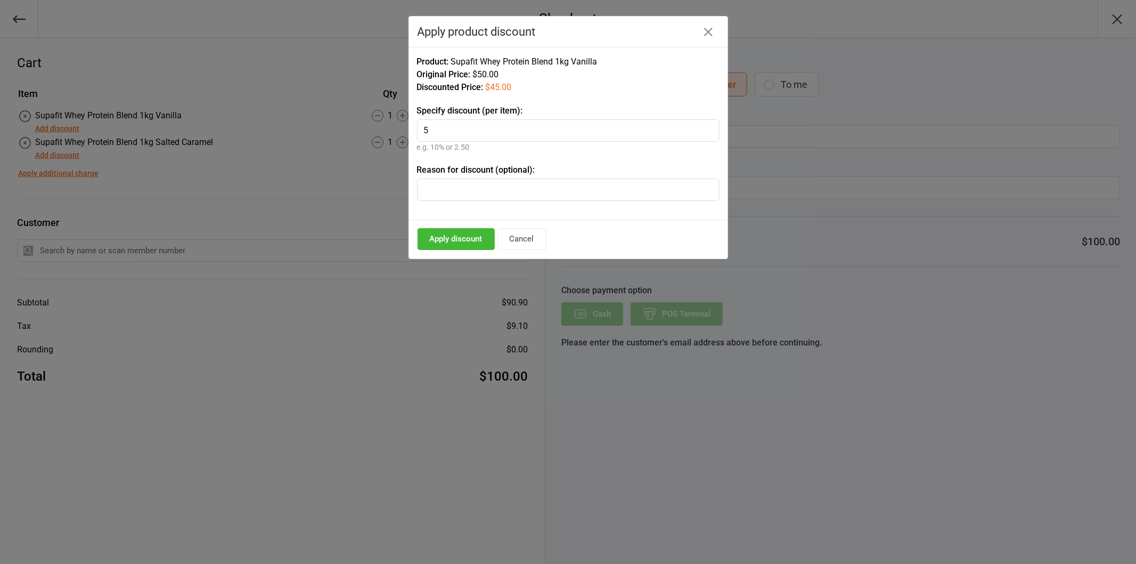
type input "5"
click at [454, 240] on button "Apply discount" at bounding box center [456, 239] width 77 height 22
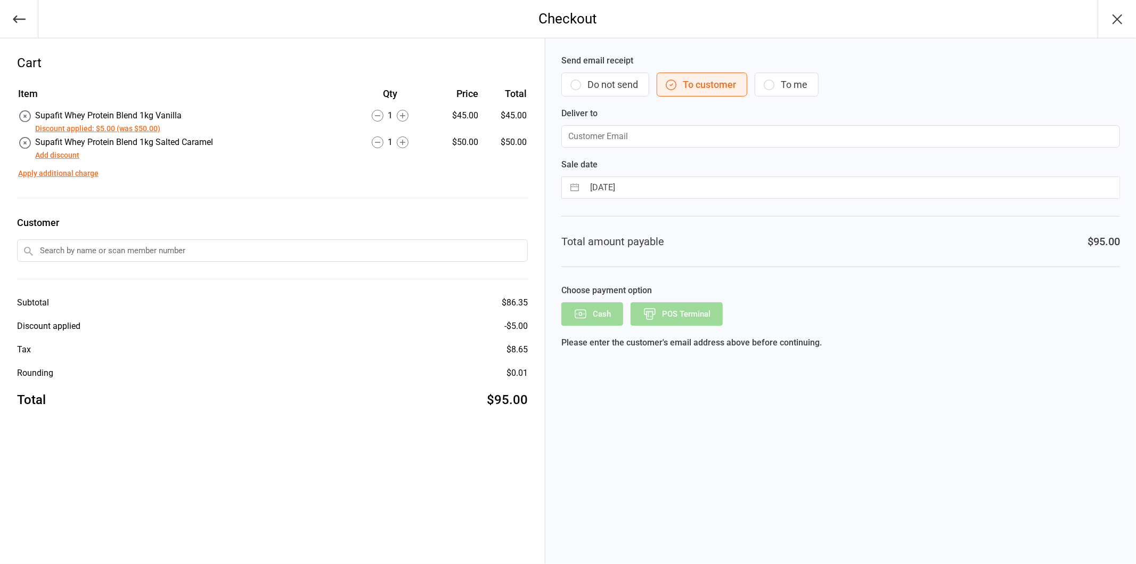
click at [51, 150] on button "Add discount" at bounding box center [57, 155] width 44 height 11
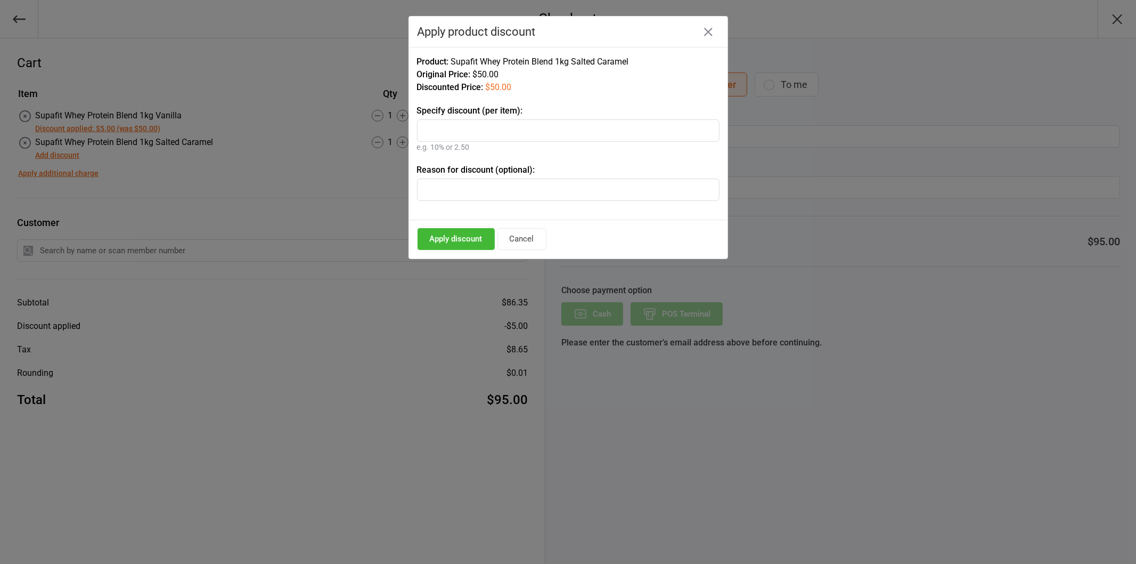
click at [492, 125] on input "text" at bounding box center [568, 130] width 303 height 22
type input "5"
click at [468, 247] on button "Apply discount" at bounding box center [456, 239] width 77 height 22
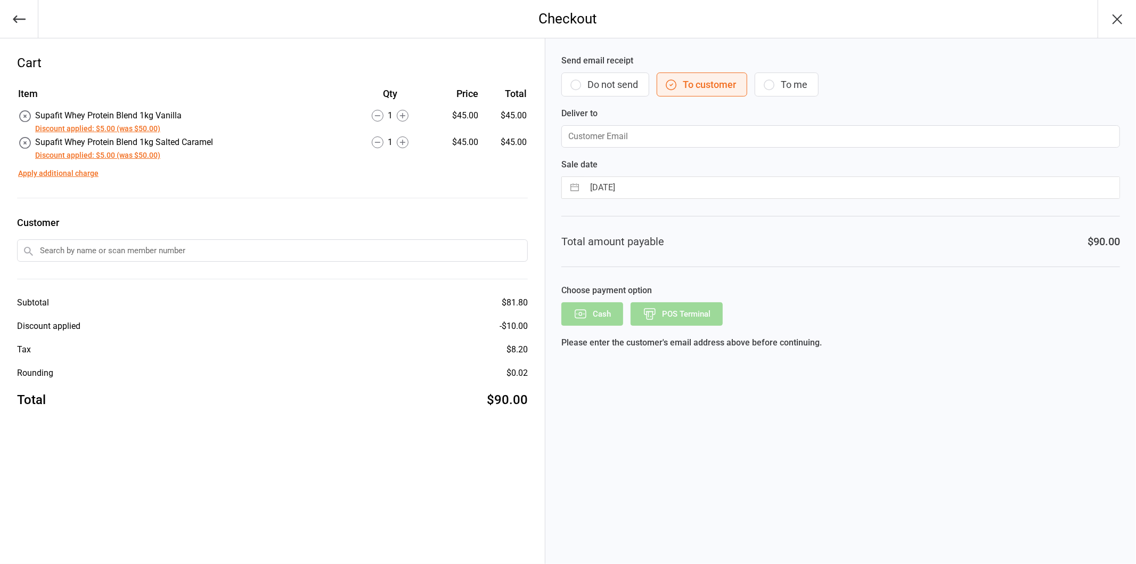
click at [233, 257] on input "text" at bounding box center [272, 250] width 511 height 22
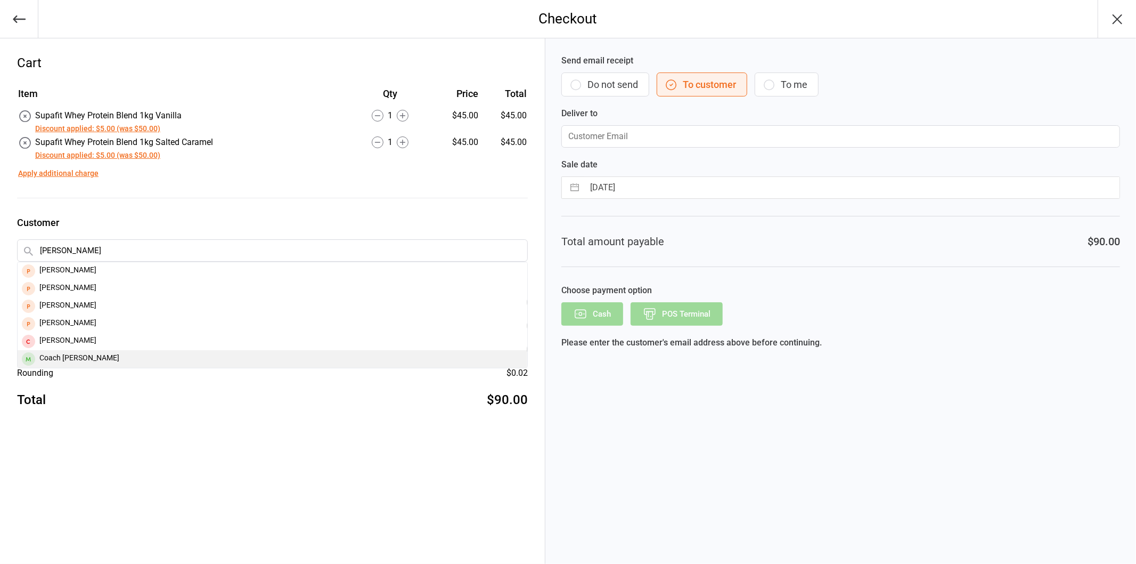
type input "samantha"
click at [62, 357] on div "Coach Sam Short" at bounding box center [273, 359] width 510 height 18
type input "Samantha.short@syngenta.com"
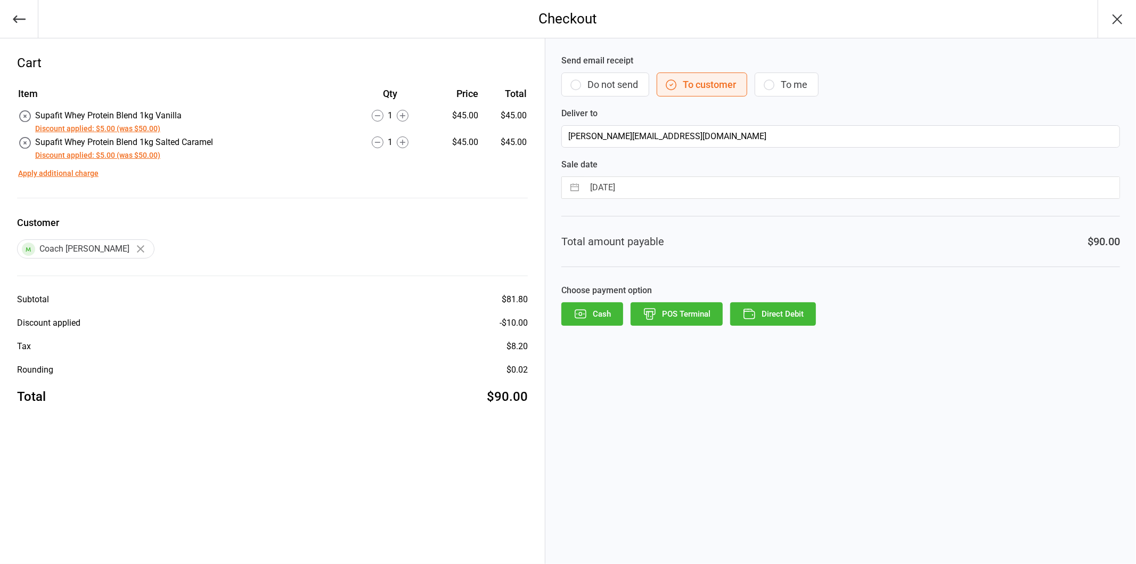
click at [781, 320] on button "Direct Debit" at bounding box center [773, 313] width 86 height 23
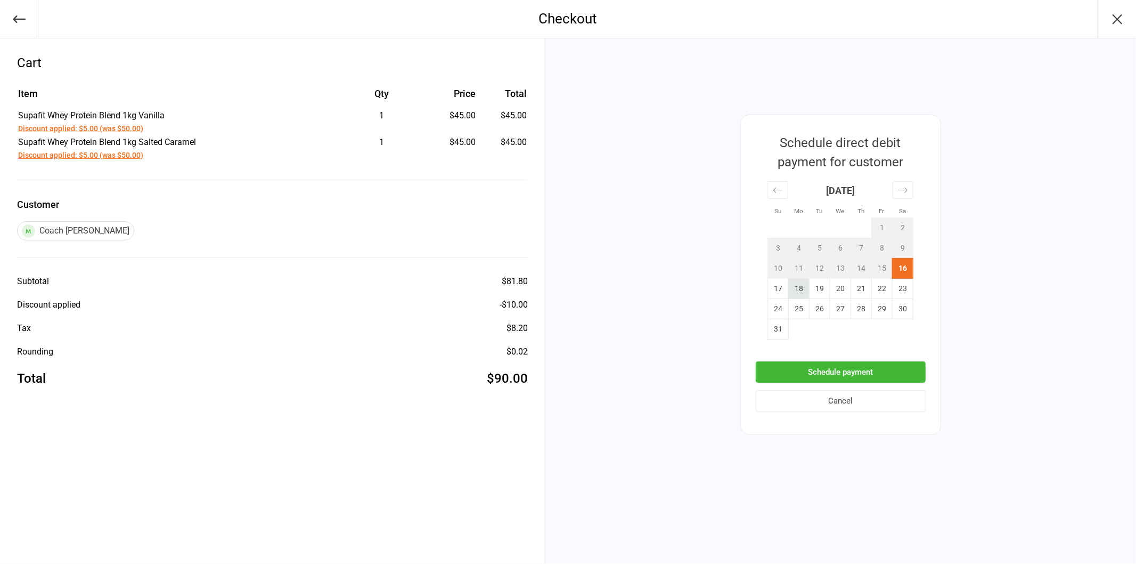
click at [796, 290] on td "18" at bounding box center [798, 288] width 21 height 20
click at [828, 370] on button "Schedule payment" at bounding box center [841, 372] width 170 height 22
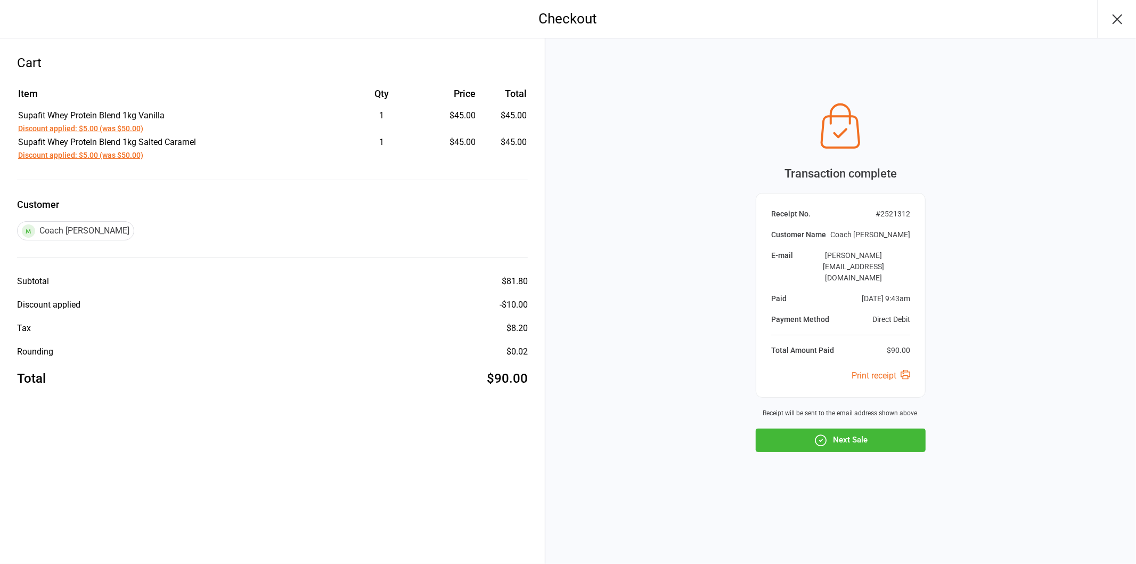
click at [873, 430] on button "Next Sale" at bounding box center [841, 439] width 170 height 23
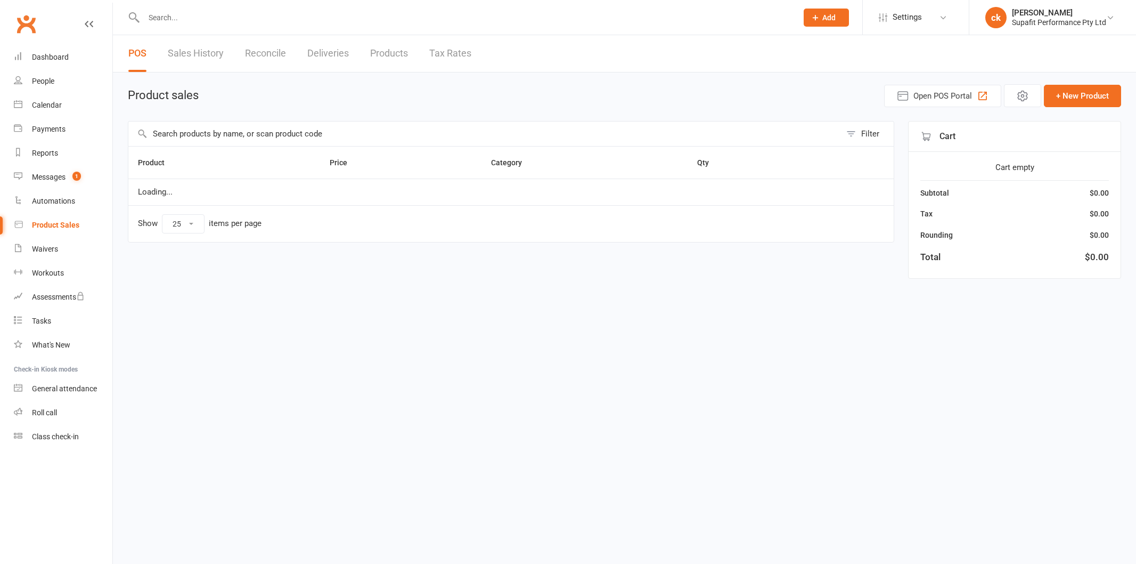
select select "25"
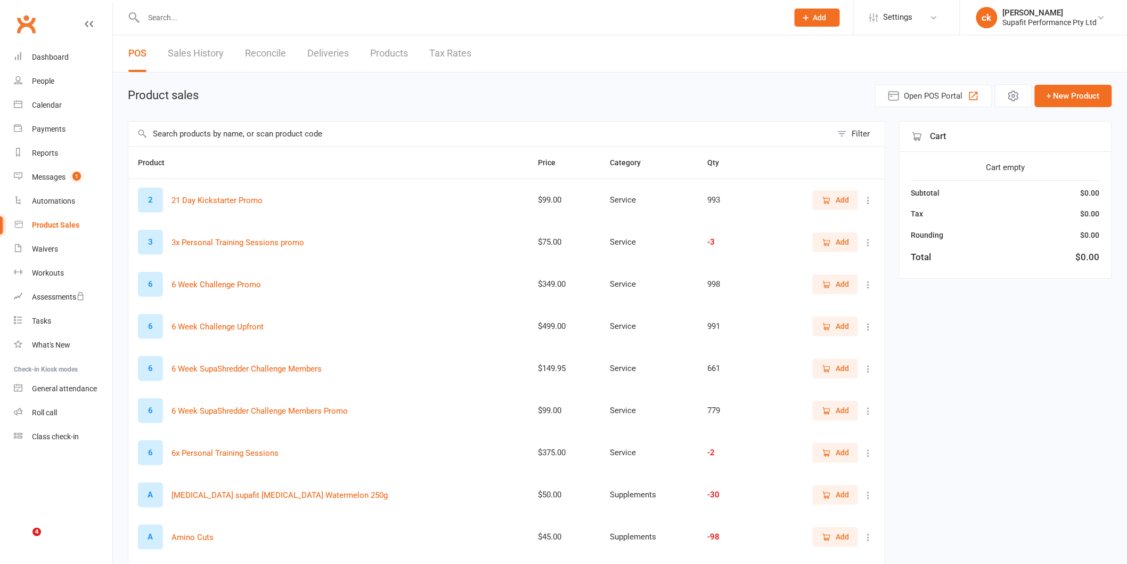
click at [235, 140] on input "text" at bounding box center [480, 133] width 704 height 25
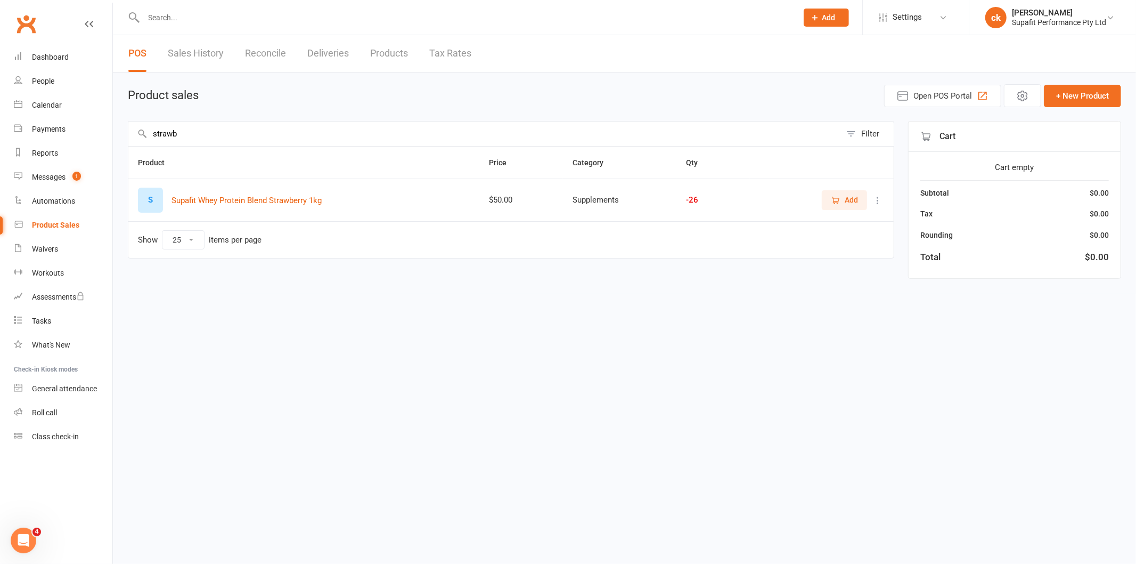
click at [853, 205] on span "Add" at bounding box center [851, 200] width 13 height 12
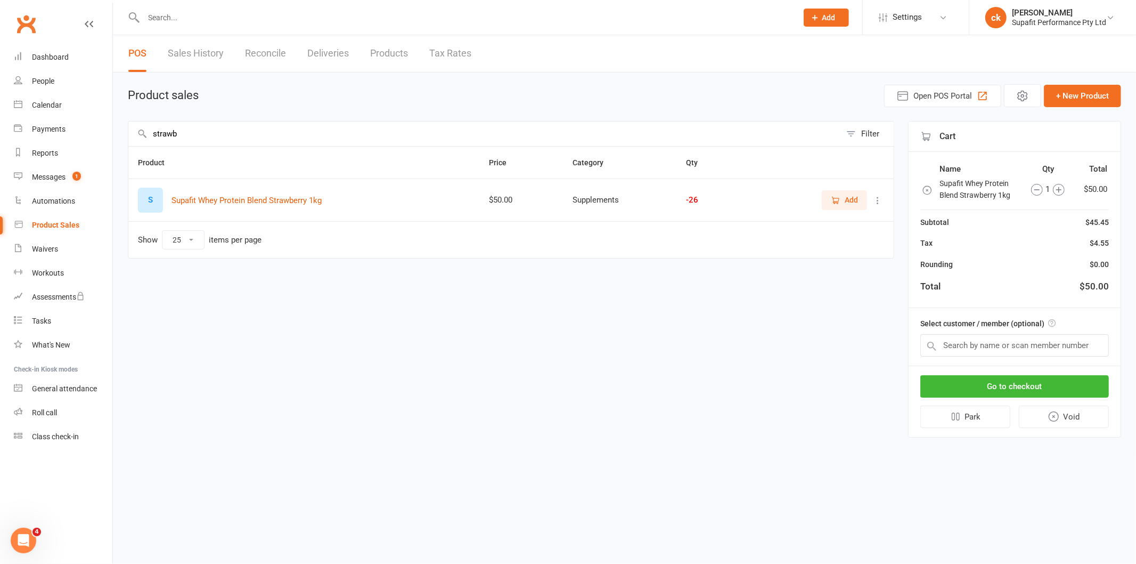
click at [234, 124] on input "strawb" at bounding box center [484, 133] width 713 height 25
click at [232, 126] on input "strawb" at bounding box center [484, 133] width 713 height 25
click at [231, 127] on input "strawb" at bounding box center [484, 133] width 713 height 25
type input "vanilla"
click at [836, 208] on button "Add" at bounding box center [844, 199] width 45 height 19
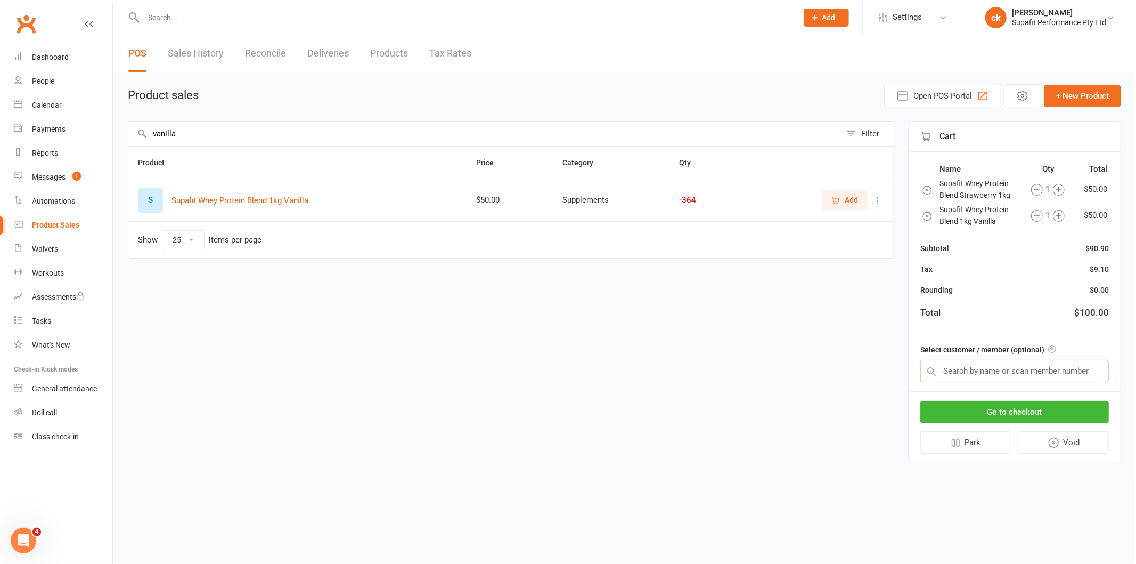
click at [979, 369] on input "text" at bounding box center [1015, 371] width 189 height 22
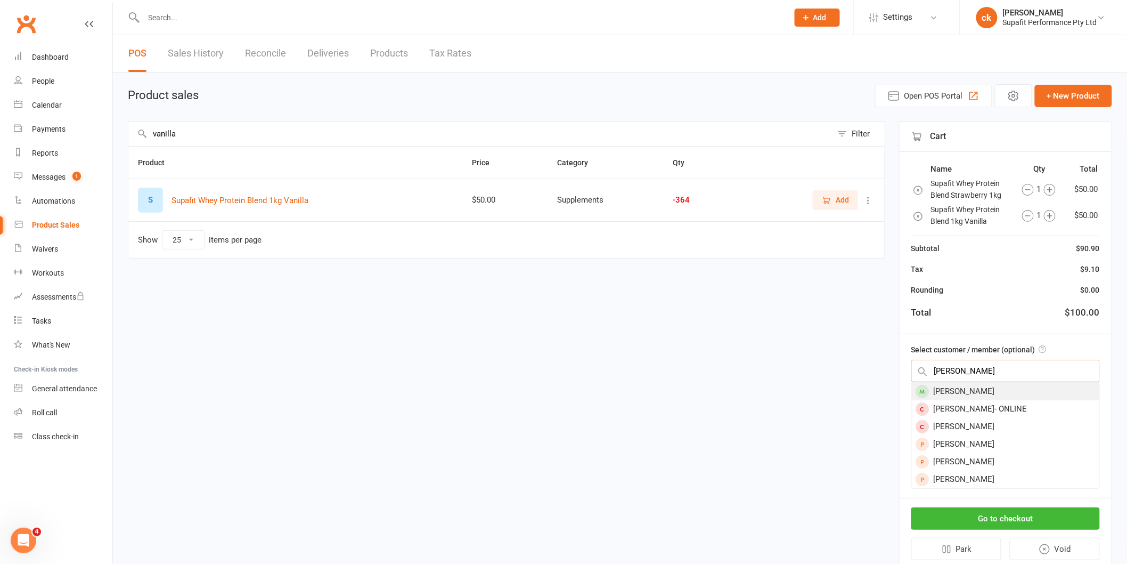
type input "[PERSON_NAME]"
click at [955, 389] on div "[PERSON_NAME]" at bounding box center [1006, 392] width 188 height 18
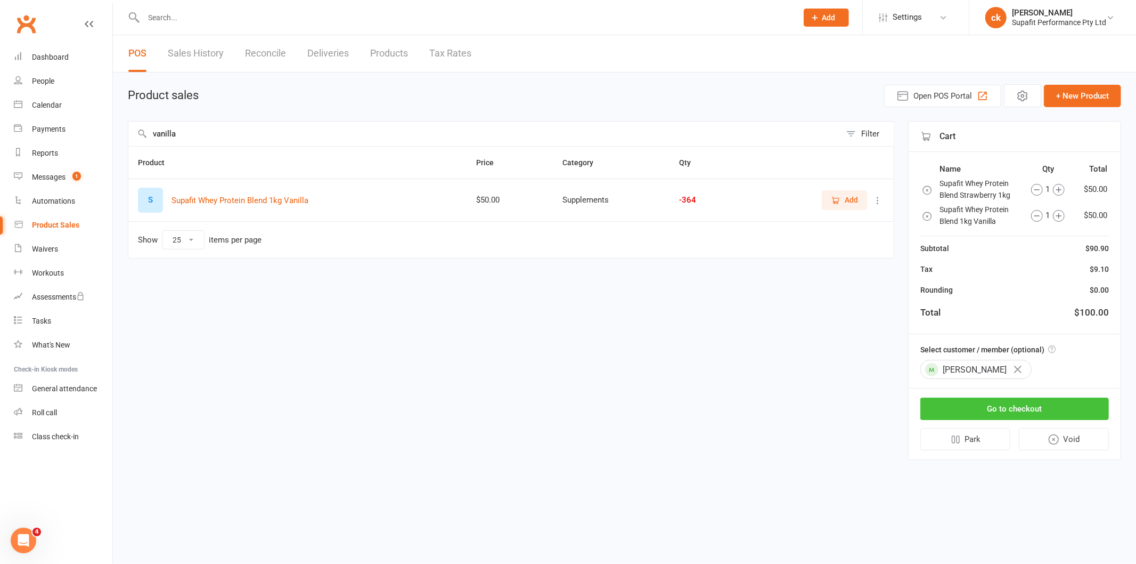
click at [977, 410] on button "Go to checkout" at bounding box center [1015, 408] width 189 height 22
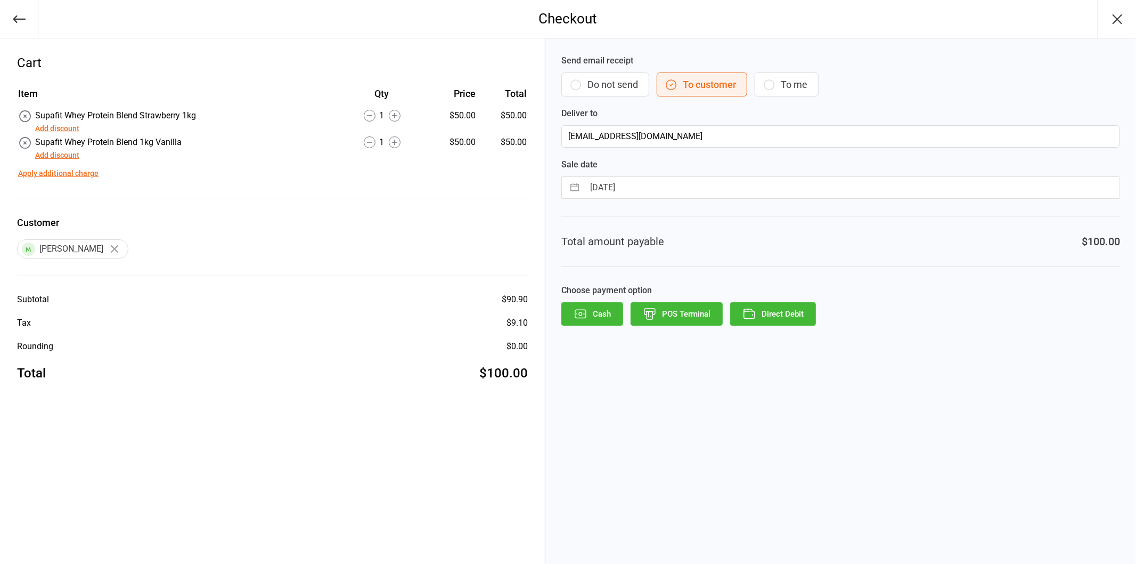
click at [780, 316] on button "Direct Debit" at bounding box center [773, 313] width 86 height 23
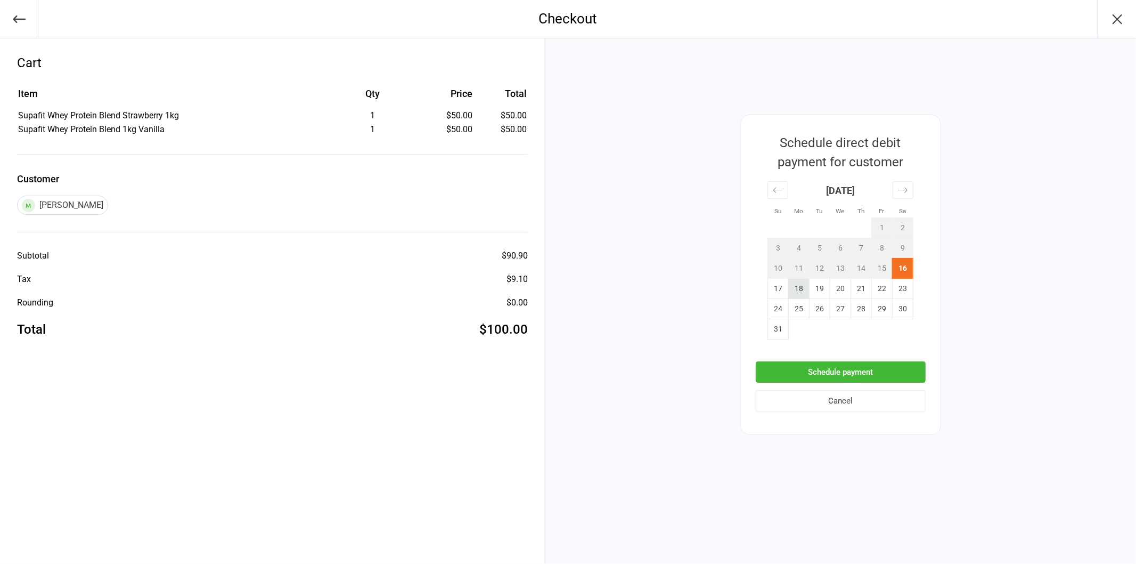
click at [804, 294] on td "18" at bounding box center [798, 288] width 21 height 20
click at [840, 370] on button "Schedule payment" at bounding box center [841, 372] width 170 height 22
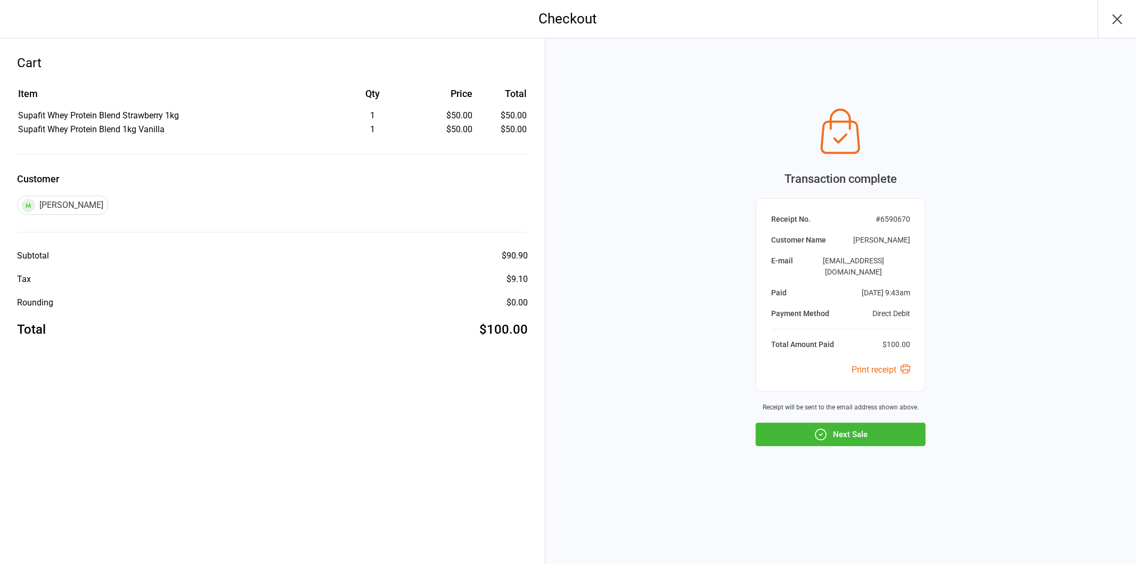
click at [851, 432] on button "Next Sale" at bounding box center [841, 433] width 170 height 23
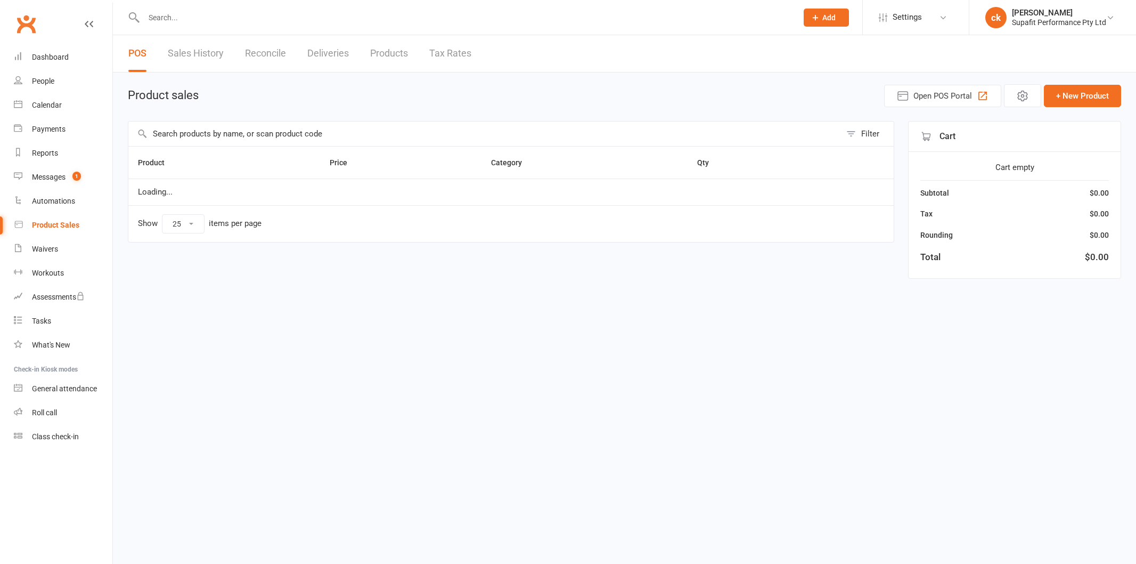
select select "25"
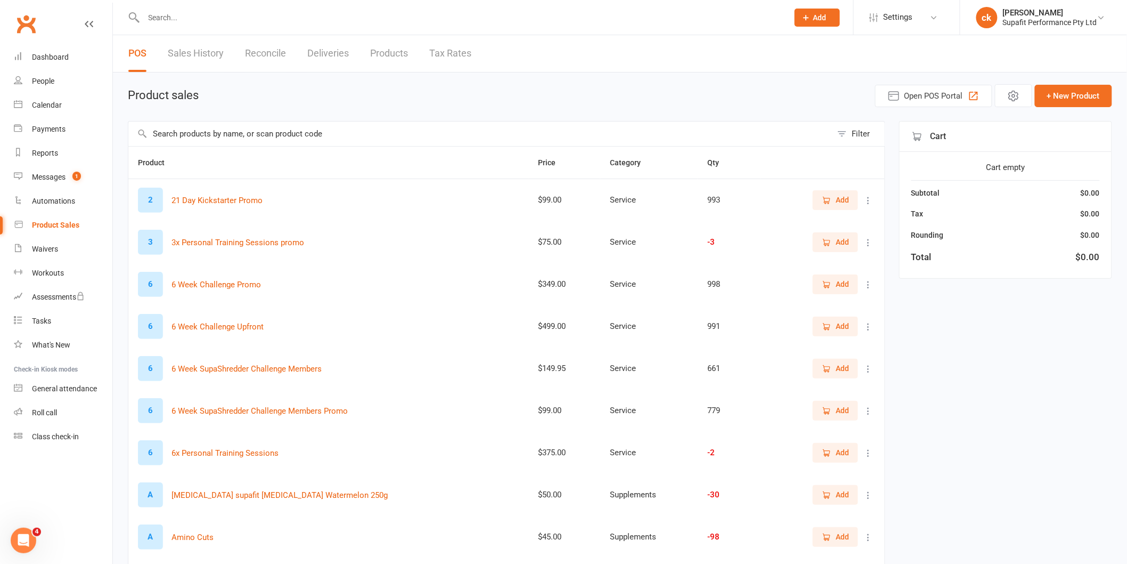
click at [180, 14] on input "text" at bounding box center [461, 17] width 640 height 15
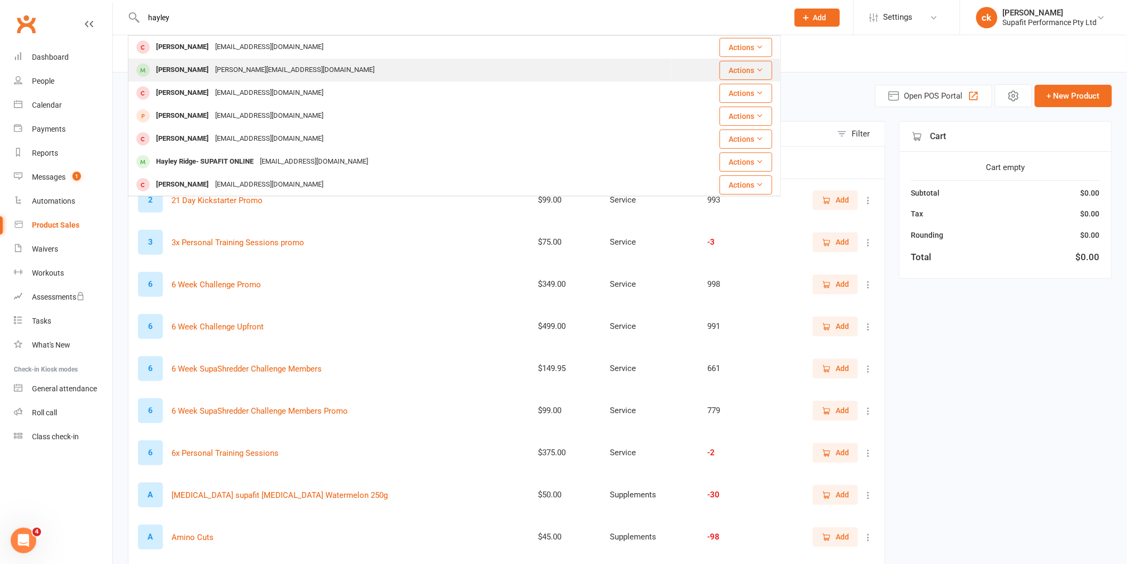
type input "hayley"
click at [174, 71] on div "[PERSON_NAME]" at bounding box center [182, 69] width 59 height 15
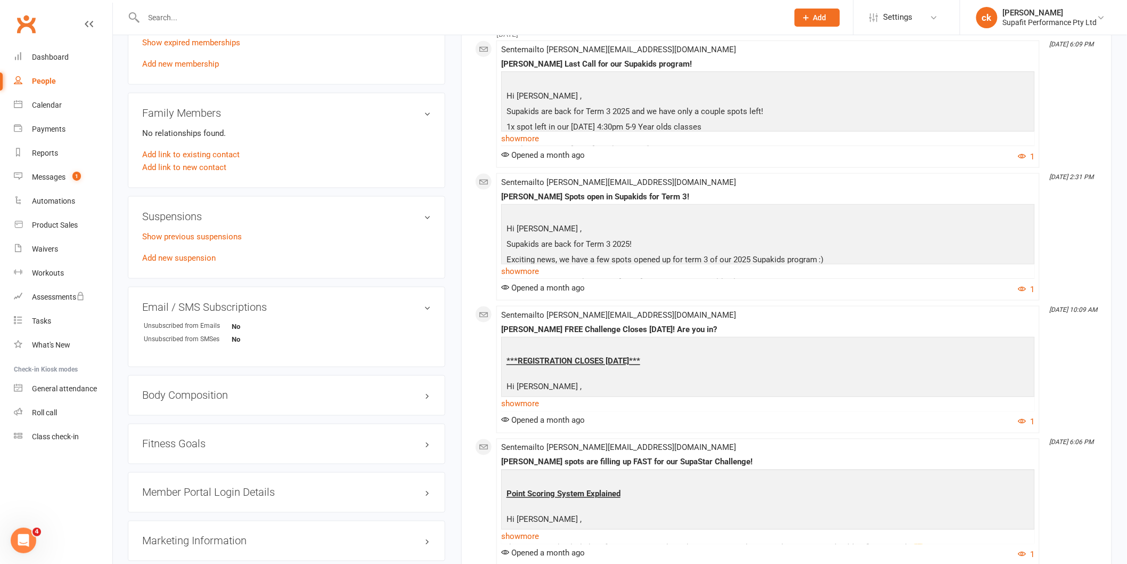
scroll to position [473, 0]
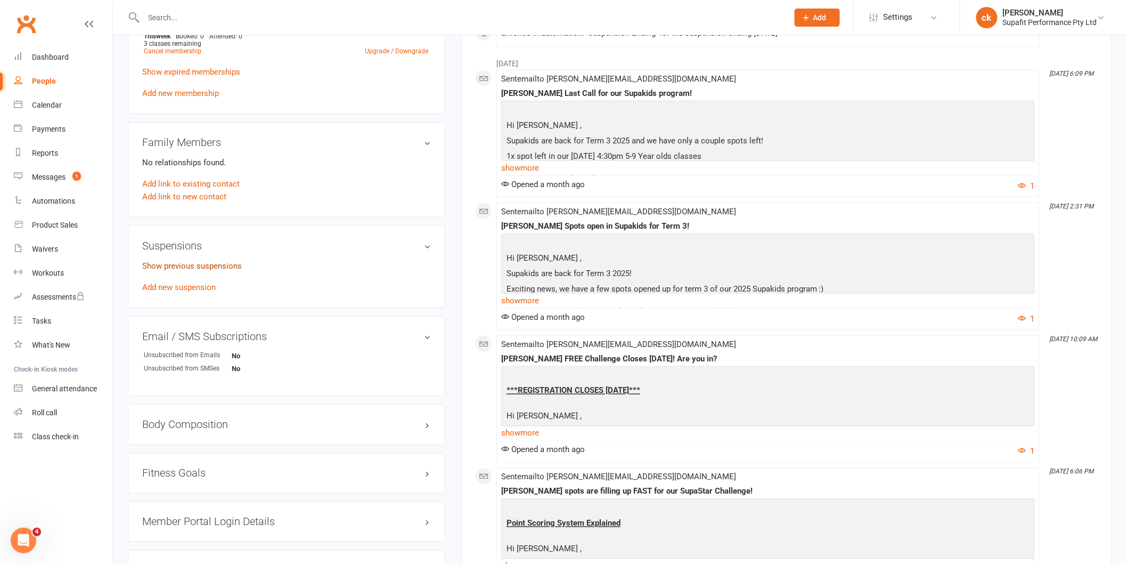
click at [188, 264] on link "Show previous suspensions" at bounding box center [192, 266] width 100 height 10
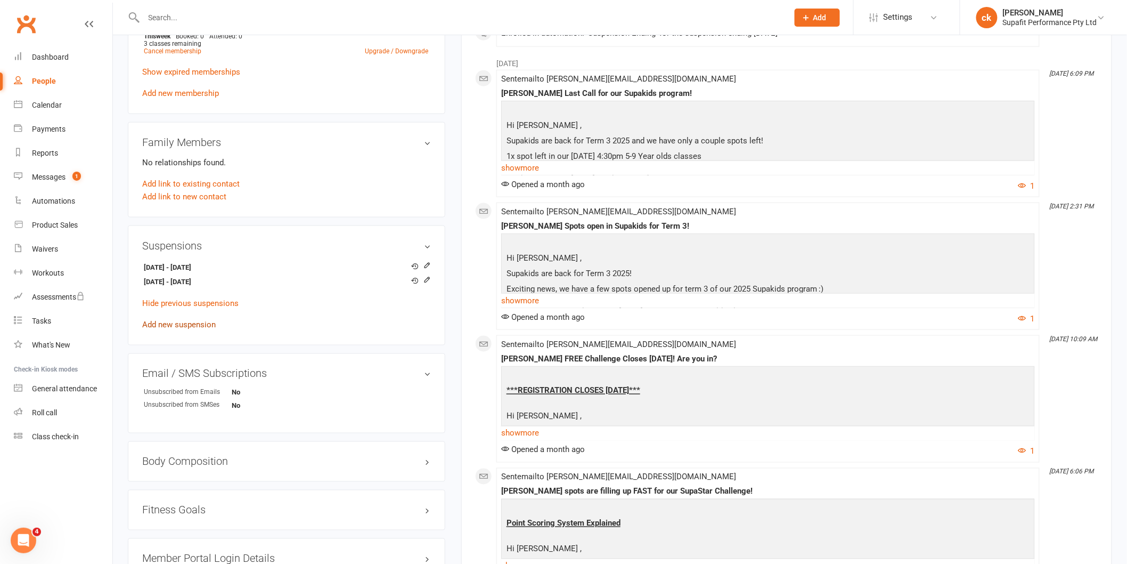
click at [183, 325] on link "Add new suspension" at bounding box center [179, 325] width 74 height 10
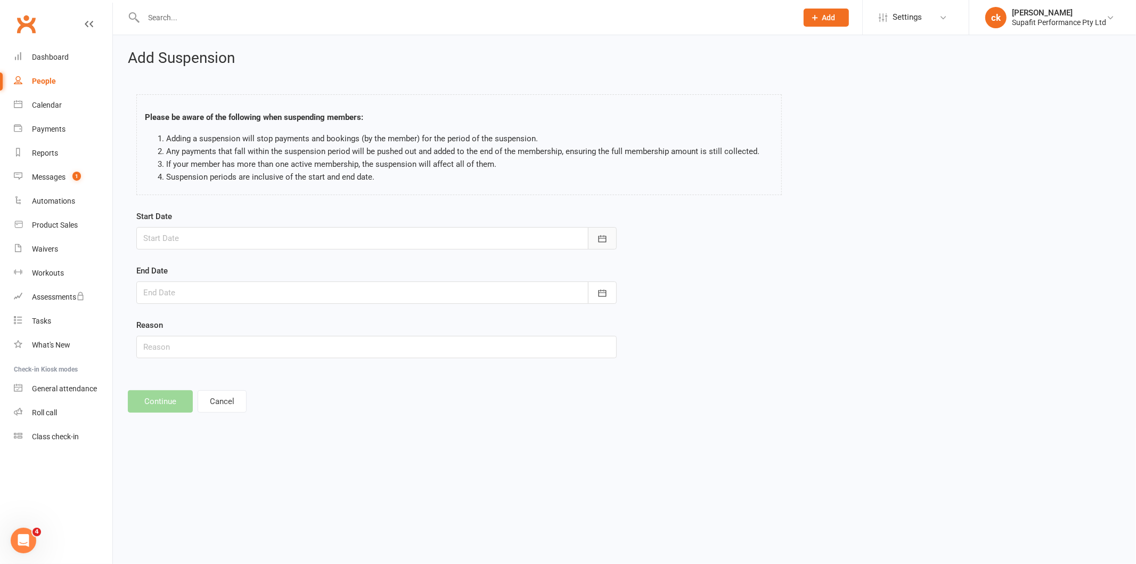
click at [606, 242] on icon "button" at bounding box center [602, 238] width 11 height 11
click at [320, 348] on button "16" at bounding box center [322, 346] width 27 height 19
type input "16 Aug 2025"
click at [606, 297] on icon "button" at bounding box center [602, 293] width 11 height 11
click at [321, 320] on button "button" at bounding box center [322, 319] width 23 height 19
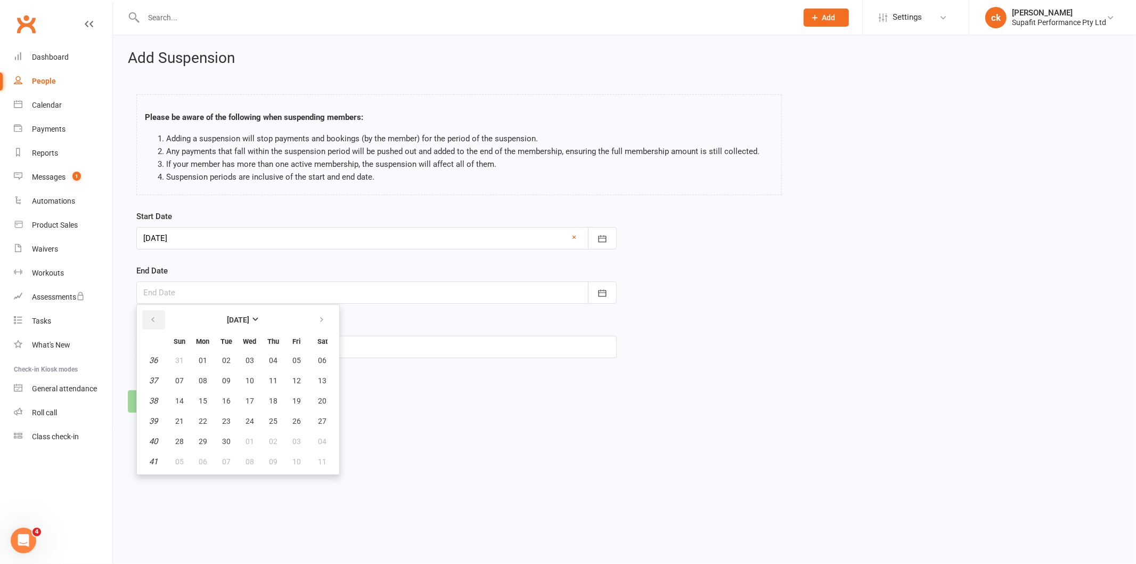
click at [151, 323] on button "button" at bounding box center [153, 319] width 23 height 19
click at [316, 325] on button "button" at bounding box center [322, 319] width 23 height 19
click at [319, 401] on span "20" at bounding box center [323, 400] width 9 height 9
type input "20 Sep 2025"
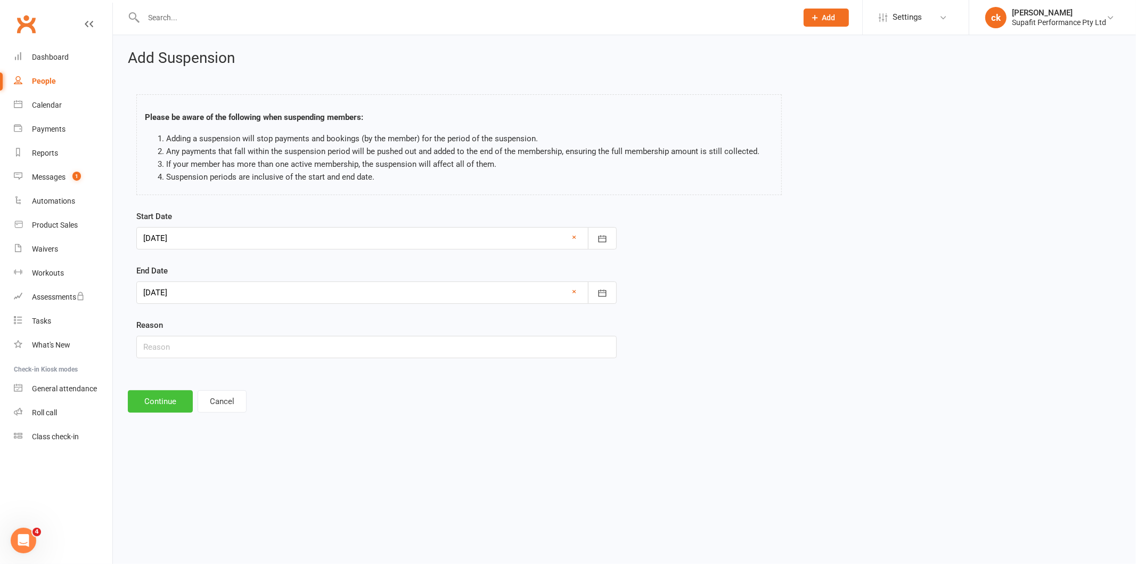
click at [156, 403] on button "Continue" at bounding box center [160, 401] width 65 height 22
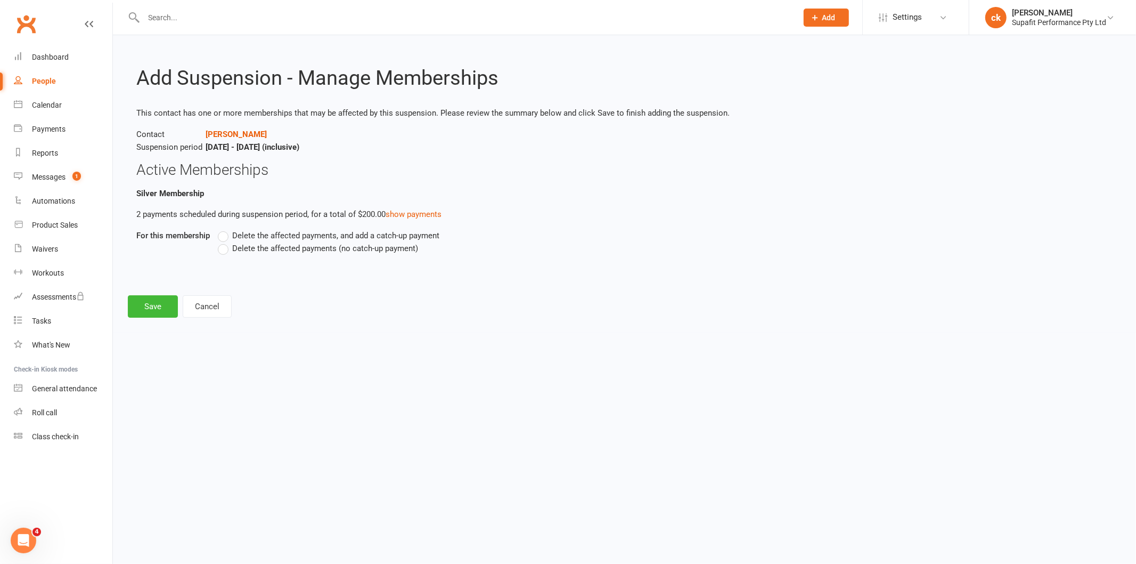
click at [226, 249] on label "Delete the affected payments (no catch-up payment)" at bounding box center [318, 248] width 200 height 13
click at [225, 242] on input "Delete the affected payments (no catch-up payment)" at bounding box center [221, 242] width 7 height 0
click at [148, 300] on button "Save" at bounding box center [153, 306] width 50 height 22
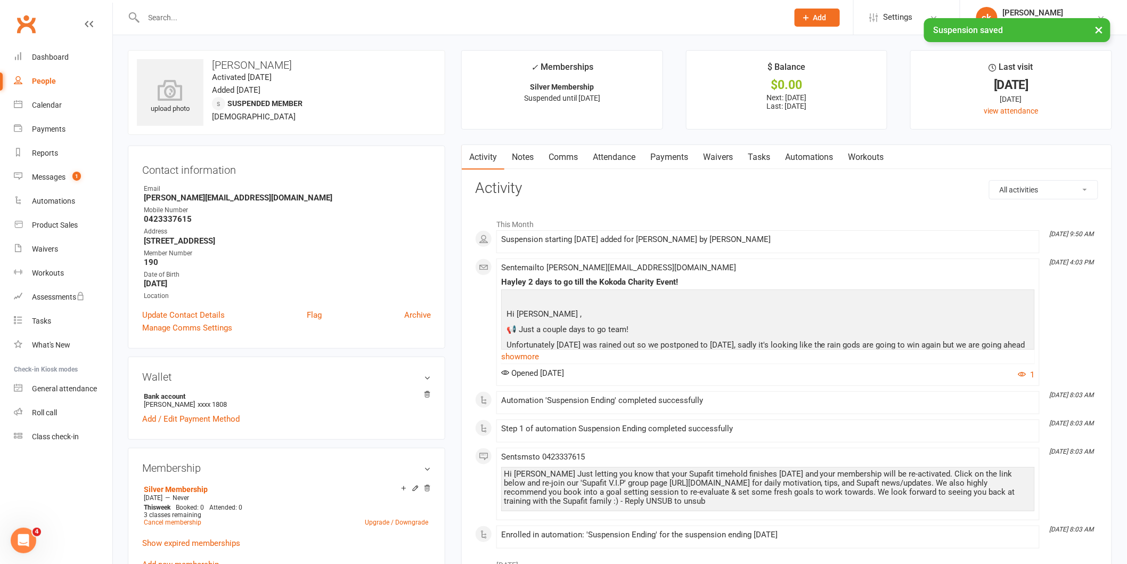
click at [562, 163] on link "Comms" at bounding box center [563, 157] width 44 height 25
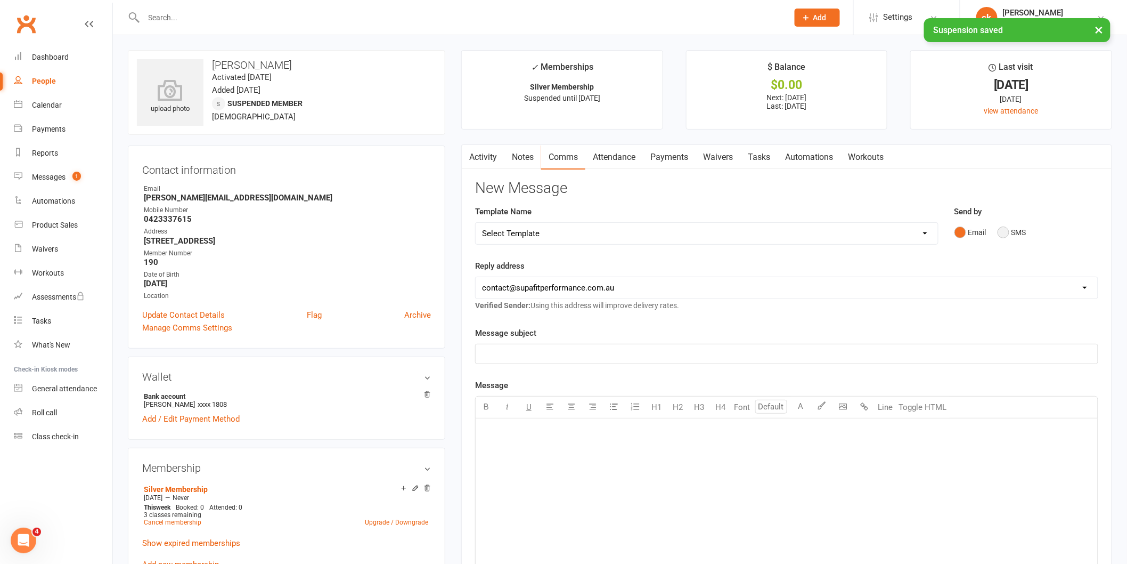
click at [1019, 226] on button "SMS" at bounding box center [1012, 232] width 29 height 20
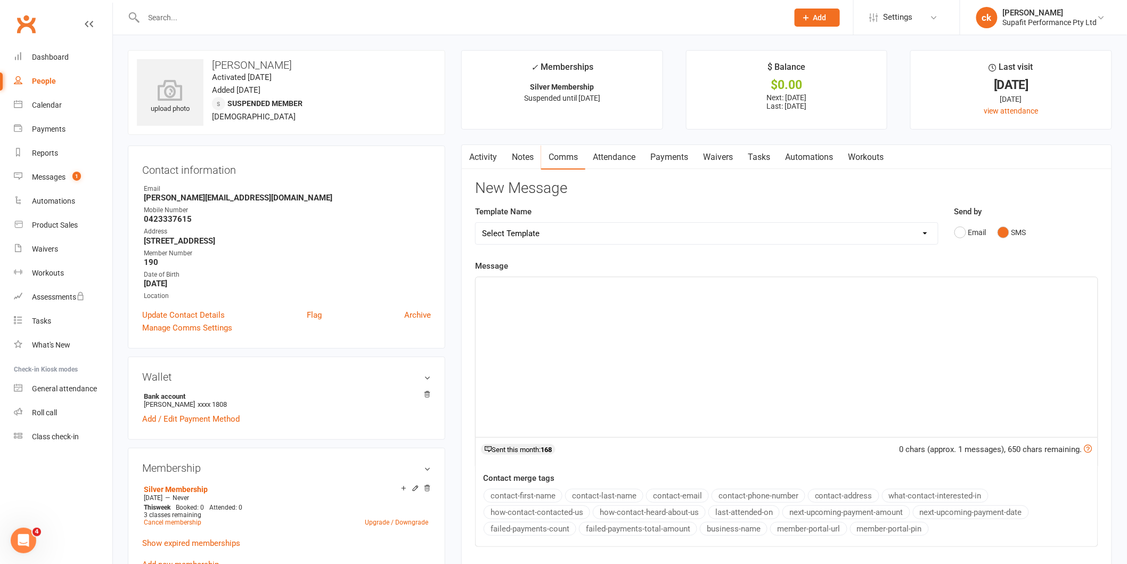
click at [620, 291] on p "﻿" at bounding box center [786, 286] width 609 height 13
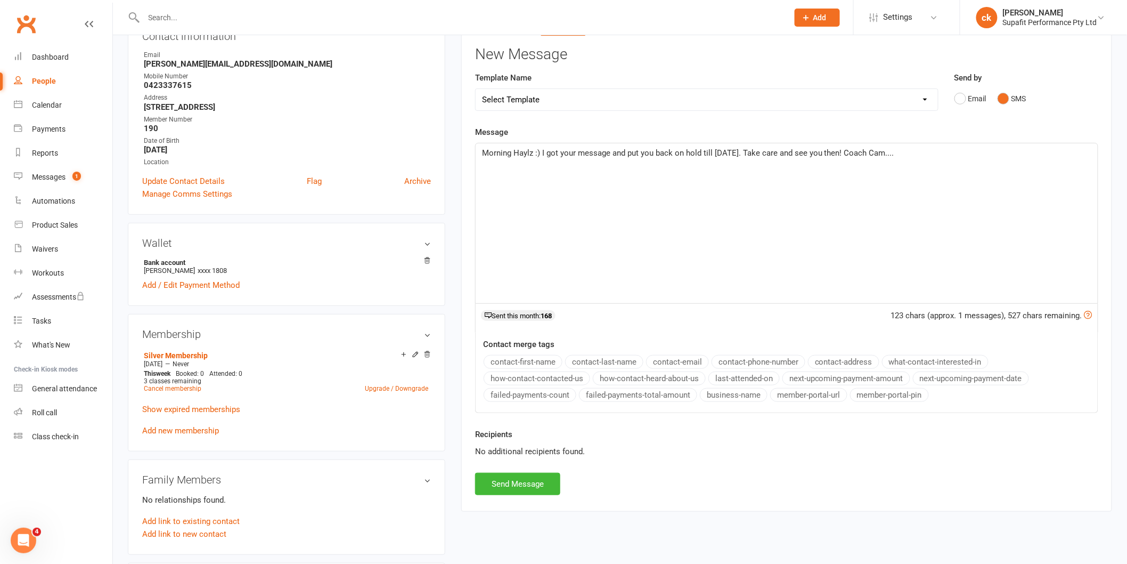
scroll to position [237, 0]
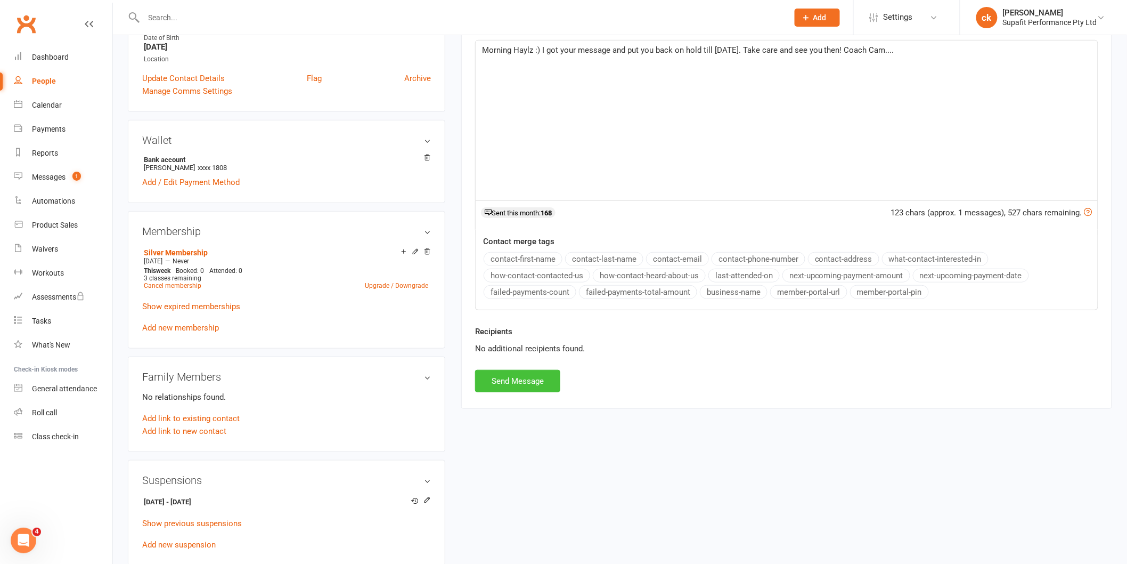
click at [540, 373] on button "Send Message" at bounding box center [517, 381] width 85 height 22
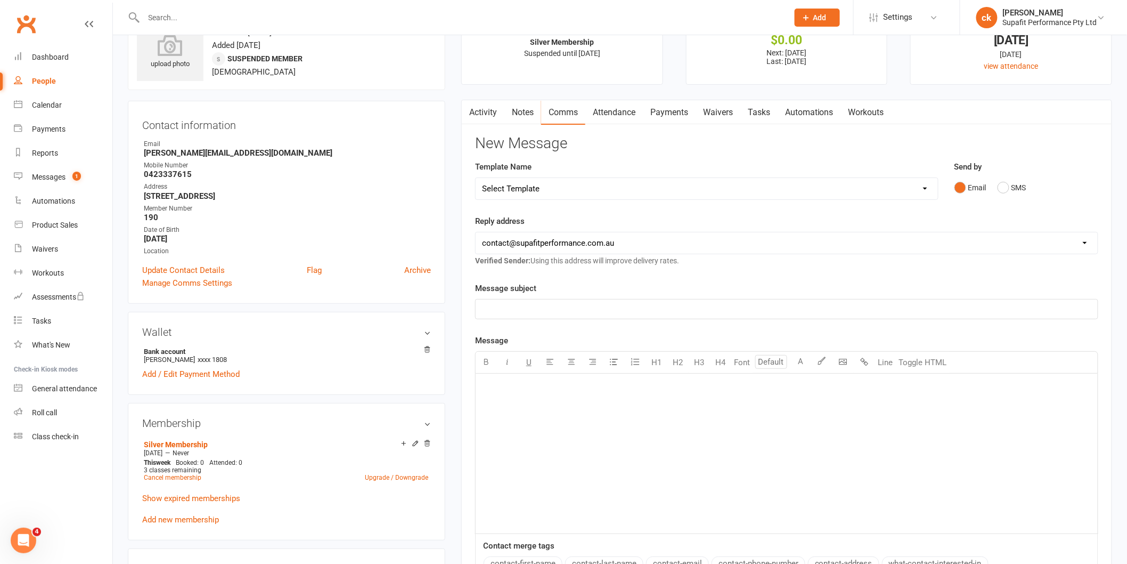
scroll to position [0, 0]
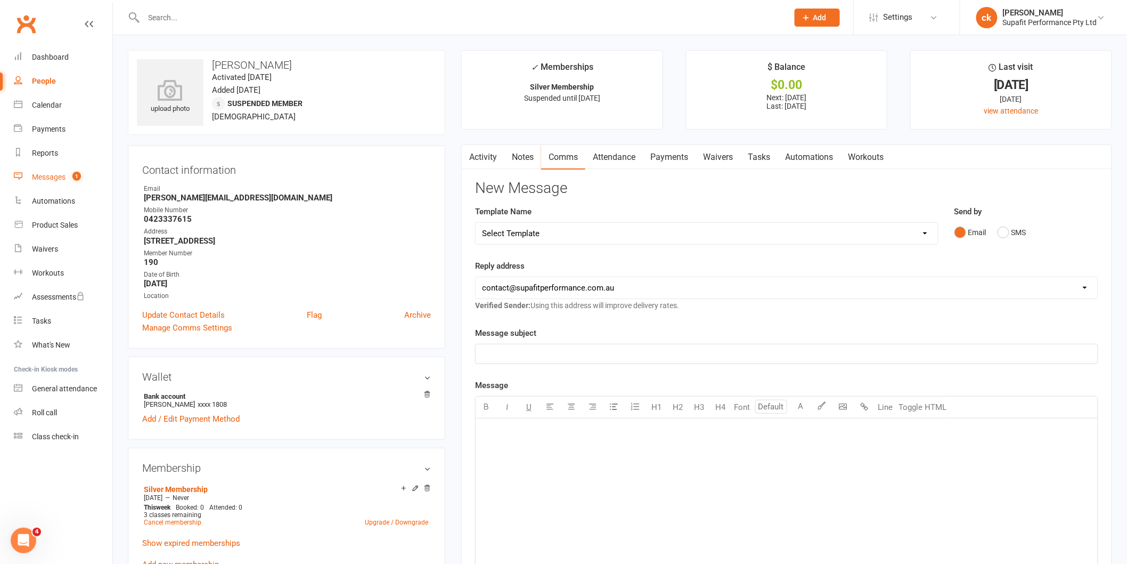
click at [60, 175] on div "Messages" at bounding box center [49, 177] width 34 height 9
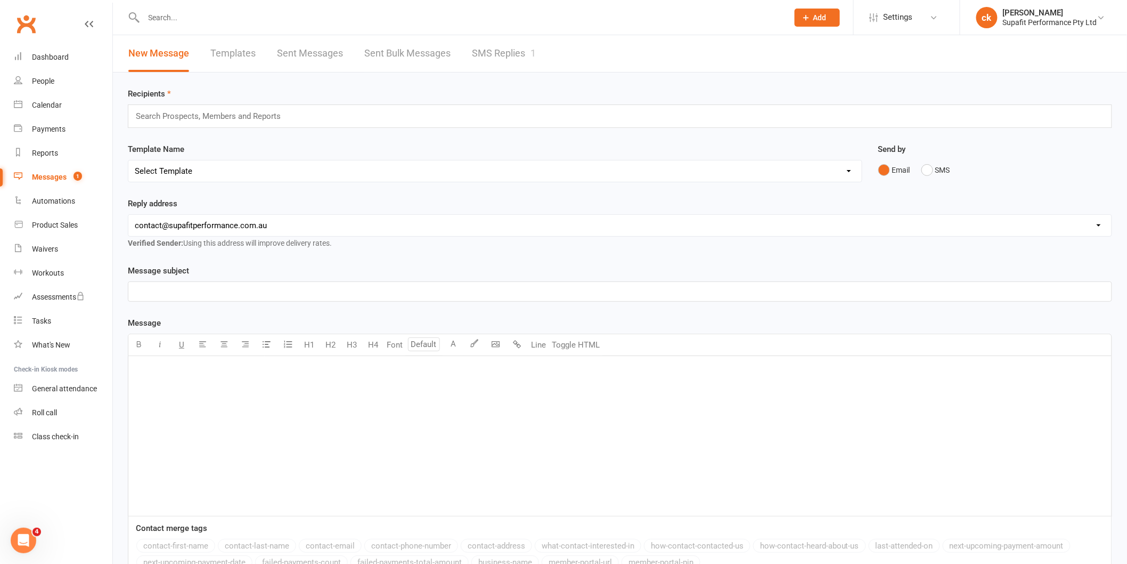
click at [503, 50] on link "SMS Replies 1" at bounding box center [504, 53] width 64 height 37
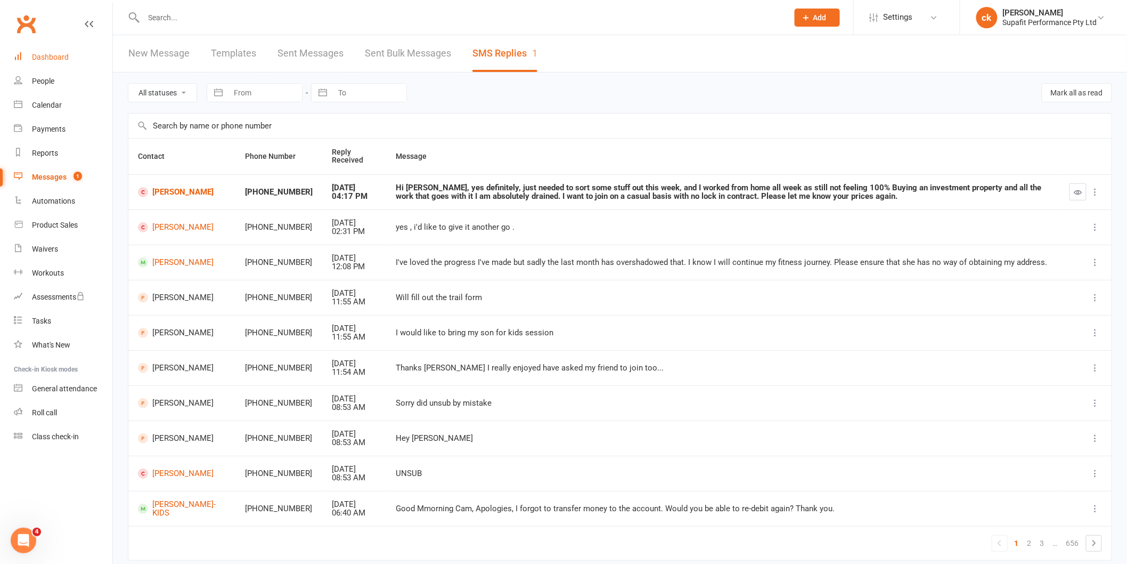
click at [50, 66] on link "Dashboard" at bounding box center [63, 57] width 99 height 24
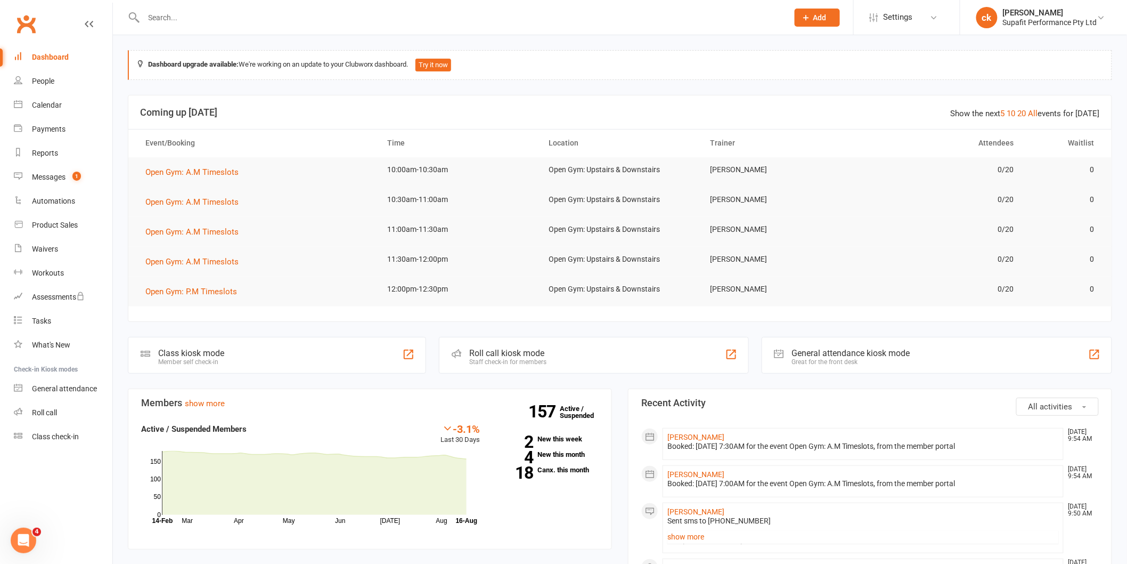
click at [48, 180] on div "Messages" at bounding box center [49, 177] width 34 height 9
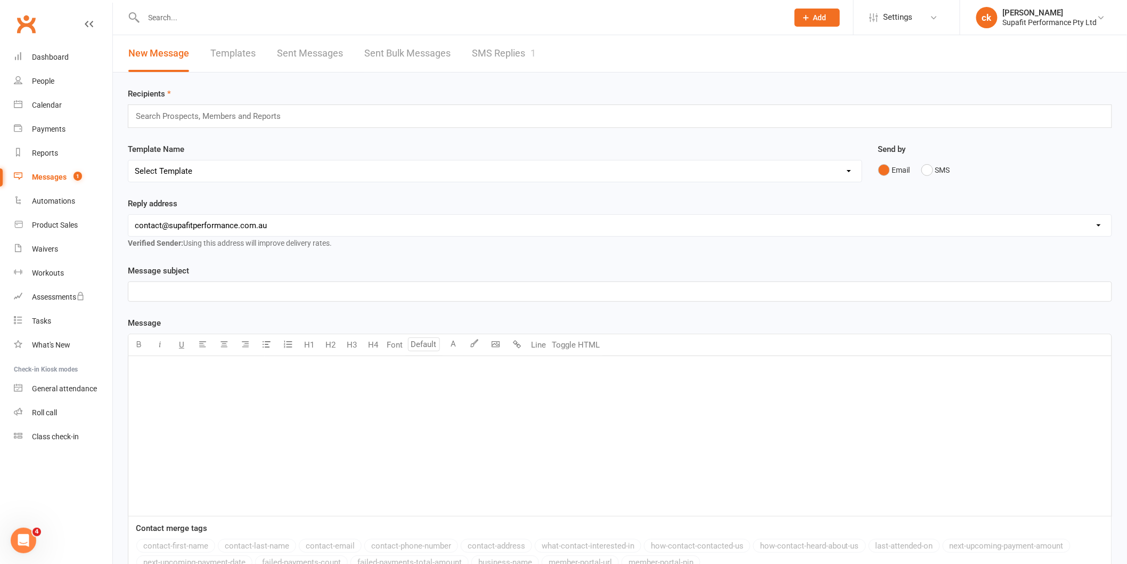
click at [504, 55] on link "SMS Replies 1" at bounding box center [504, 53] width 64 height 37
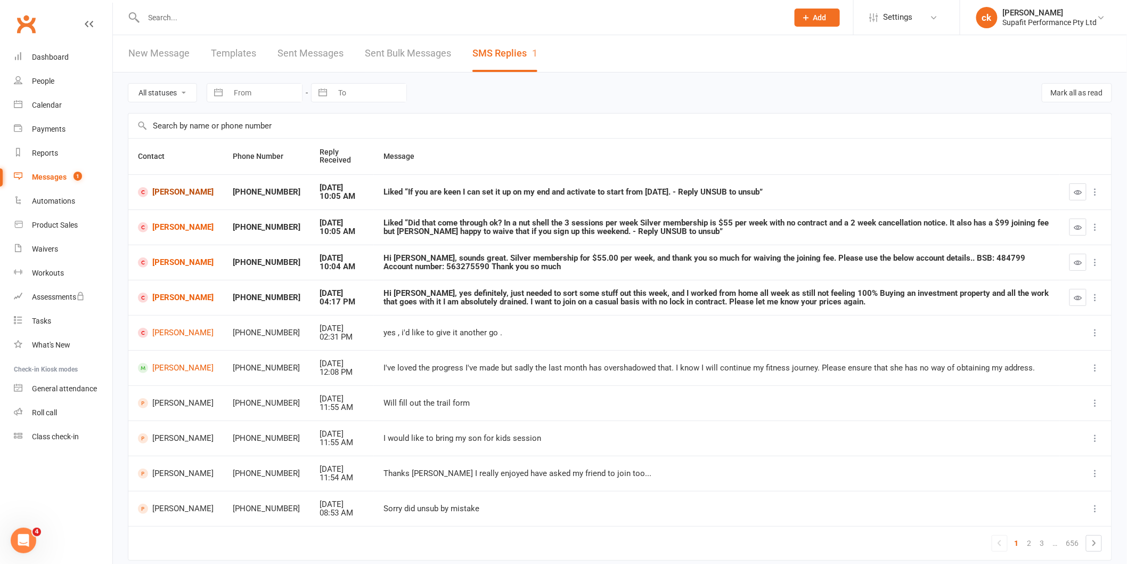
click at [174, 195] on link "[PERSON_NAME]" at bounding box center [176, 192] width 76 height 10
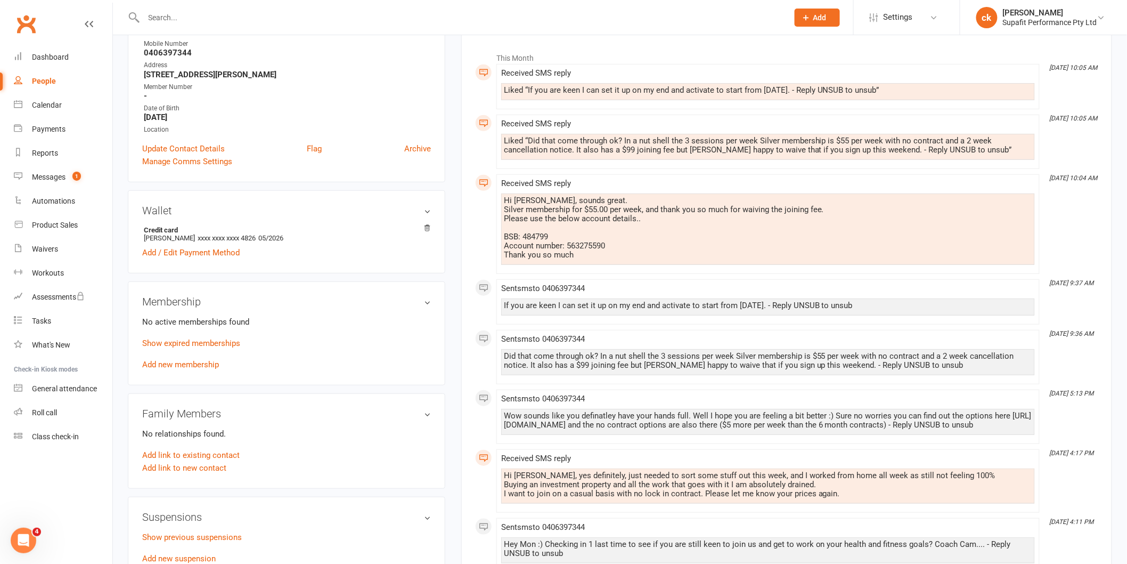
scroll to position [177, 0]
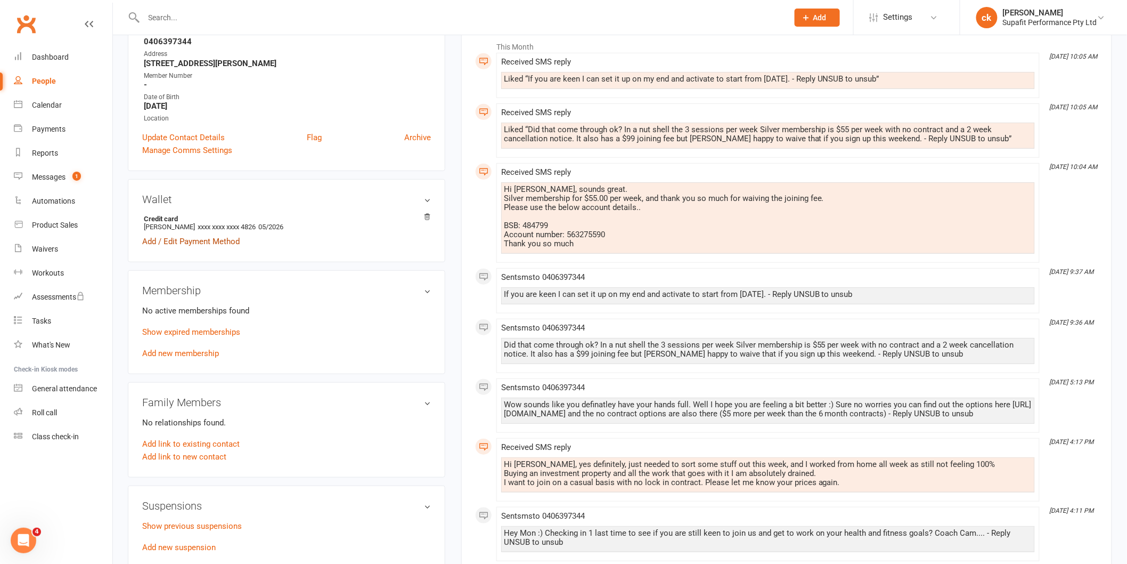
click at [196, 240] on link "Add / Edit Payment Method" at bounding box center [190, 241] width 97 height 13
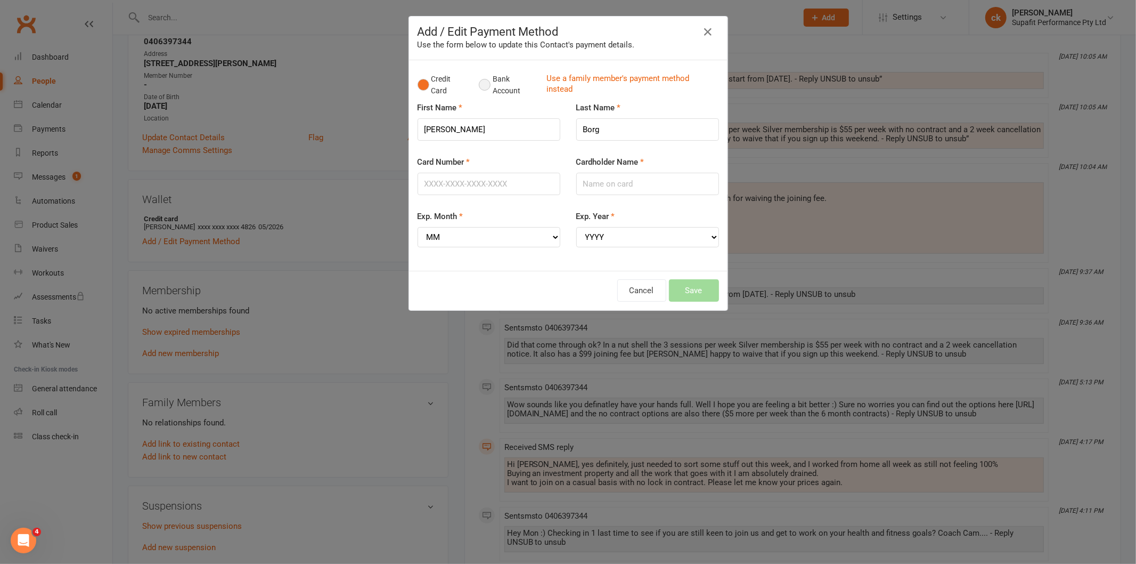
click at [481, 85] on button "Bank Account" at bounding box center [508, 85] width 59 height 32
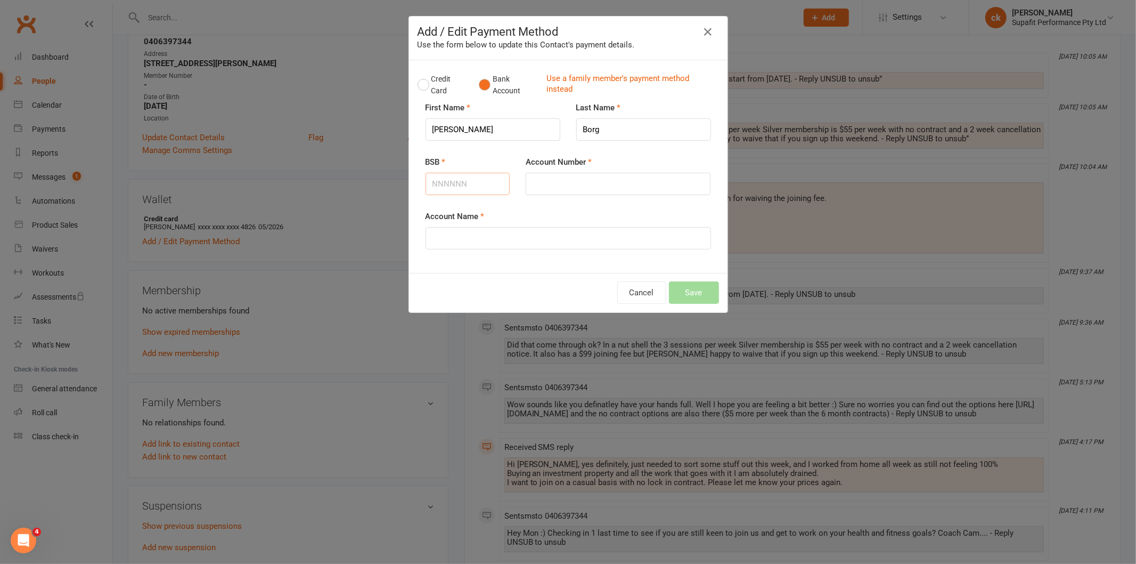
click at [454, 185] on input "BSB" at bounding box center [468, 184] width 85 height 22
paste input "484799"
type input "484799"
click at [565, 179] on input "Account Number" at bounding box center [618, 184] width 185 height 22
paste input "563275590"
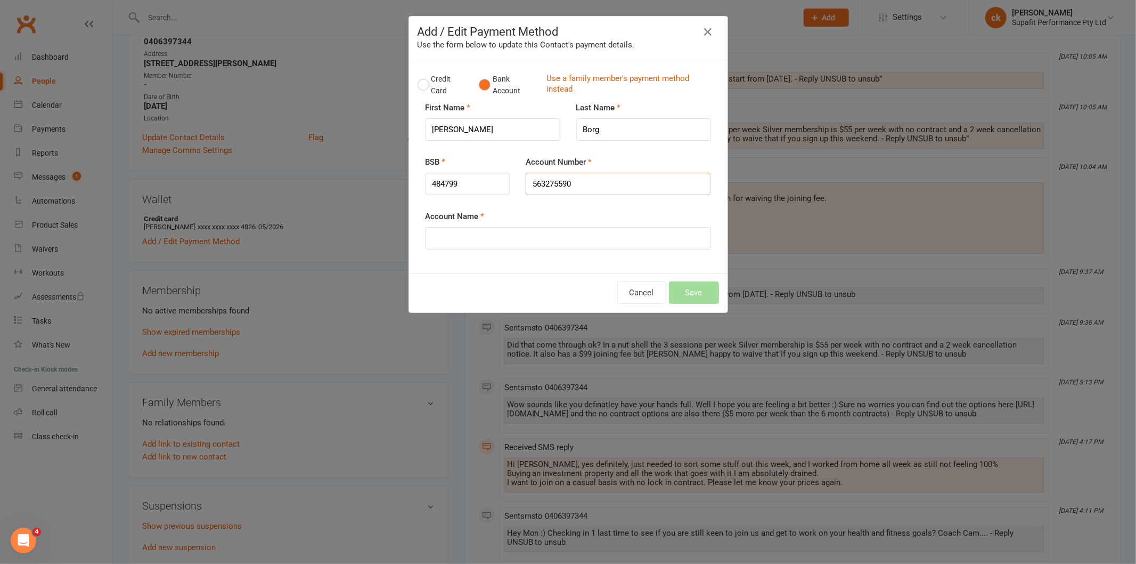
type input "563275590"
click at [502, 242] on input "Account Name" at bounding box center [569, 238] width 286 height 22
type input "[PERSON_NAME]"
click at [682, 304] on button "Save" at bounding box center [694, 292] width 50 height 22
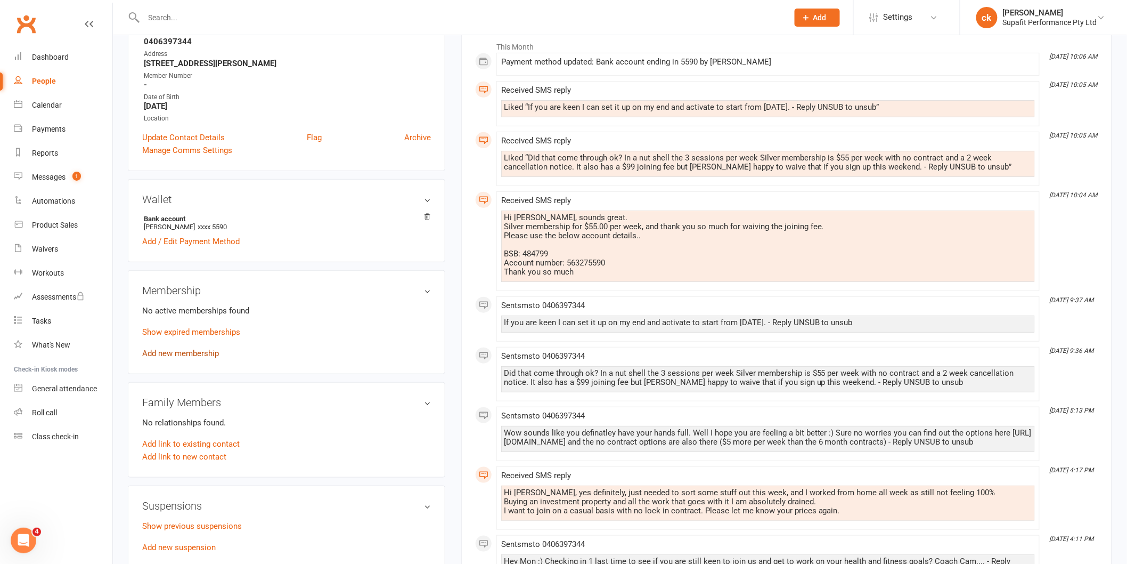
click at [183, 352] on link "Add new membership" at bounding box center [180, 353] width 77 height 10
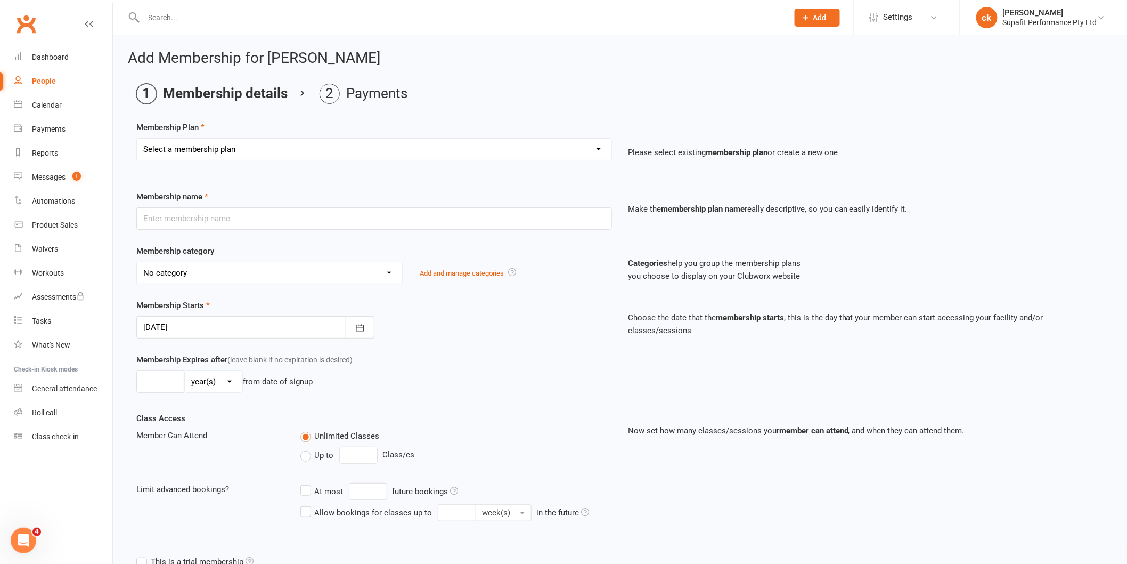
click at [180, 143] on select "Select a membership plan Create new Membership Plan Personal Training SupaKids …" at bounding box center [374, 149] width 475 height 21
select select "44"
click at [137, 139] on select "Select a membership plan Create new Membership Plan Personal Training SupaKids …" at bounding box center [374, 149] width 475 height 21
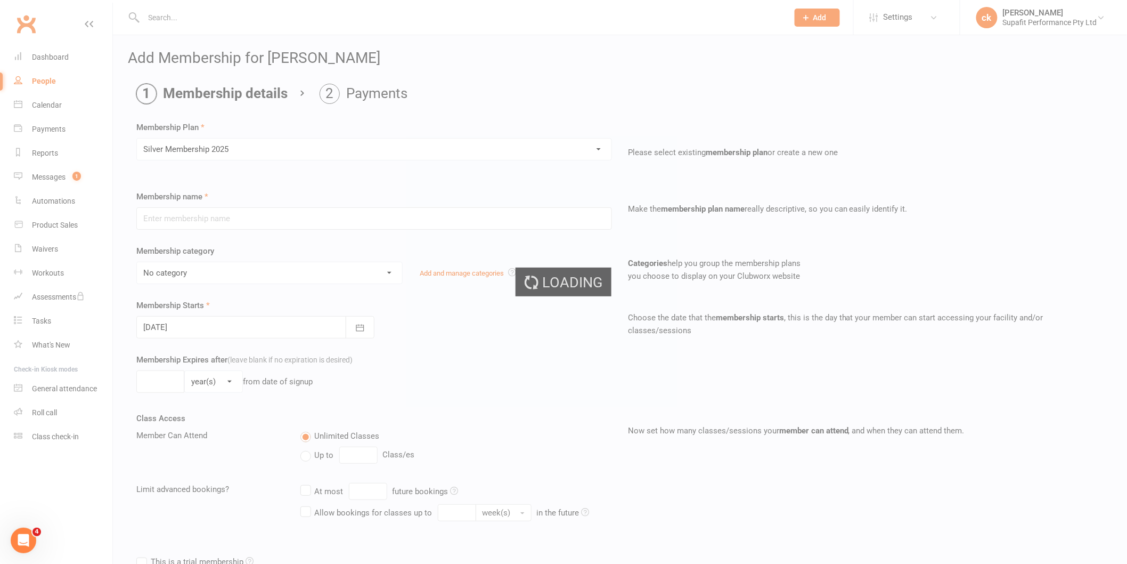
type input "Silver Membership 2025"
select select "6"
type input "0"
type input "3"
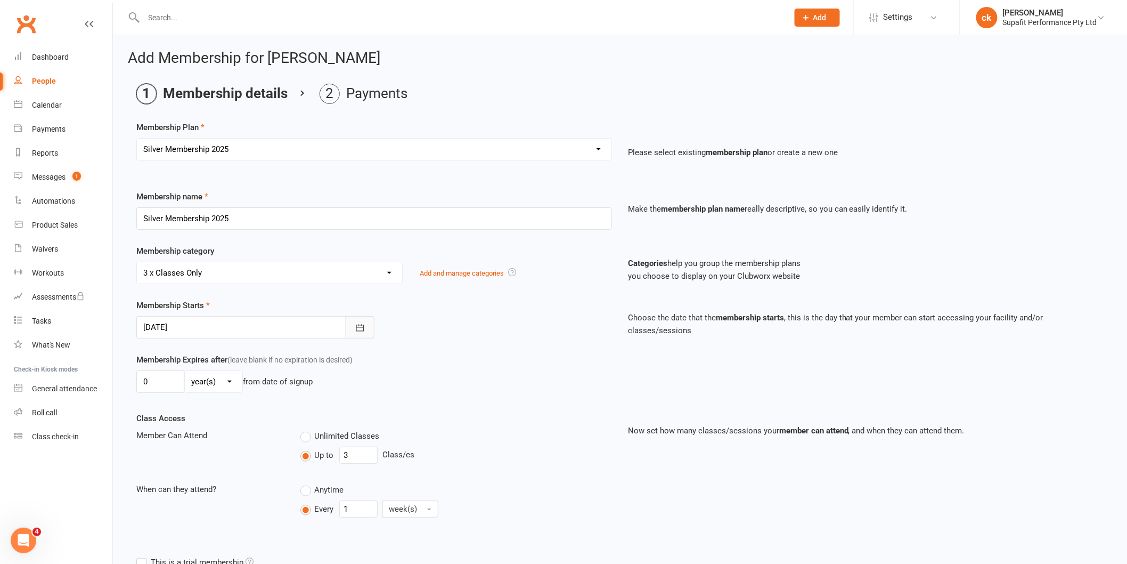
click at [360, 334] on button "button" at bounding box center [360, 327] width 29 height 22
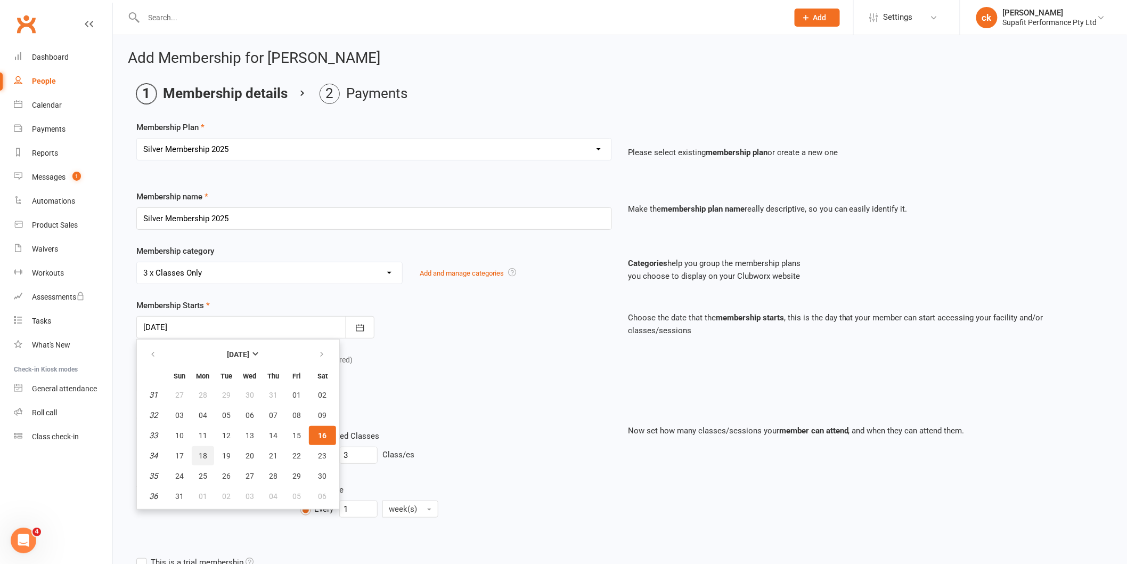
click at [201, 451] on span "18" at bounding box center [203, 455] width 9 height 9
type input "18 Aug 2025"
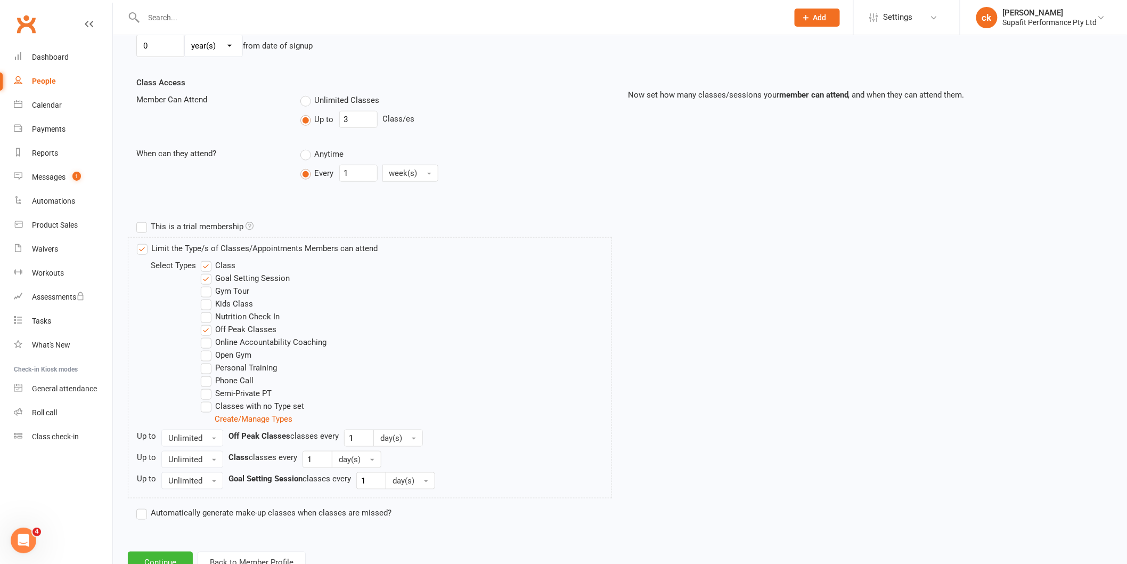
scroll to position [376, 0]
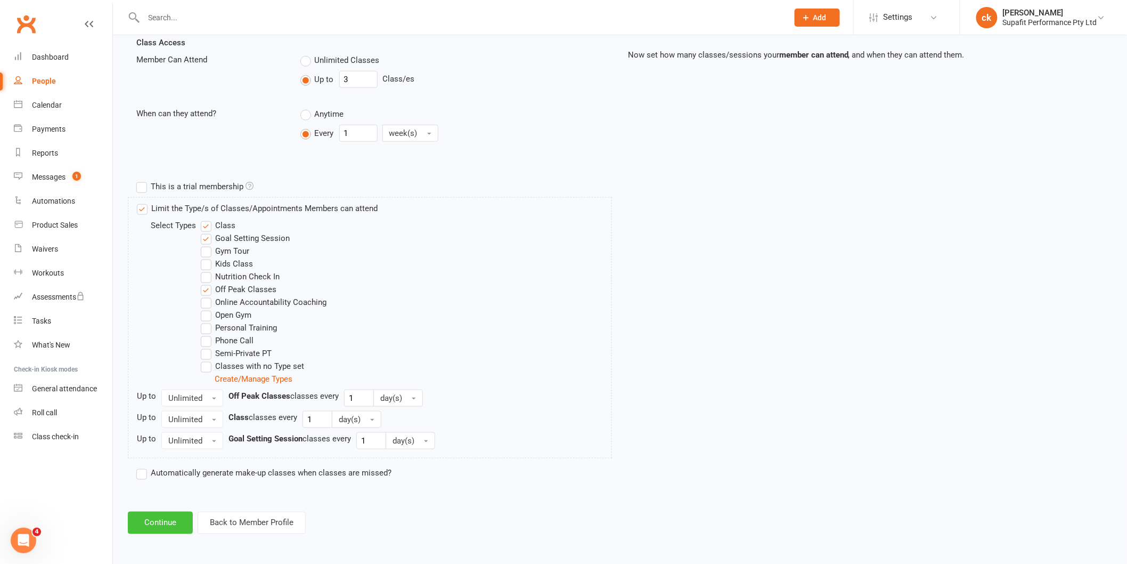
click at [161, 524] on button "Continue" at bounding box center [160, 522] width 65 height 22
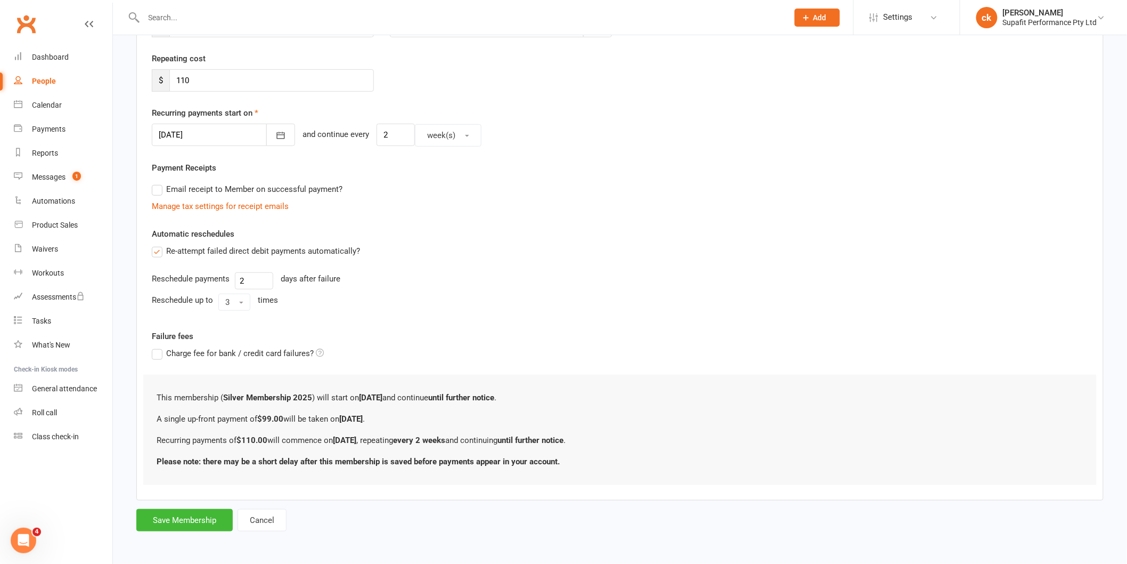
scroll to position [0, 0]
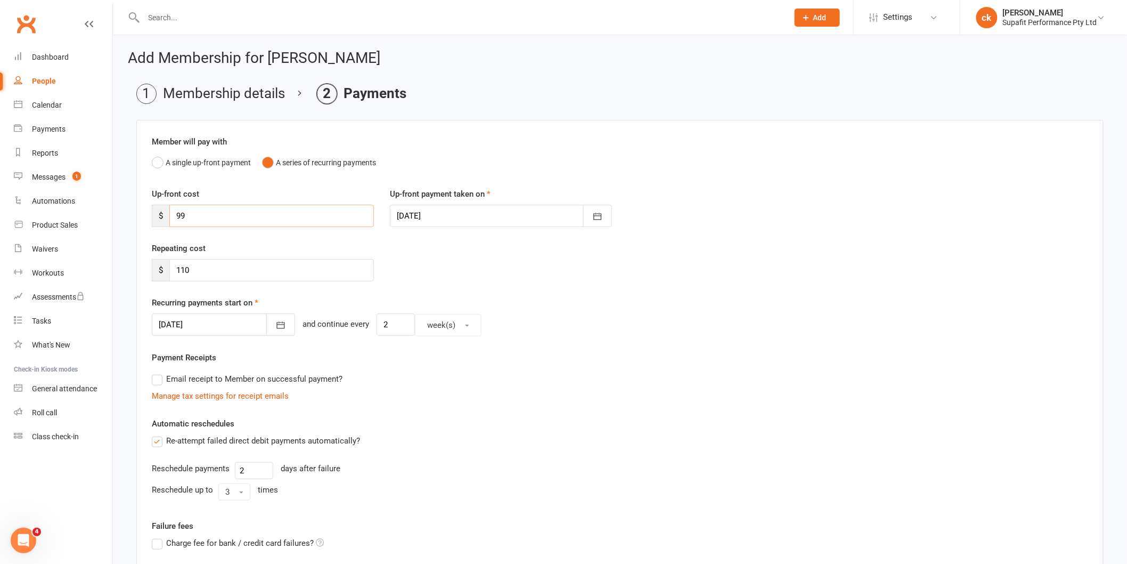
drag, startPoint x: 201, startPoint y: 218, endPoint x: 142, endPoint y: 224, distance: 59.4
click at [146, 223] on div "Up-front cost $ 99" at bounding box center [263, 207] width 238 height 39
type input "0"
click at [277, 327] on icon "button" at bounding box center [281, 325] width 8 height 7
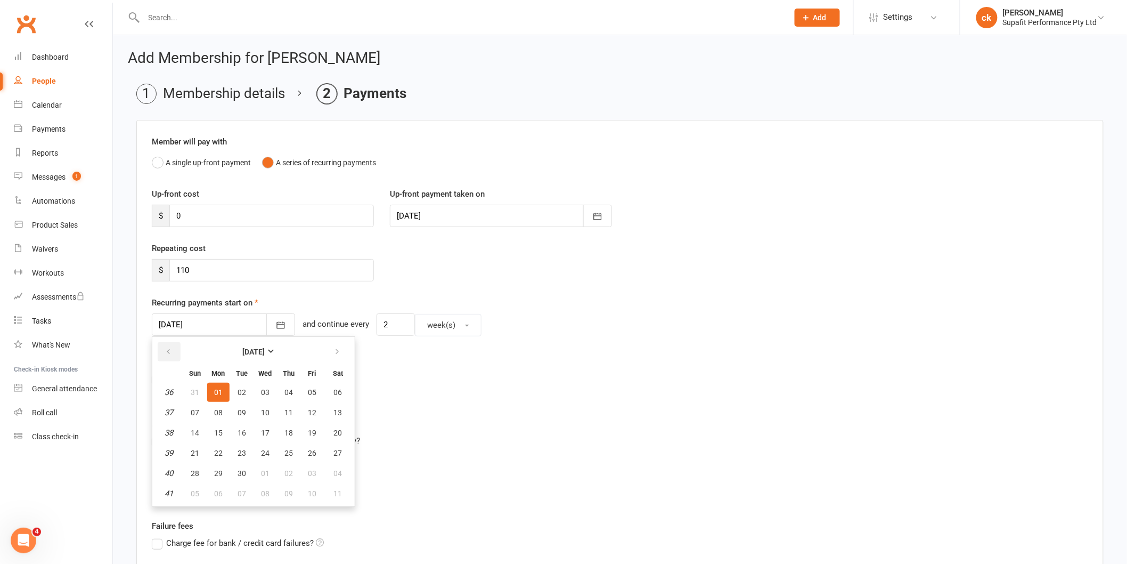
click at [166, 354] on icon "button" at bounding box center [168, 351] width 7 height 9
click at [221, 450] on span "18" at bounding box center [218, 453] width 9 height 9
type input "18 Aug 2025"
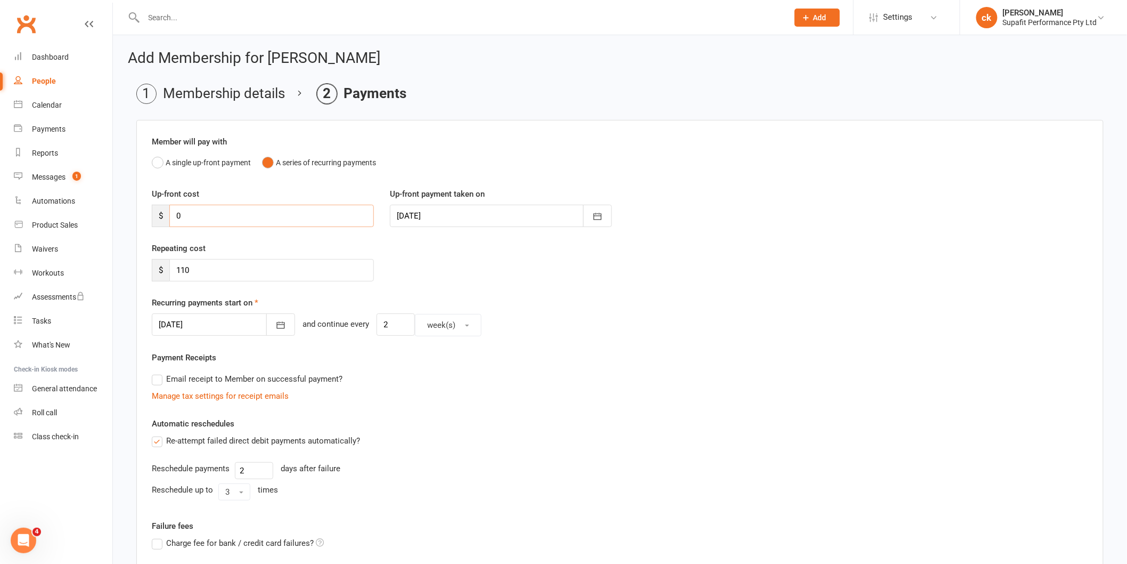
drag, startPoint x: 189, startPoint y: 216, endPoint x: 165, endPoint y: 216, distance: 23.4
click at [165, 216] on div "$ 0" at bounding box center [263, 216] width 222 height 22
type input "55"
click at [266, 322] on button "button" at bounding box center [280, 324] width 29 height 22
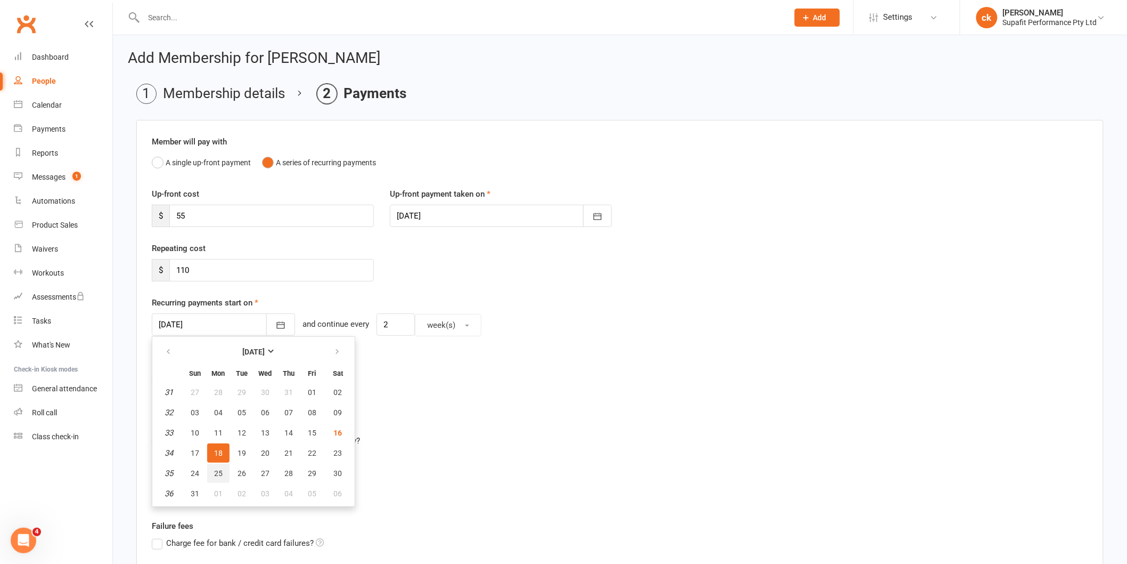
click at [216, 471] on span "25" at bounding box center [218, 473] width 9 height 9
type input "25 Aug 2025"
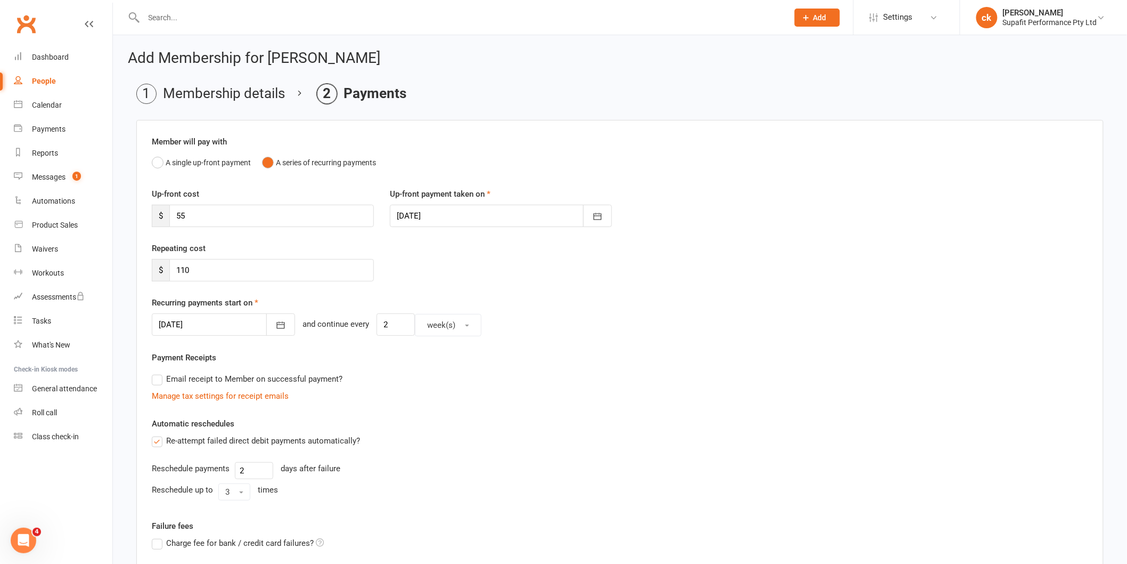
click at [509, 417] on div "Automatic reschedules Re-attempt failed direct debit payments automatically? Re…" at bounding box center [620, 460] width 937 height 87
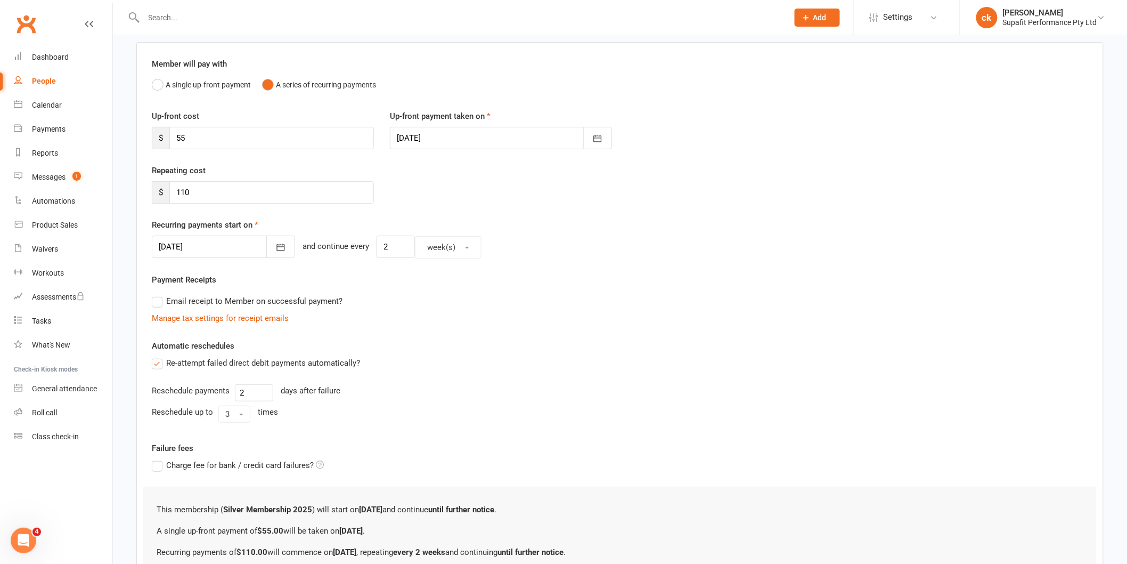
scroll to position [189, 0]
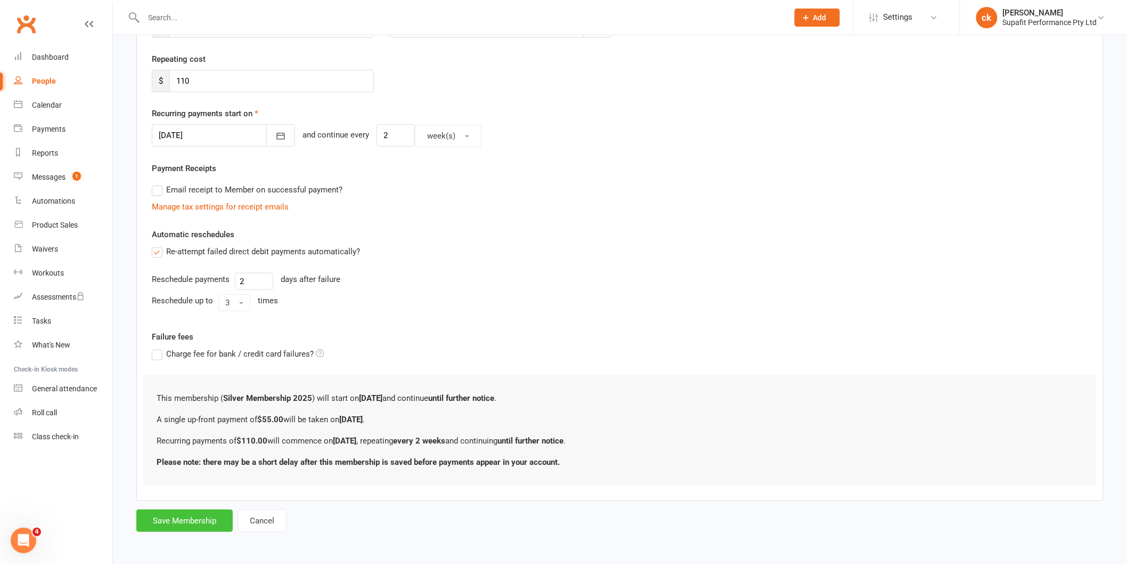
click at [186, 518] on button "Save Membership" at bounding box center [184, 520] width 96 height 22
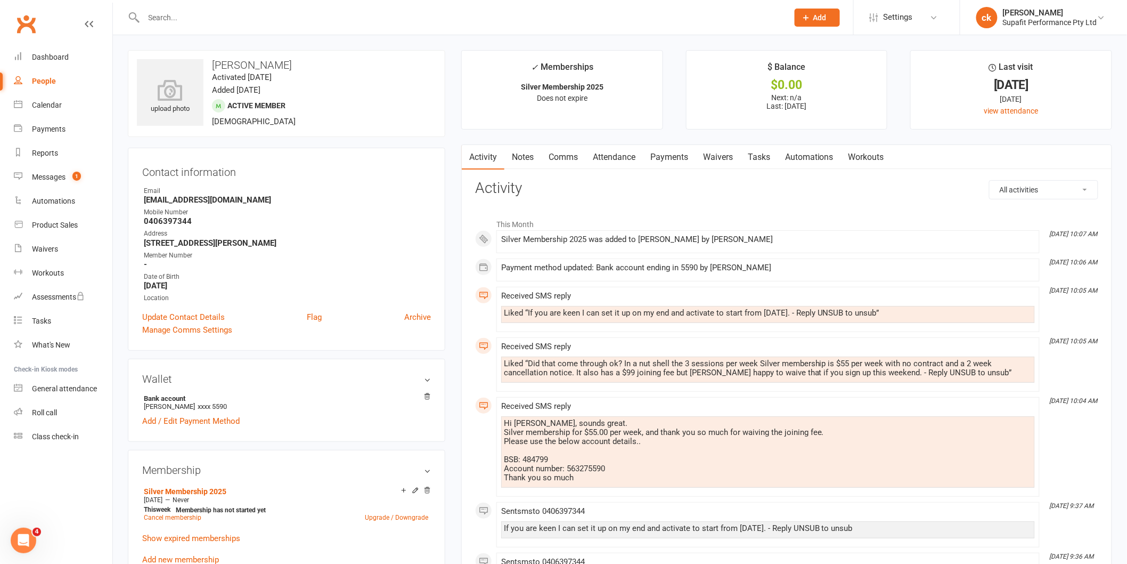
click at [566, 156] on link "Comms" at bounding box center [563, 157] width 44 height 25
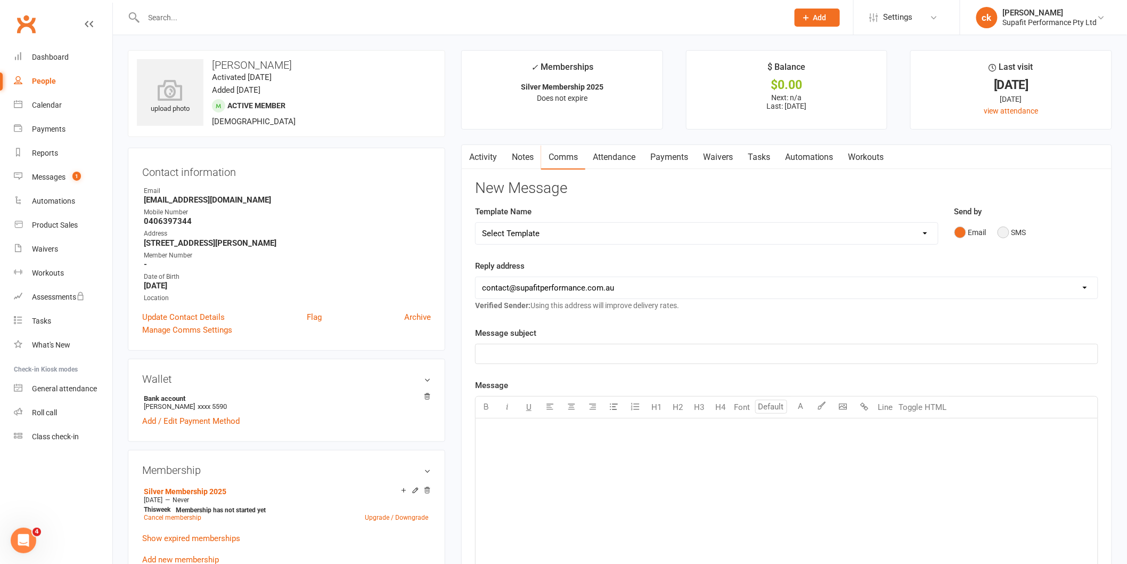
click at [1010, 231] on button "SMS" at bounding box center [1012, 232] width 29 height 20
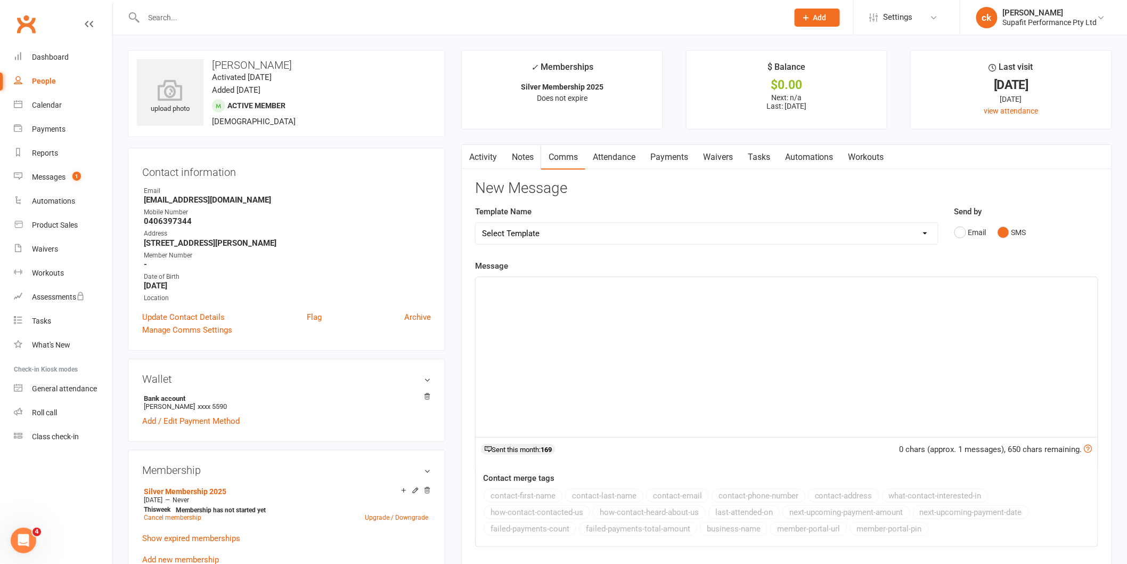
click at [648, 307] on div "﻿" at bounding box center [787, 357] width 622 height 160
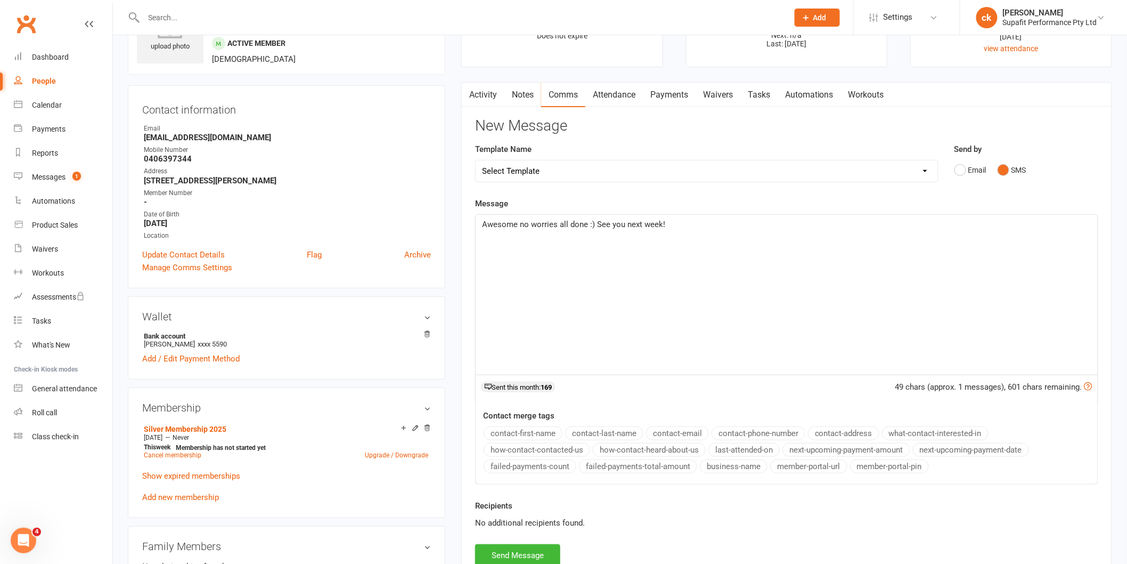
scroll to position [118, 0]
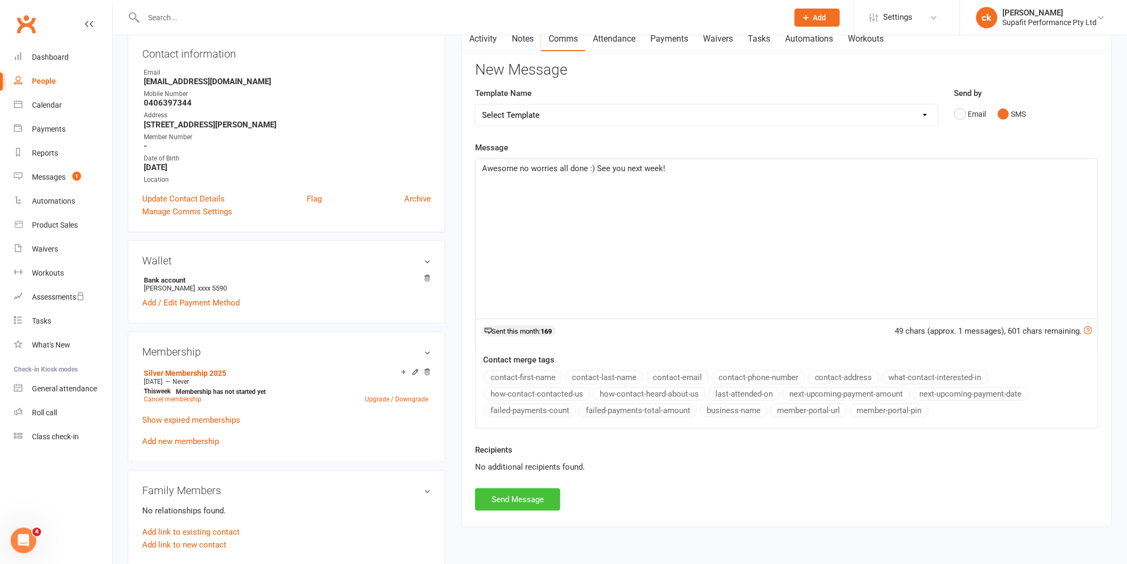
click at [502, 496] on button "Send Message" at bounding box center [517, 499] width 85 height 22
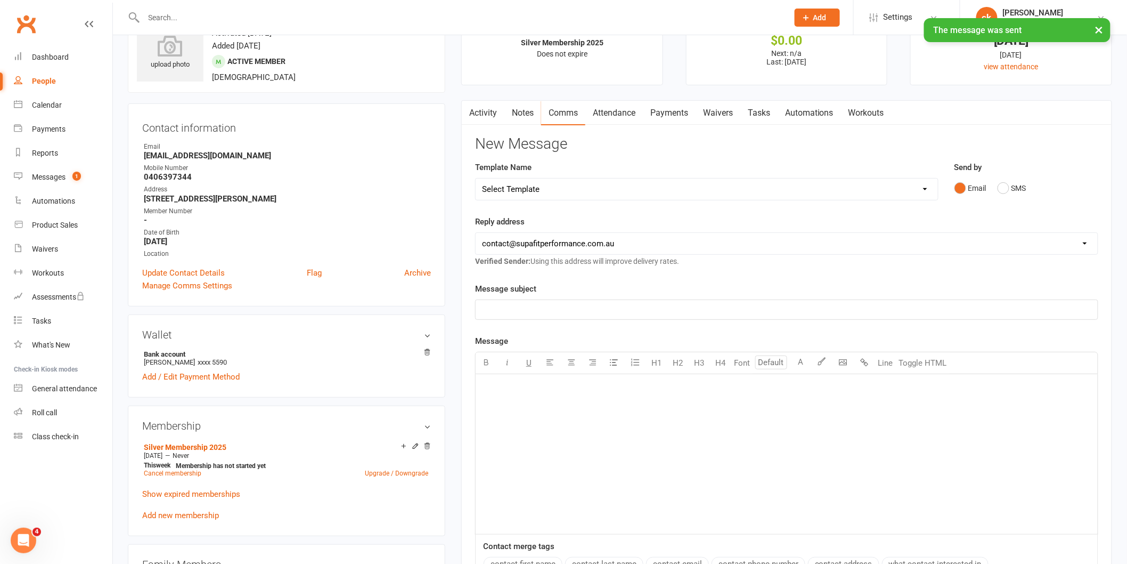
scroll to position [0, 0]
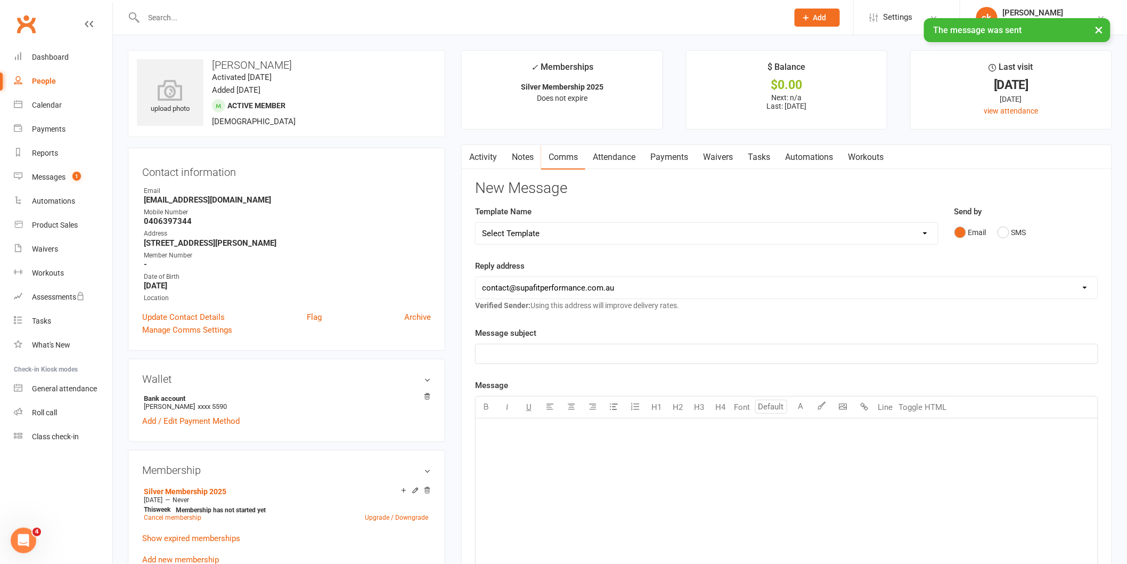
click at [551, 231] on select "Select Template [Email] Nutrition Coaching Initial Email [Email] 6 Week Winter …" at bounding box center [707, 233] width 462 height 21
select select "25"
click at [476, 223] on select "Select Template [Email] Nutrition Coaching Initial Email [Email] 6 Week Winter …" at bounding box center [707, 233] width 462 height 21
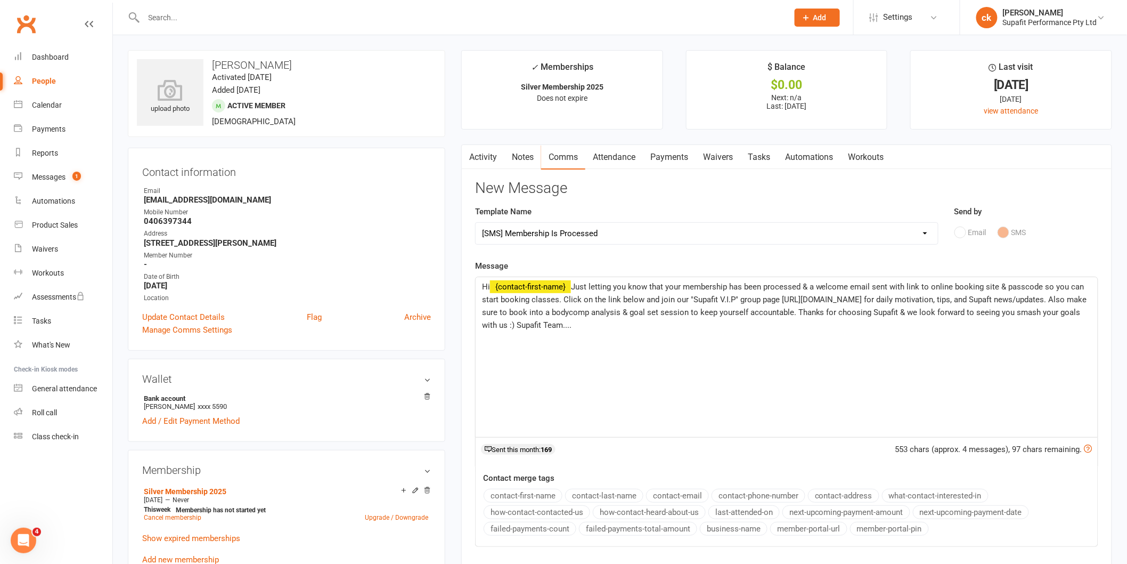
scroll to position [296, 0]
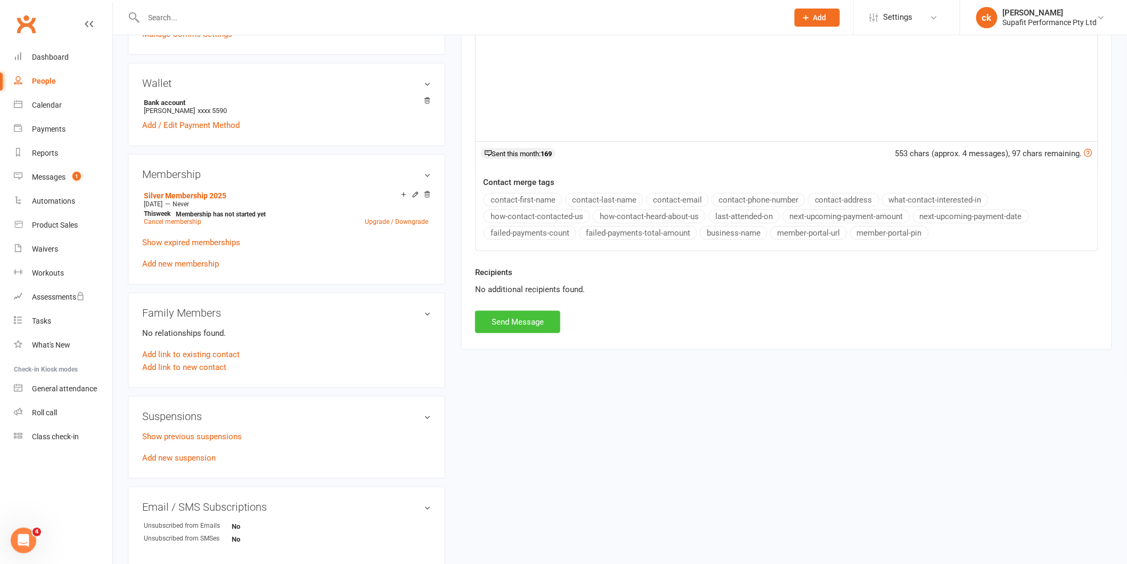
click at [518, 325] on button "Send Message" at bounding box center [517, 322] width 85 height 22
select select
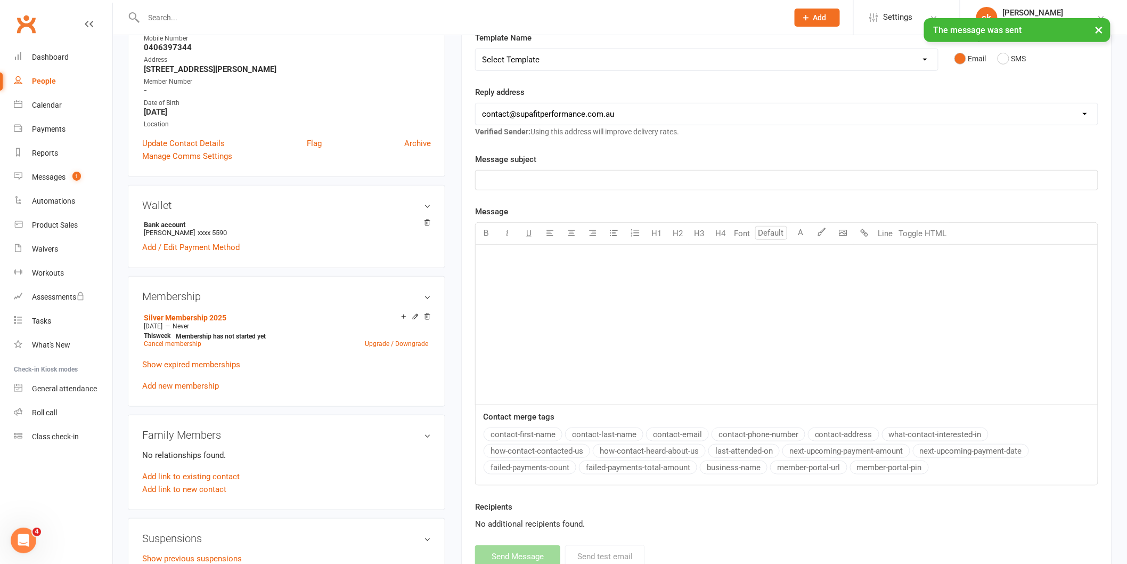
scroll to position [0, 0]
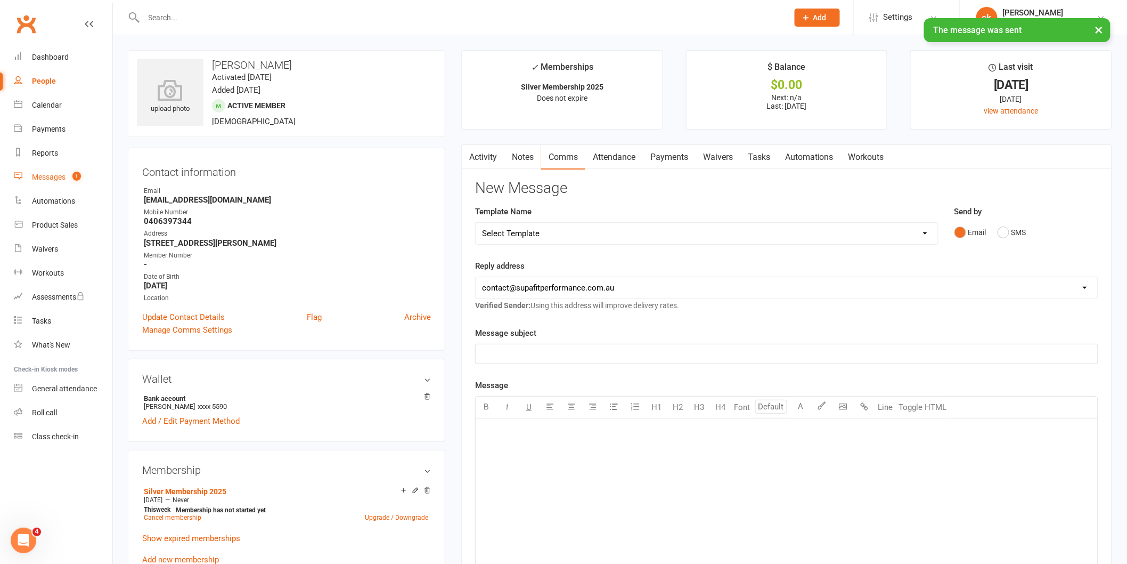
click at [43, 183] on link "Messages 1" at bounding box center [63, 177] width 99 height 24
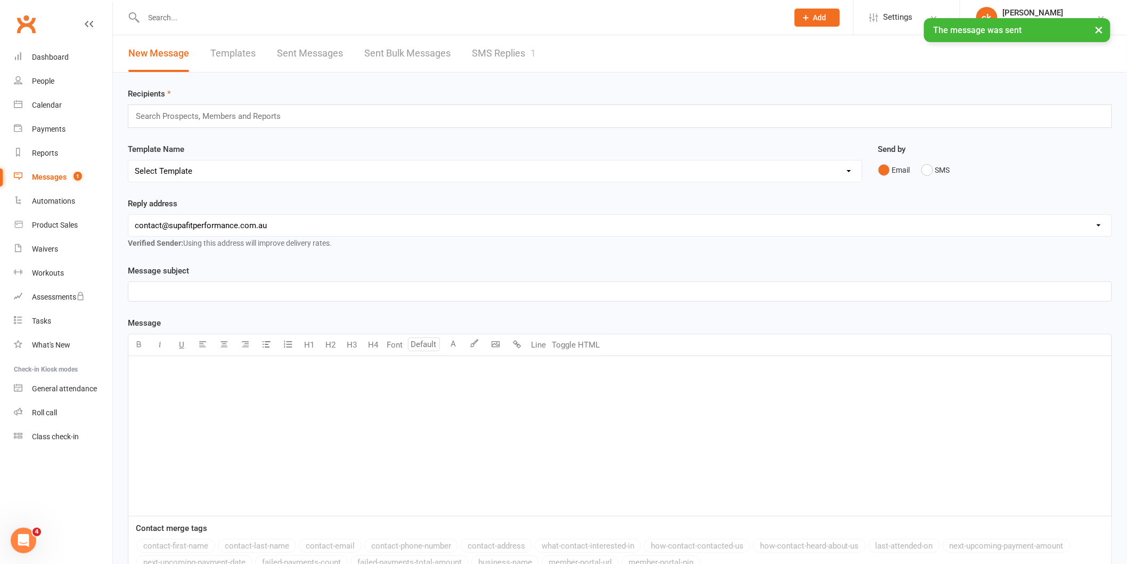
click at [520, 59] on link "SMS Replies 1" at bounding box center [504, 53] width 64 height 37
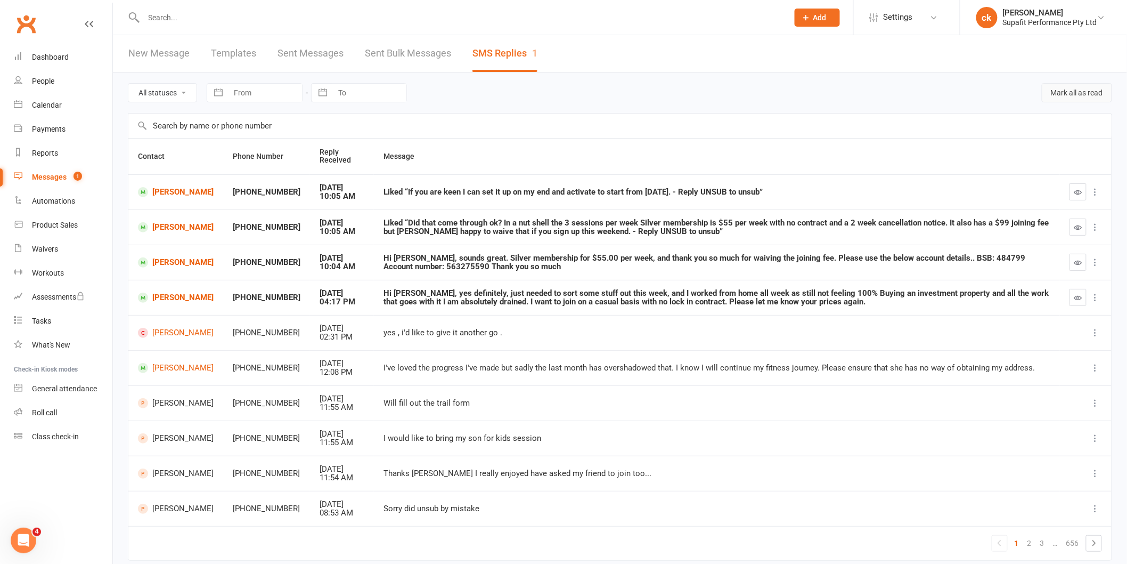
click at [1085, 97] on button "Mark all as read" at bounding box center [1077, 92] width 70 height 19
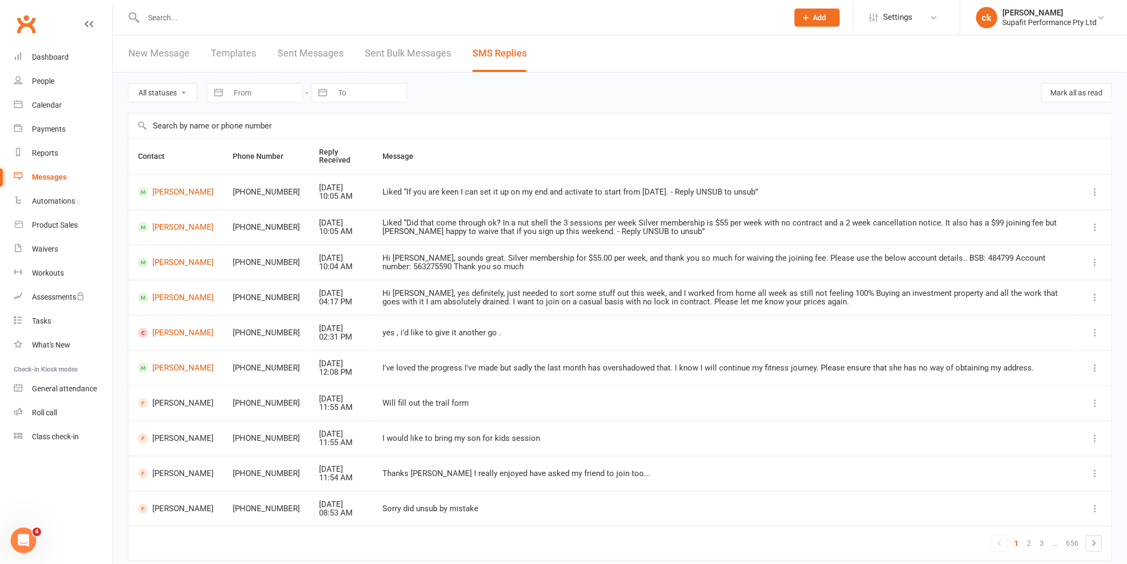
click at [185, 12] on input "text" at bounding box center [461, 17] width 640 height 15
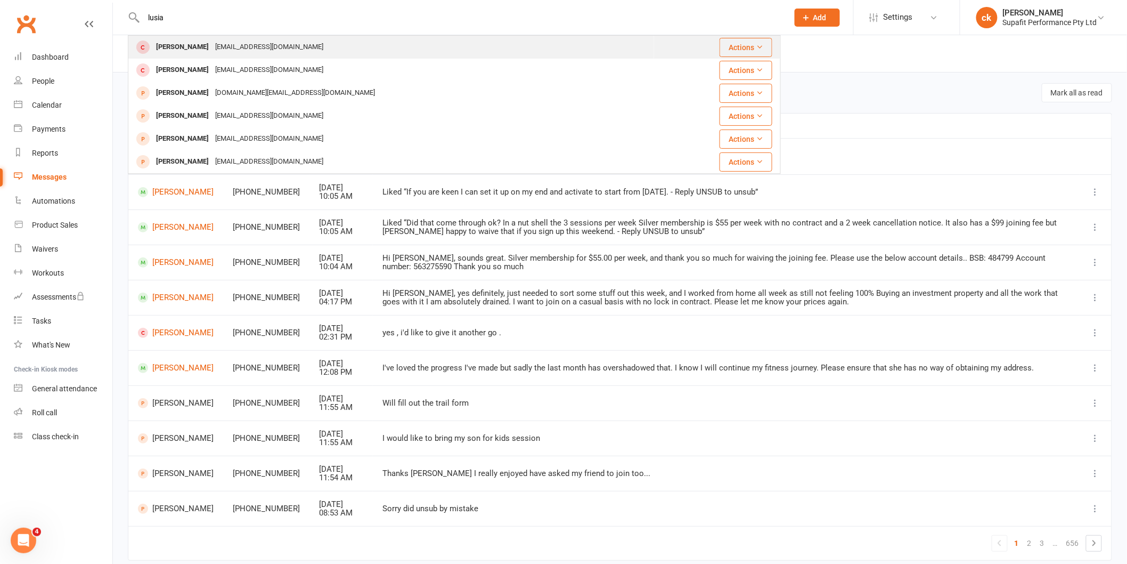
type input "lusia"
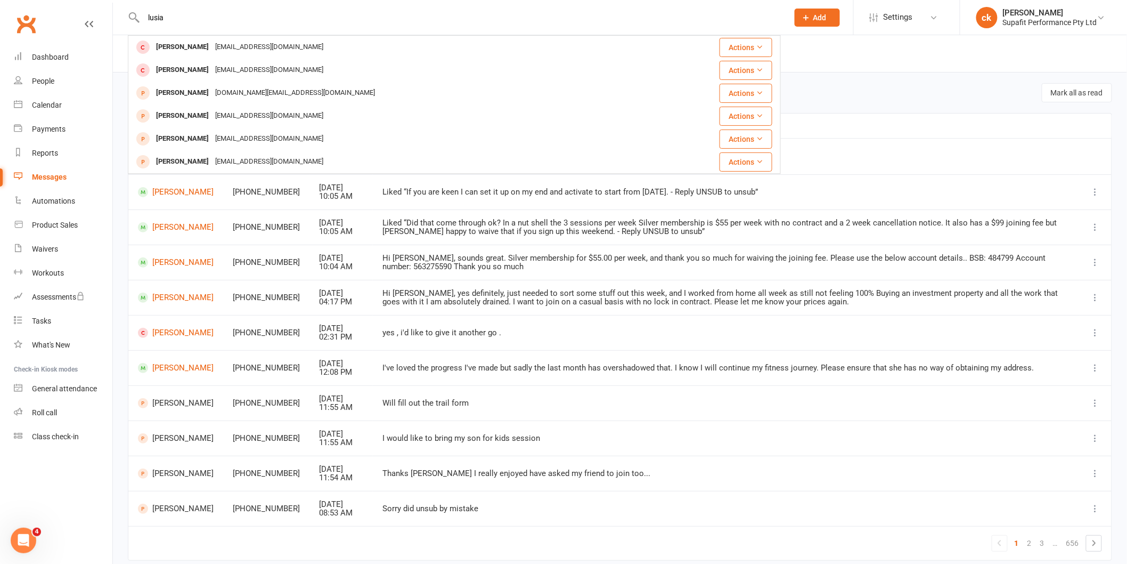
click at [187, 53] on div "[PERSON_NAME]" at bounding box center [182, 46] width 59 height 15
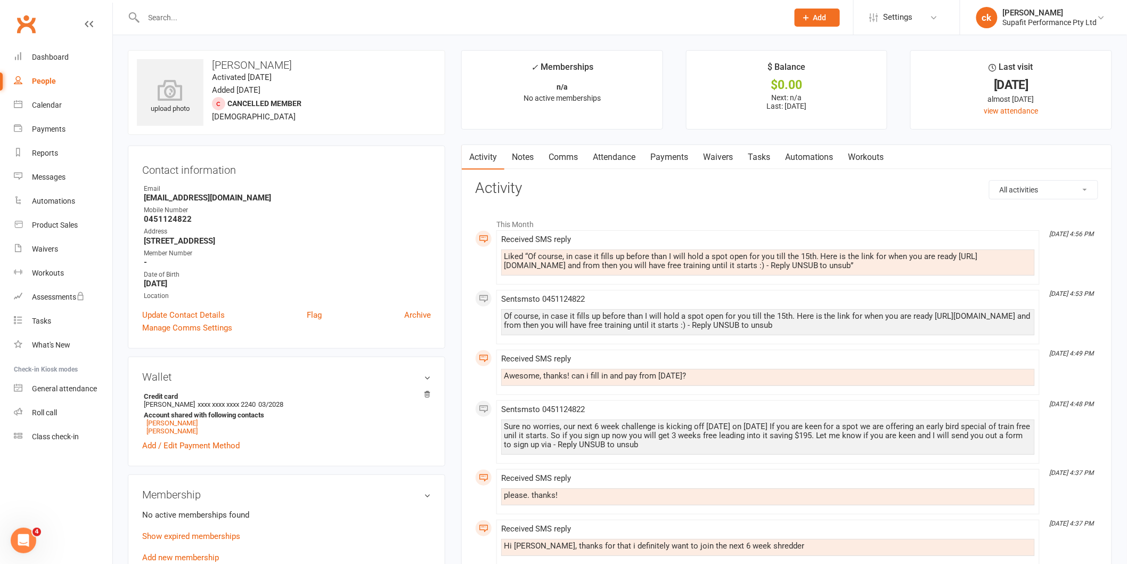
click at [568, 161] on link "Comms" at bounding box center [563, 157] width 44 height 25
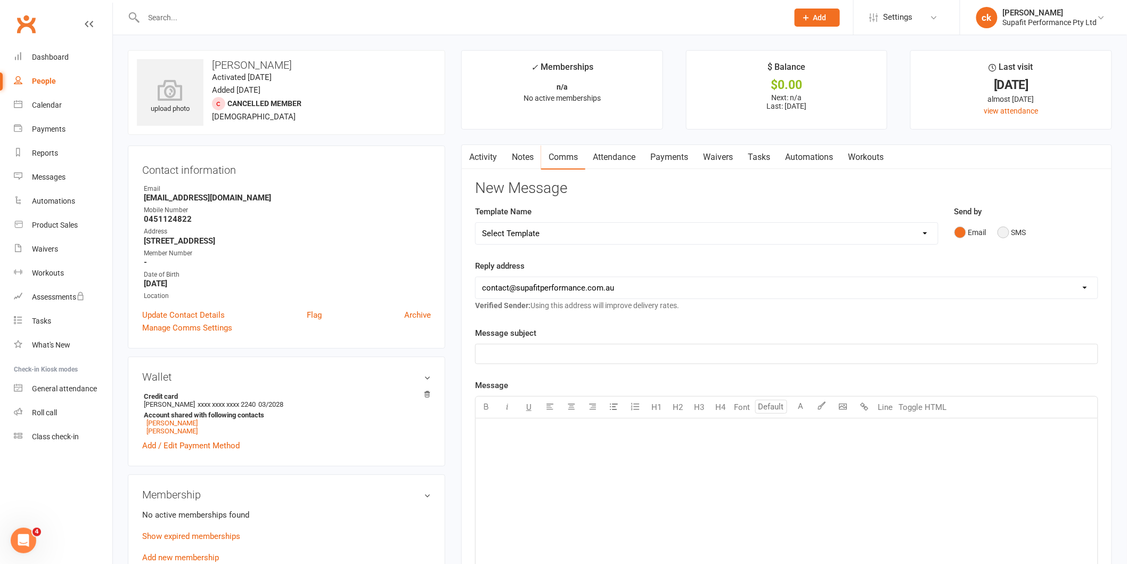
click at [1018, 238] on button "SMS" at bounding box center [1012, 232] width 29 height 20
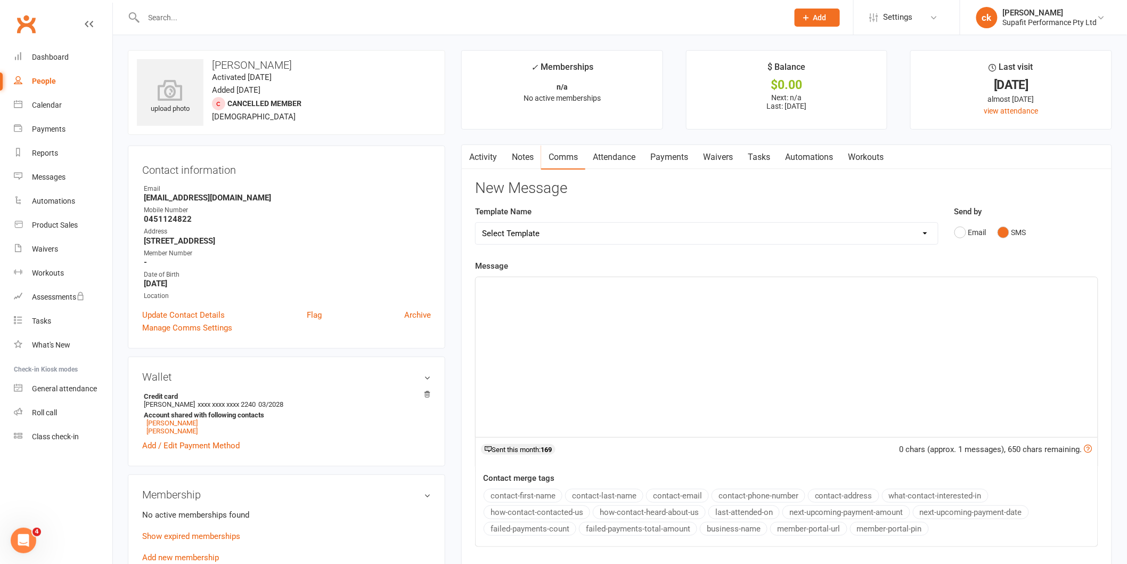
click at [583, 308] on div "﻿" at bounding box center [787, 357] width 622 height 160
click at [898, 287] on span "Hey Lus its coach Cam :) Just checking in if you still wanted a spot in the cha…" at bounding box center [737, 287] width 510 height 10
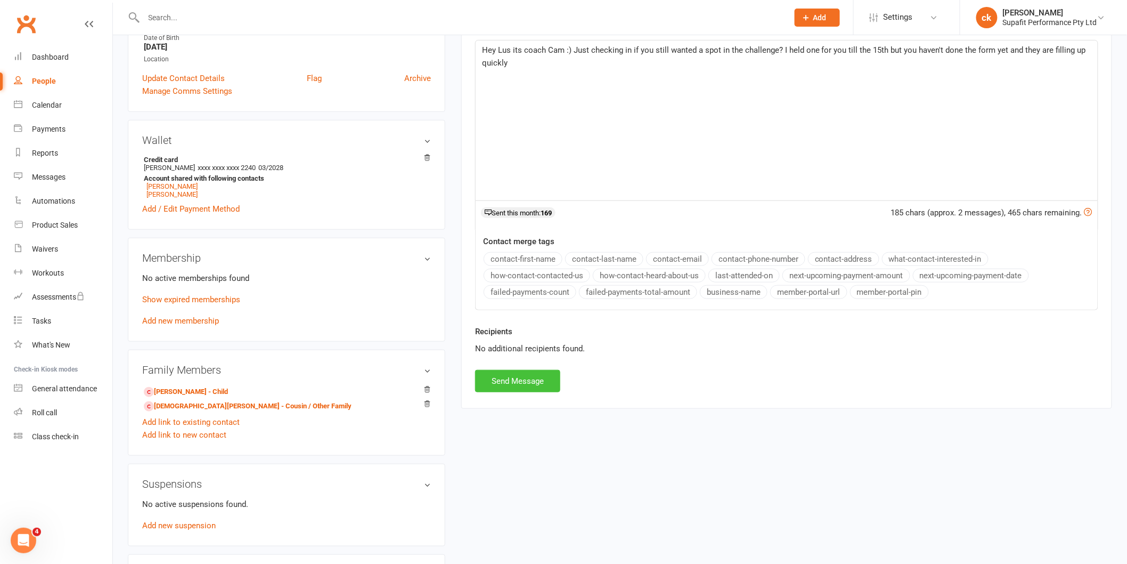
click at [517, 384] on button "Send Message" at bounding box center [517, 381] width 85 height 22
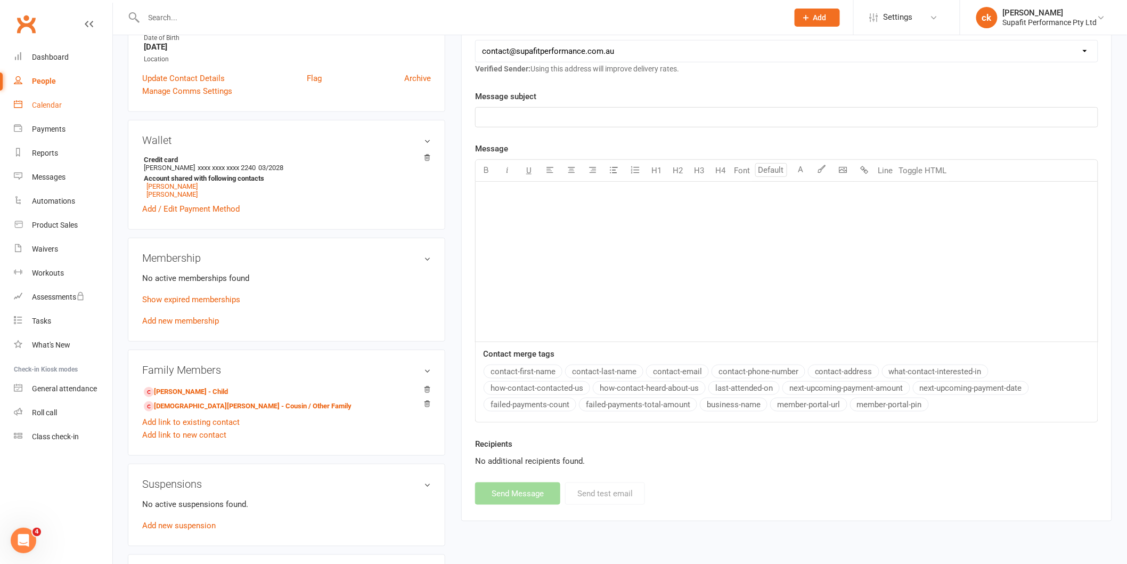
click at [62, 109] on link "Calendar" at bounding box center [63, 105] width 99 height 24
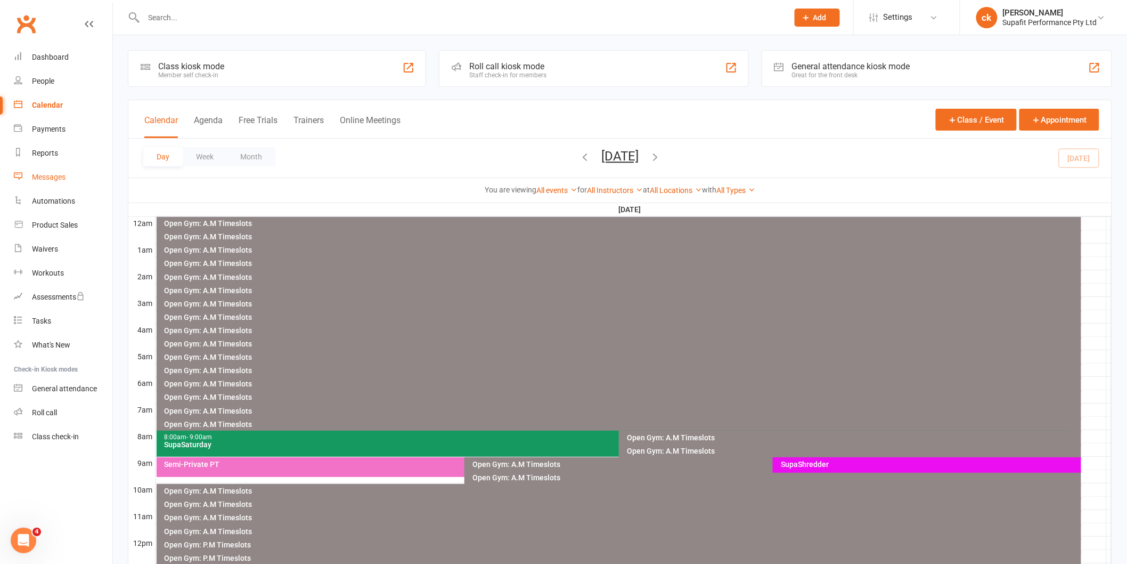
click at [55, 178] on div "Messages" at bounding box center [49, 177] width 34 height 9
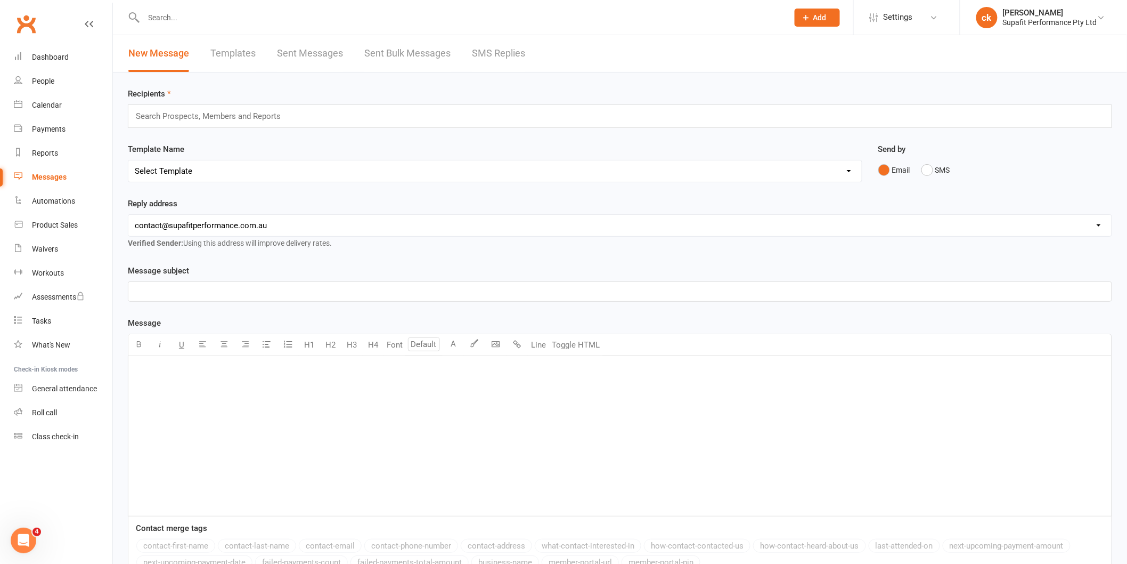
click at [526, 54] on div "New Message Templates Sent Messages Sent Bulk Messages SMS Replies" at bounding box center [327, 53] width 428 height 37
click at [493, 50] on link "SMS Replies" at bounding box center [498, 53] width 53 height 37
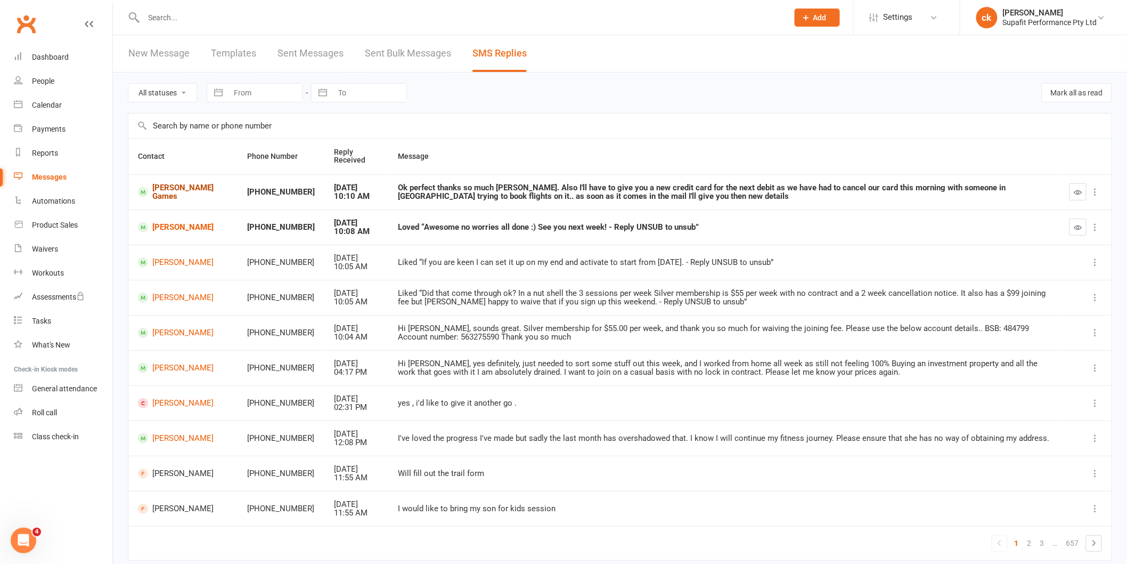
click at [177, 193] on link "[PERSON_NAME] Games" at bounding box center [183, 192] width 90 height 18
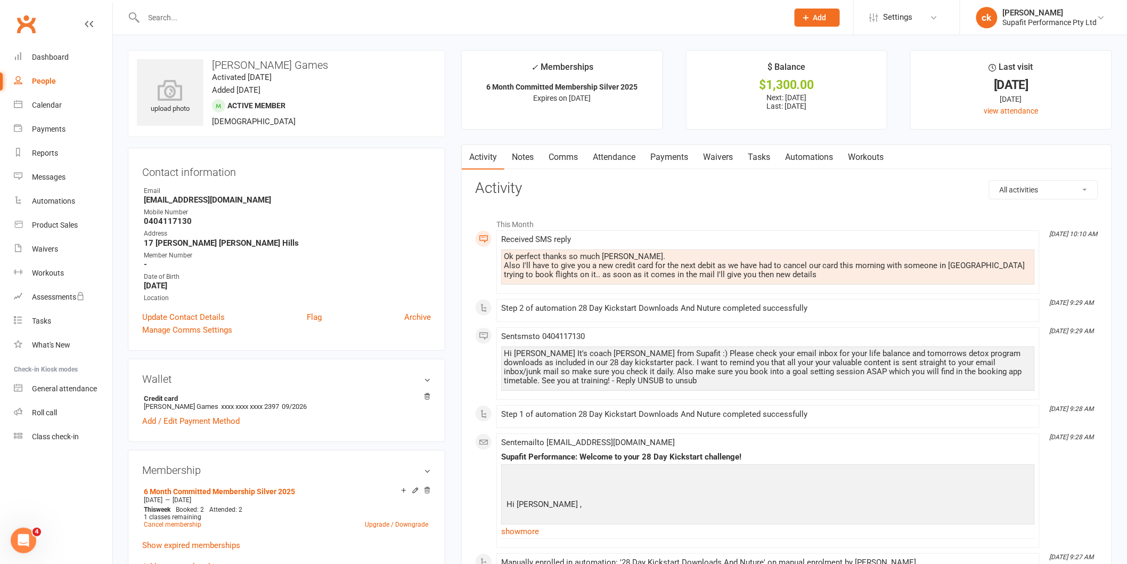
click at [561, 159] on link "Comms" at bounding box center [563, 157] width 44 height 25
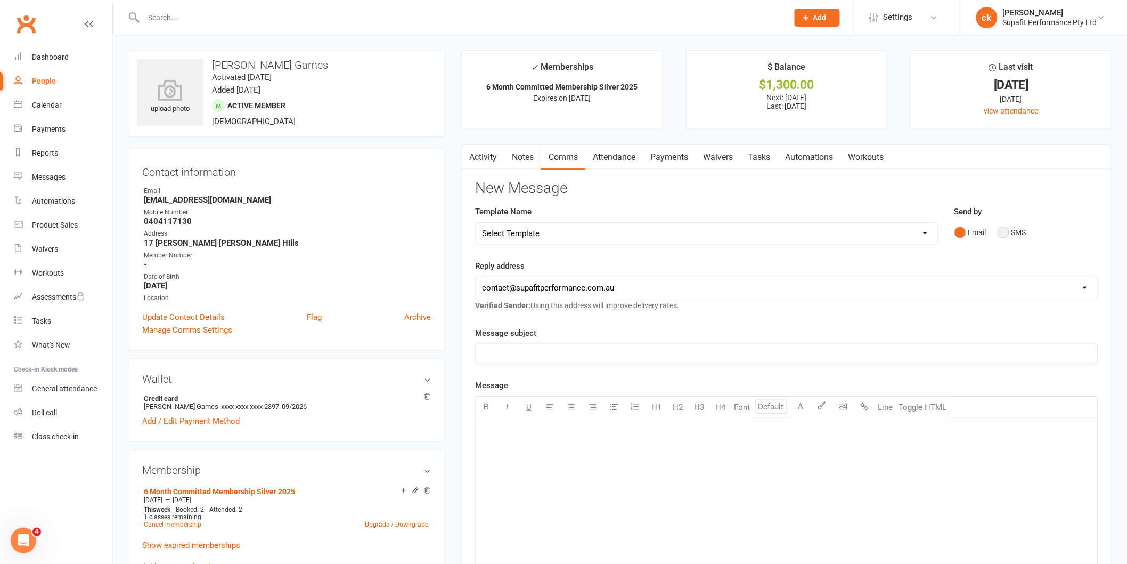
click at [1009, 237] on button "SMS" at bounding box center [1012, 232] width 29 height 20
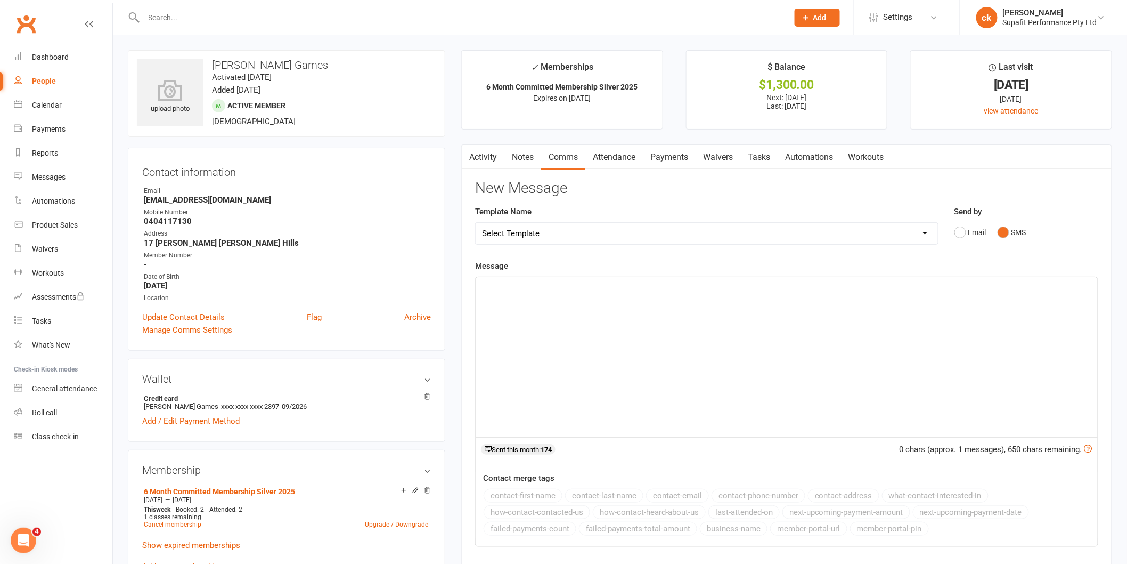
click at [552, 290] on p "﻿" at bounding box center [786, 286] width 609 height 13
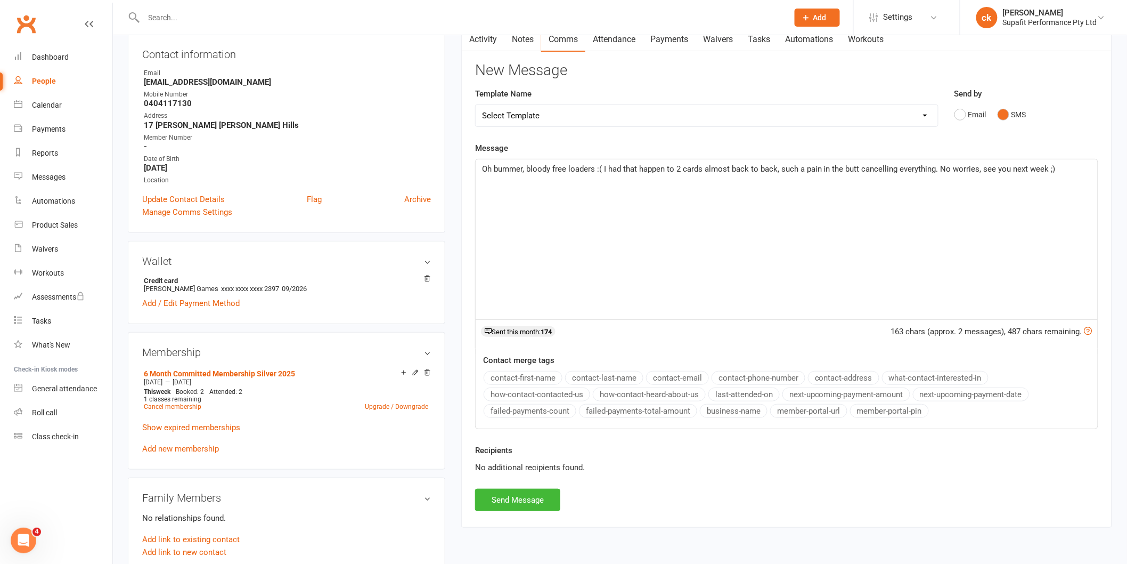
scroll to position [118, 0]
click at [527, 501] on button "Send Message" at bounding box center [517, 499] width 85 height 22
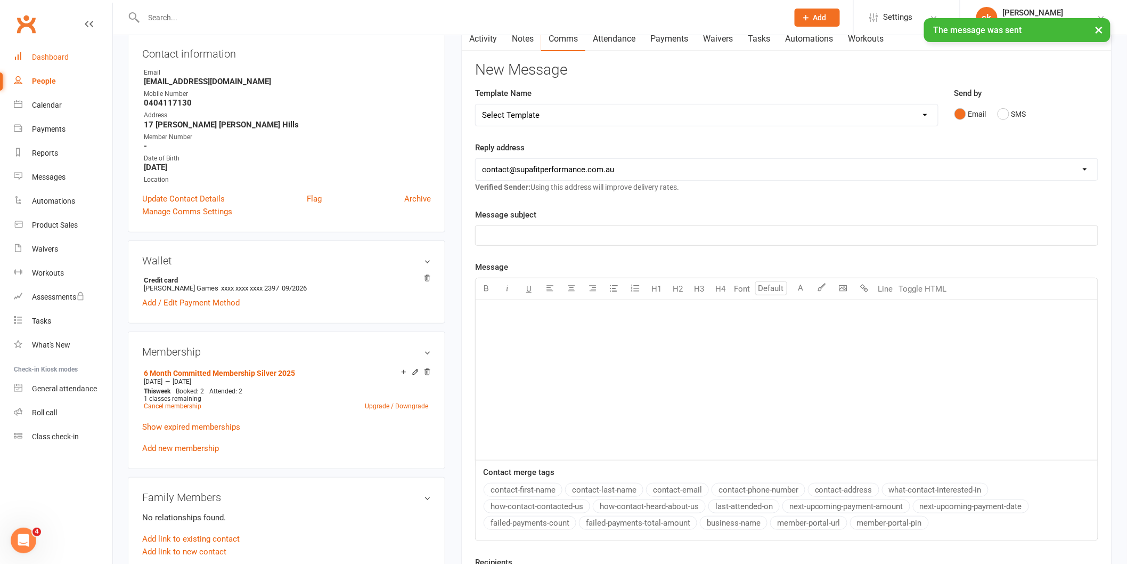
click at [44, 57] on div "Dashboard" at bounding box center [50, 57] width 37 height 9
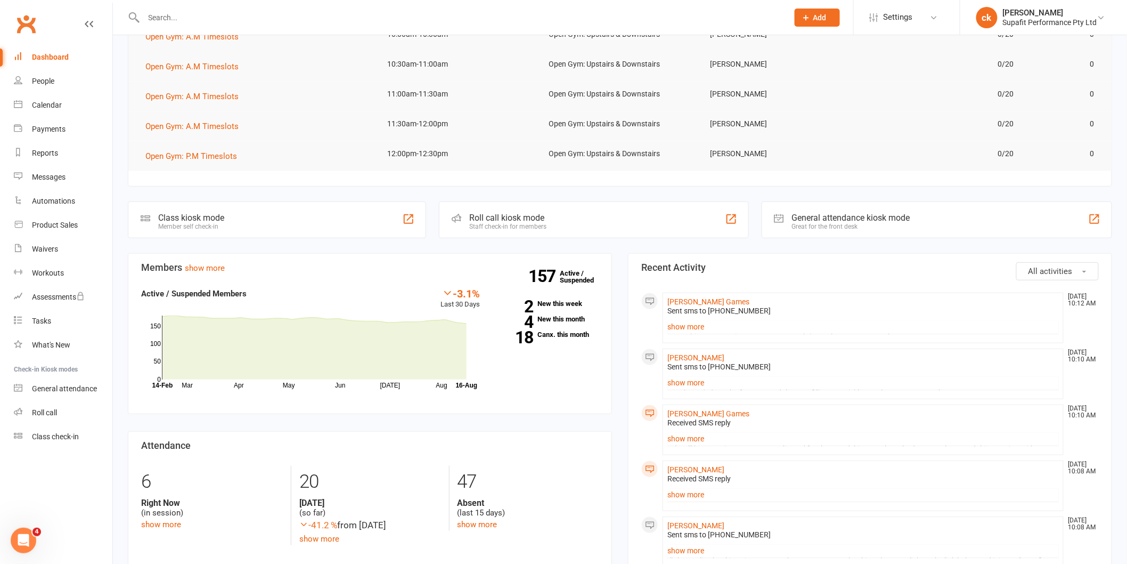
scroll to position [177, 0]
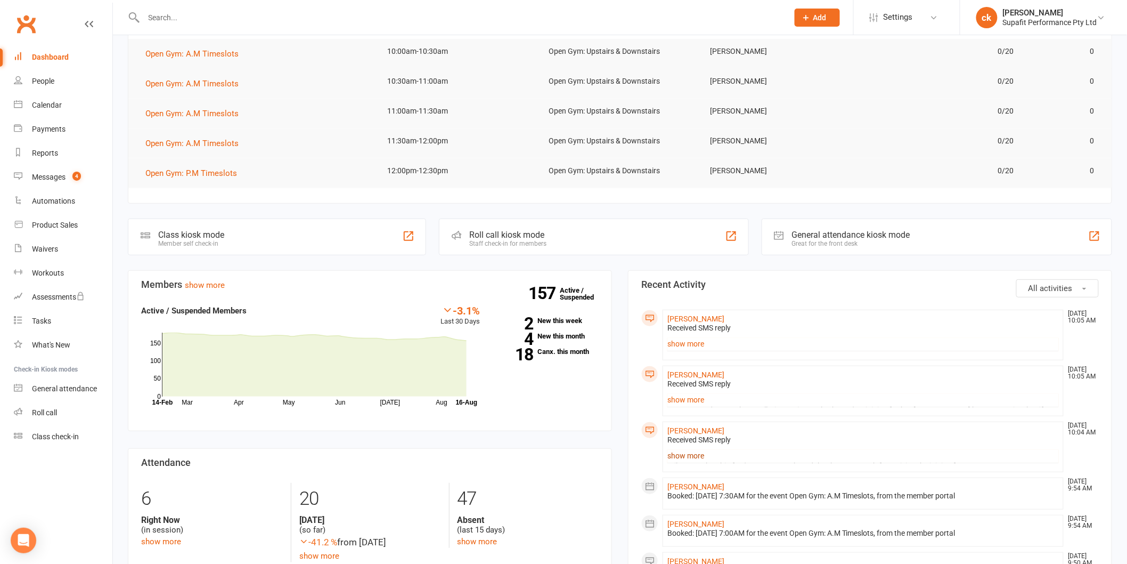
click at [688, 456] on link "show more" at bounding box center [864, 455] width 392 height 15
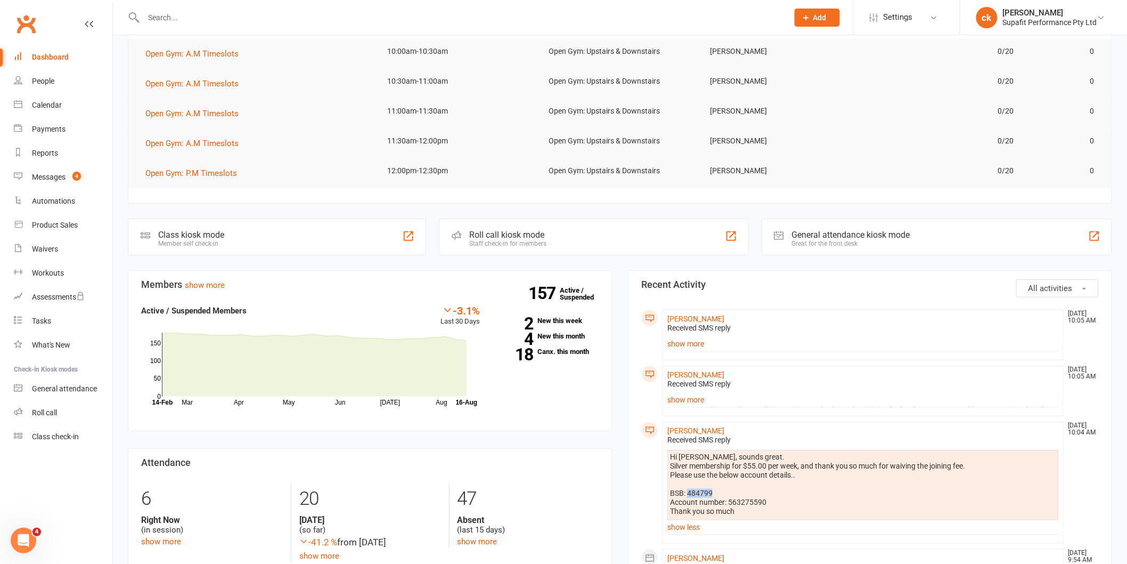
drag, startPoint x: 689, startPoint y: 494, endPoint x: 712, endPoint y: 493, distance: 23.5
click at [713, 492] on div "Hi Cam, sounds great. Silver membership for $55.00 per week, and thank you so m…" at bounding box center [863, 483] width 386 height 63
copy div "484799"
drag, startPoint x: 728, startPoint y: 504, endPoint x: 762, endPoint y: 502, distance: 34.1
click at [762, 502] on div "Hi Cam, sounds great. Silver membership for $55.00 per week, and thank you so m…" at bounding box center [863, 483] width 386 height 63
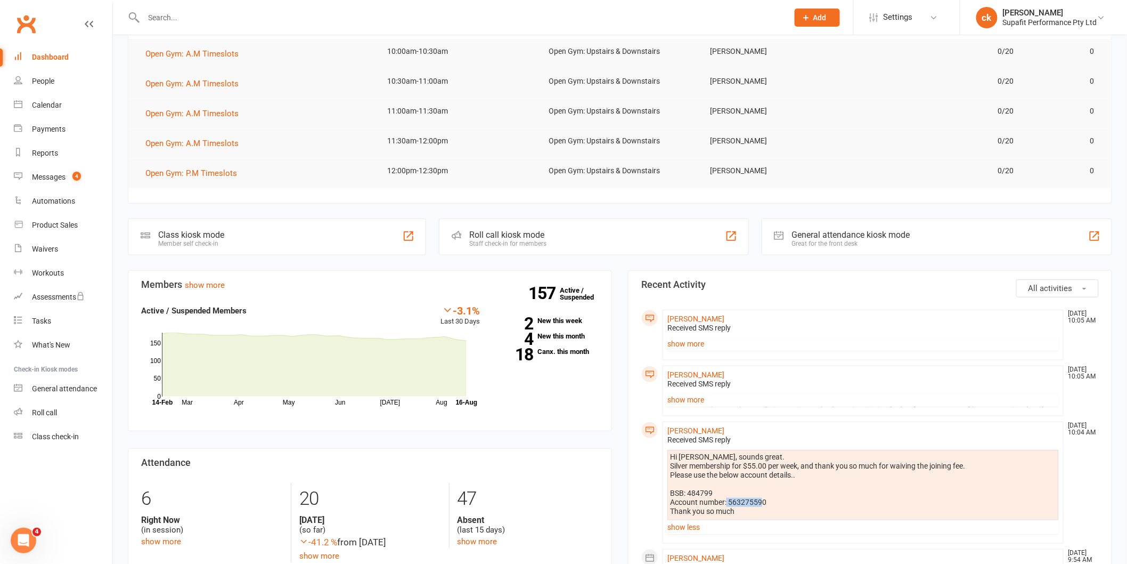
click at [762, 502] on div "Hi Cam, sounds great. Silver membership for $55.00 per week, and thank you so m…" at bounding box center [863, 483] width 386 height 63
drag, startPoint x: 729, startPoint y: 502, endPoint x: 770, endPoint y: 502, distance: 41.6
click at [770, 502] on div "Hi Cam, sounds great. Silver membership for $55.00 per week, and thank you so m…" at bounding box center [863, 483] width 386 height 63
copy div "563275590"
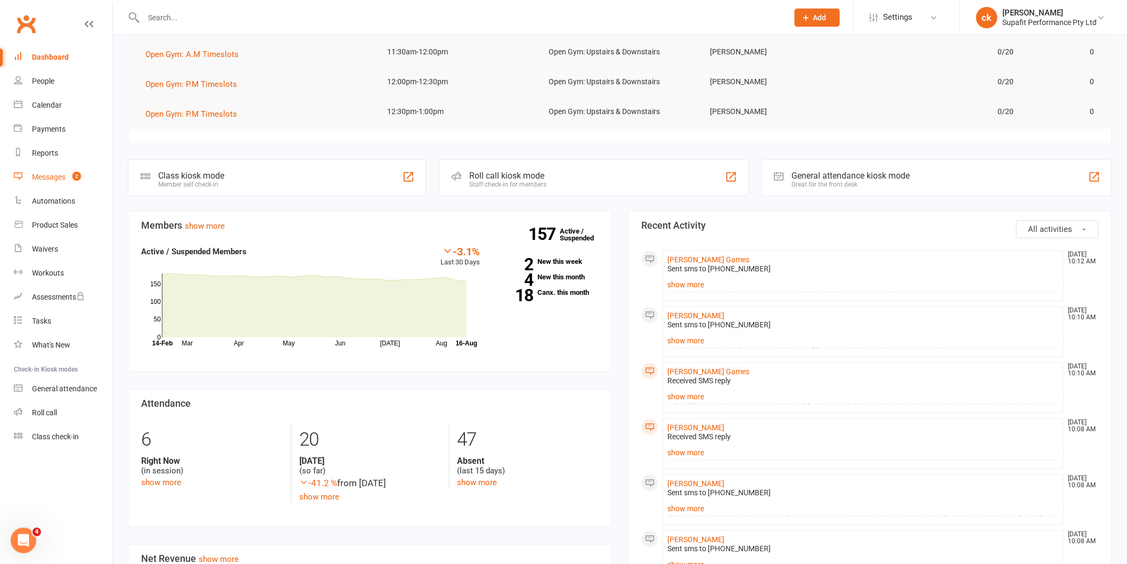
click at [46, 178] on div "Messages" at bounding box center [49, 177] width 34 height 9
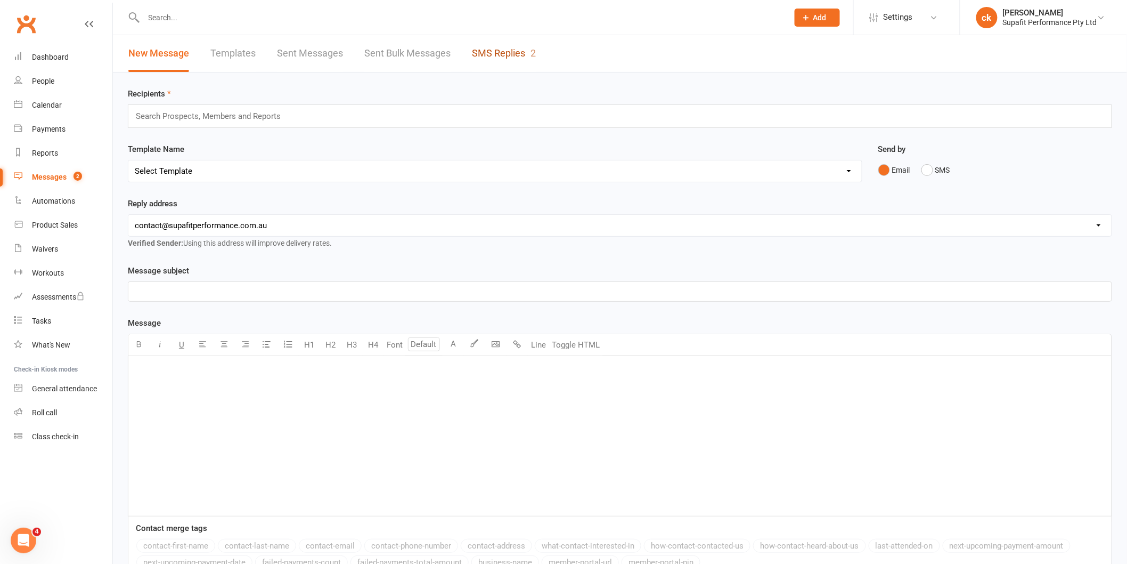
click at [501, 48] on link "SMS Replies 2" at bounding box center [504, 53] width 64 height 37
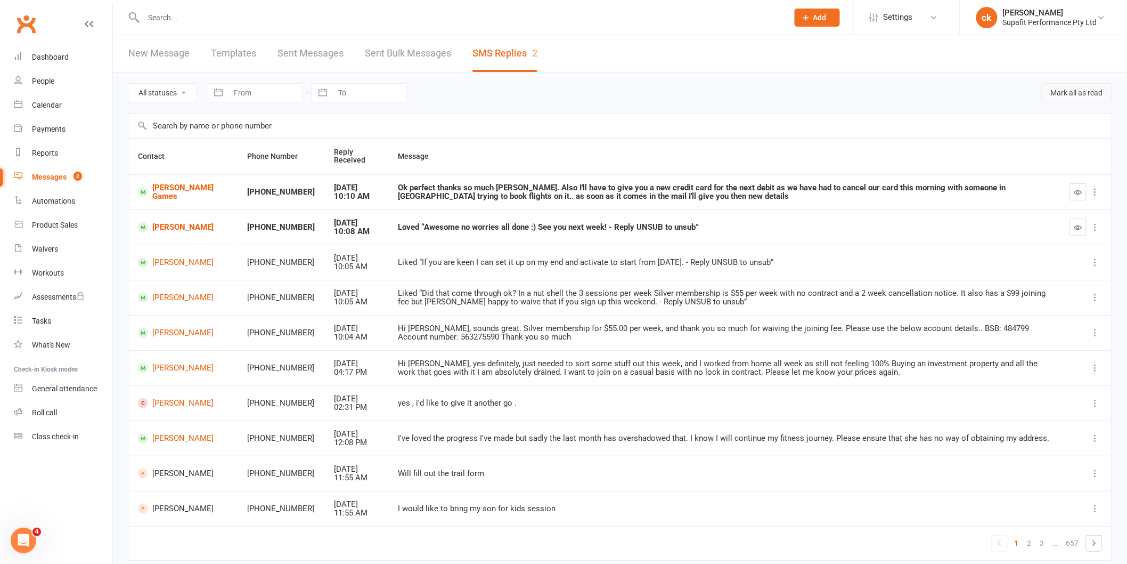
click at [1066, 93] on button "Mark all as read" at bounding box center [1077, 92] width 70 height 19
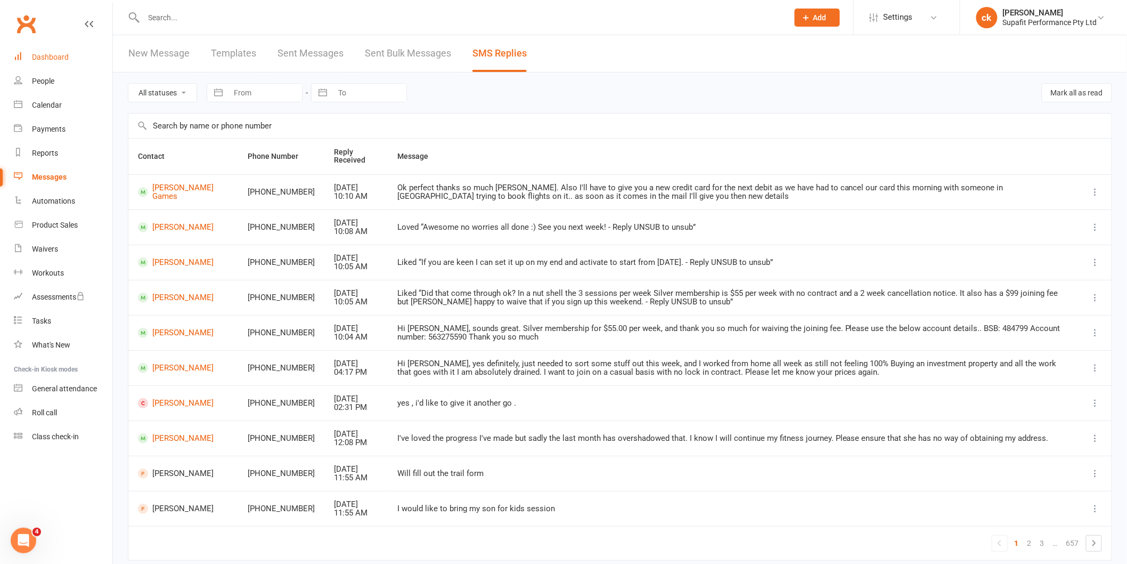
click at [53, 60] on div "Dashboard" at bounding box center [50, 57] width 37 height 9
